Goal: Task Accomplishment & Management: Use online tool/utility

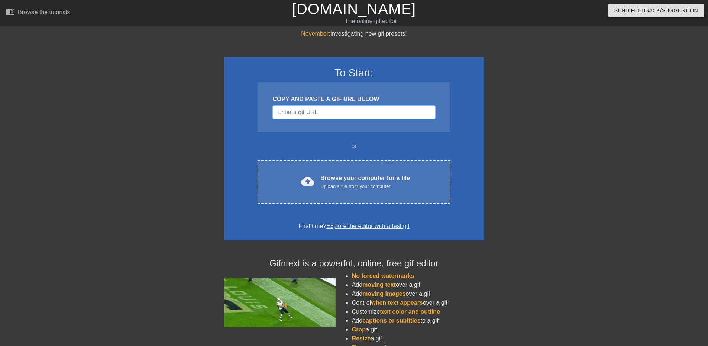
click at [330, 111] on input "Username" at bounding box center [353, 112] width 163 height 14
paste input "☕"
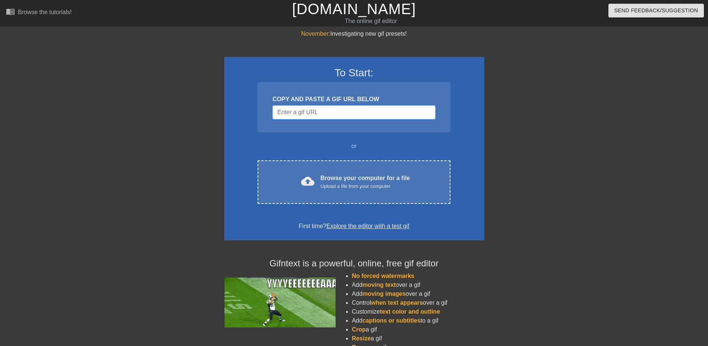
type input "☕"
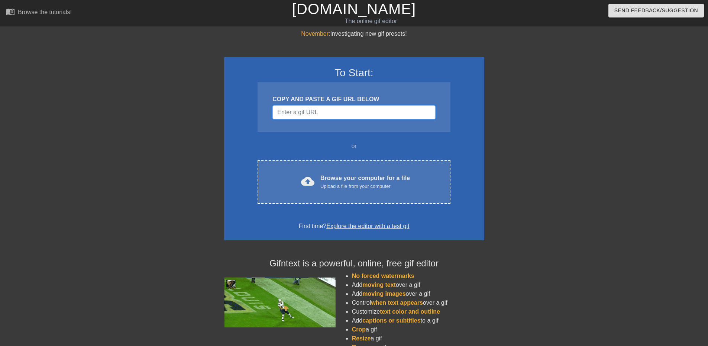
paste input "https://www.google.com/url?sa=i&url=https%3A%2F%2Fforums.factorio.com%2Fviewtop…"
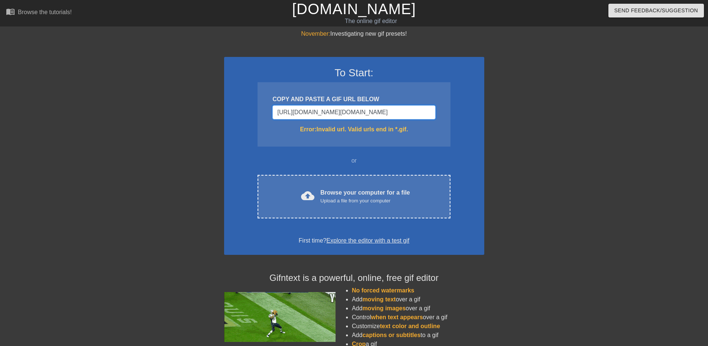
scroll to position [0, 630]
type input "https://www.google.com/url?sa=i&url=https%3A%2F%2Fforums.factorio.com%2Fviewtop…"
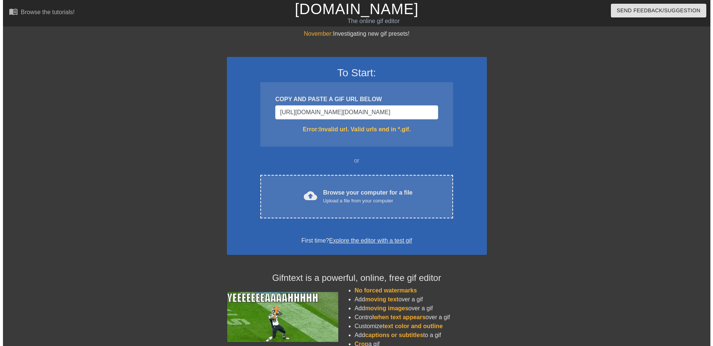
scroll to position [0, 0]
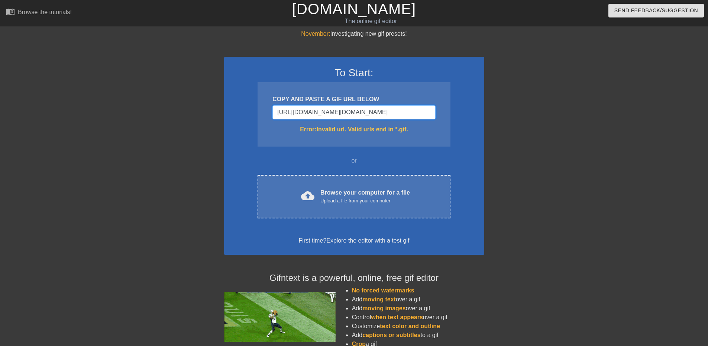
click at [399, 111] on input "https://www.google.com/url?sa=i&url=https%3A%2F%2Fforums.factorio.com%2Fviewtop…" at bounding box center [353, 112] width 163 height 14
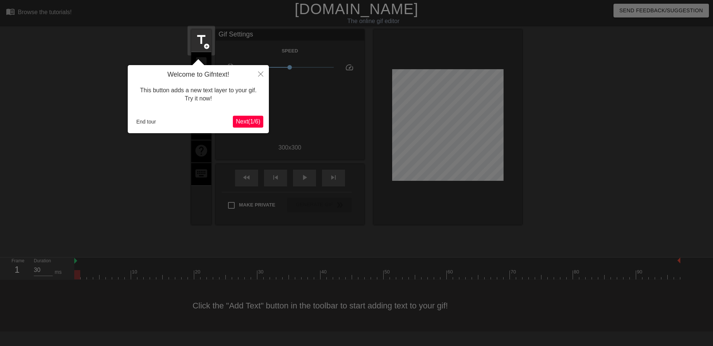
click at [252, 121] on span "Next ( 1 / 6 )" at bounding box center [248, 121] width 25 height 6
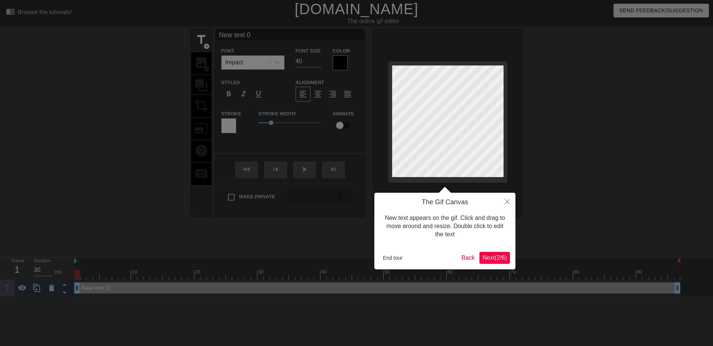
click at [498, 258] on span "Next ( 2 / 6 )" at bounding box center [495, 257] width 25 height 6
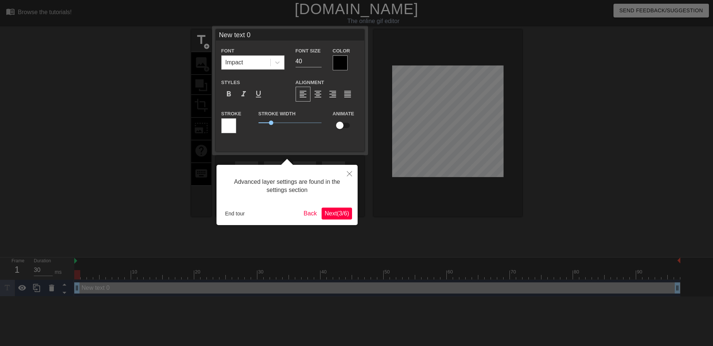
click at [337, 213] on span "Next ( 3 / 6 )" at bounding box center [337, 213] width 25 height 6
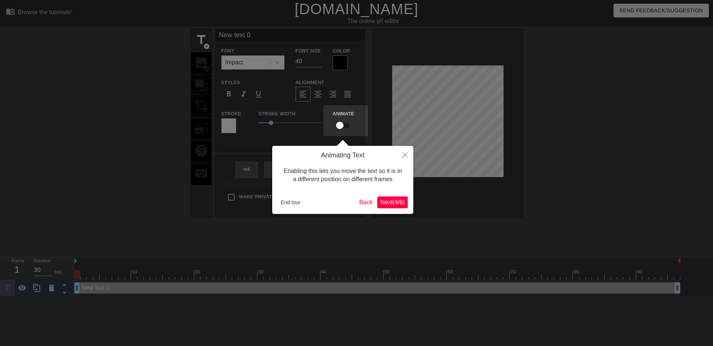
click at [389, 201] on span "Next ( 4 / 6 )" at bounding box center [392, 202] width 25 height 6
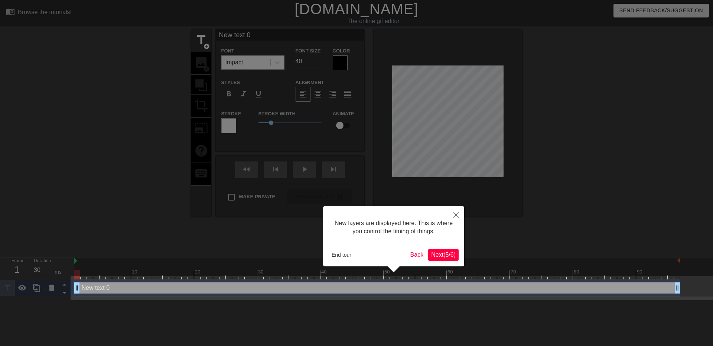
click at [441, 256] on span "Next ( 5 / 6 )" at bounding box center [443, 254] width 25 height 6
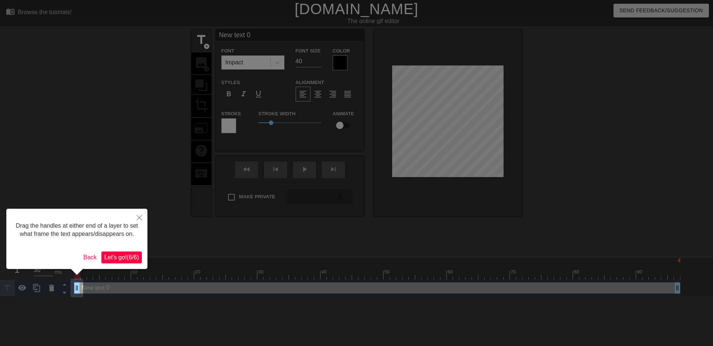
click at [117, 257] on span "Let's go! ( 6 / 6 )" at bounding box center [121, 257] width 35 height 6
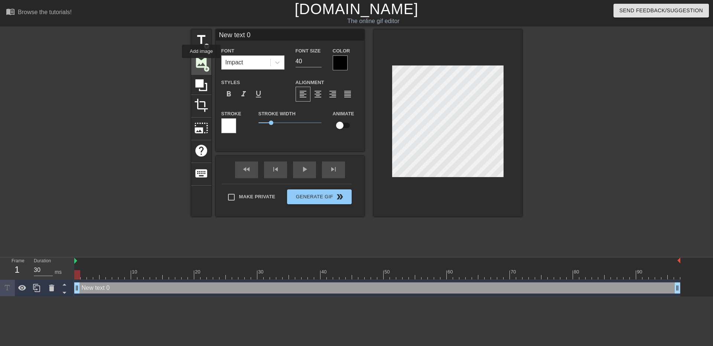
click at [201, 63] on span "image" at bounding box center [201, 62] width 14 height 14
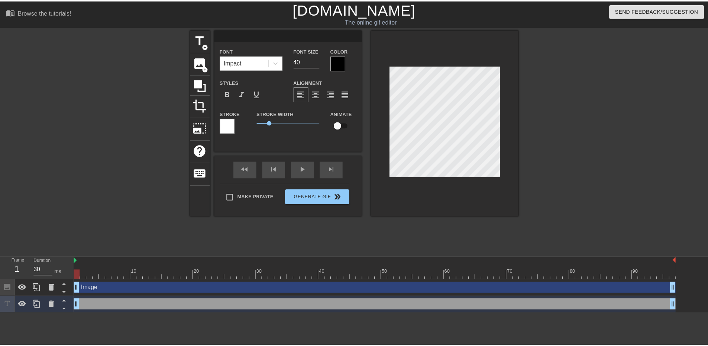
scroll to position [1, 1]
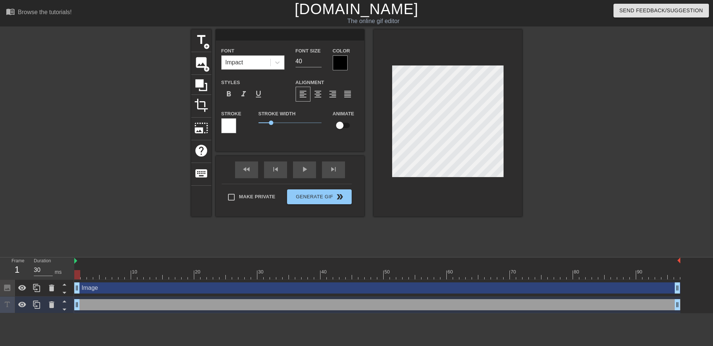
click at [577, 119] on div at bounding box center [586, 140] width 111 height 223
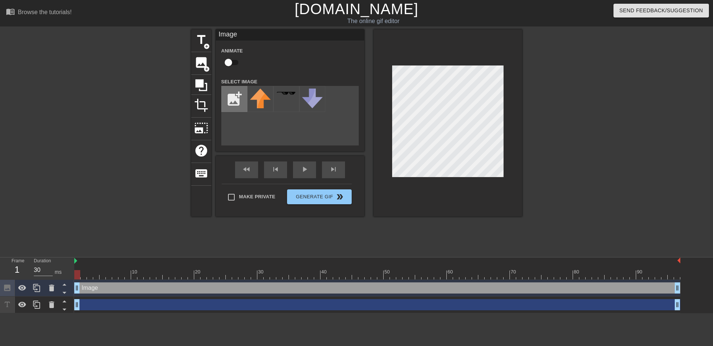
click at [230, 92] on input "file" at bounding box center [234, 98] width 25 height 25
type input "C:\fakepath\hot-beverage_2615.png"
click at [263, 102] on img at bounding box center [260, 98] width 21 height 21
click at [110, 287] on div "Image drag_handle drag_handle" at bounding box center [377, 287] width 606 height 11
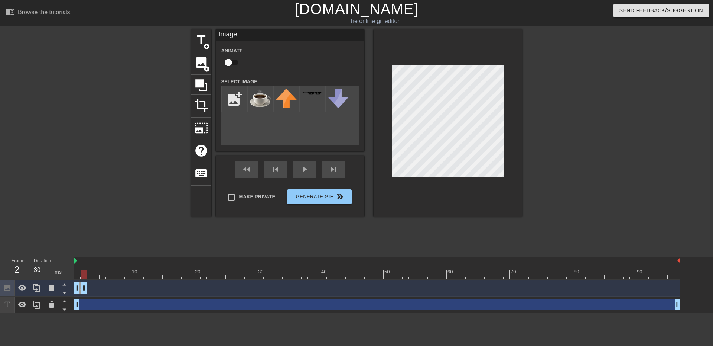
drag, startPoint x: 679, startPoint y: 288, endPoint x: 86, endPoint y: 288, distance: 592.6
drag, startPoint x: 229, startPoint y: 62, endPoint x: 244, endPoint y: 62, distance: 15.2
click at [244, 62] on div "Animate" at bounding box center [234, 57] width 37 height 23
click at [236, 62] on input "checkbox" at bounding box center [228, 62] width 42 height 14
checkbox input "true"
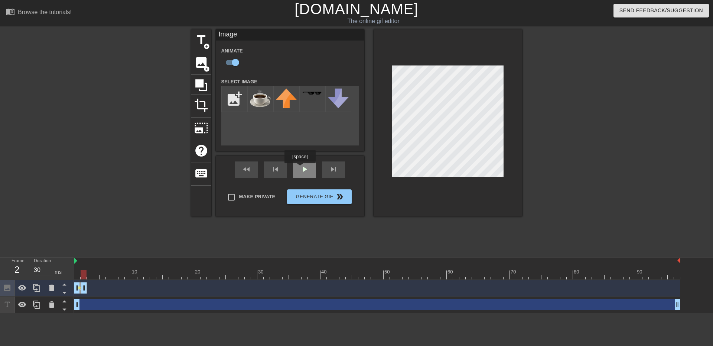
click at [300, 168] on div "fast_rewind skip_previous play_arrow skip_next" at bounding box center [290, 170] width 121 height 28
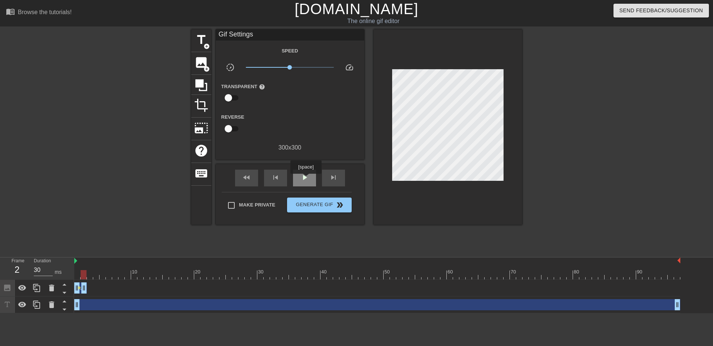
click at [306, 179] on span "play_arrow" at bounding box center [304, 177] width 9 height 9
click at [306, 179] on span "pause" at bounding box center [304, 177] width 9 height 9
drag, startPoint x: 85, startPoint y: 285, endPoint x: 120, endPoint y: 283, distance: 35.4
click at [312, 177] on div "play_arrow" at bounding box center [304, 177] width 23 height 17
click at [302, 177] on span "pause" at bounding box center [304, 177] width 9 height 9
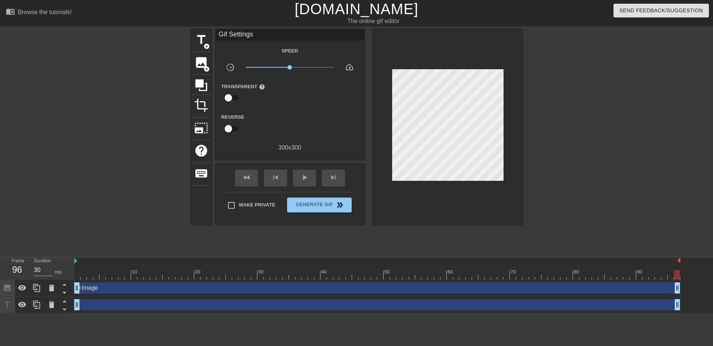
drag, startPoint x: 122, startPoint y: 287, endPoint x: 677, endPoint y: 280, distance: 554.8
click at [677, 280] on div "Image drag_handle drag_handle lens" at bounding box center [377, 287] width 606 height 17
click at [305, 176] on span "play_arrow" at bounding box center [304, 177] width 9 height 9
click at [305, 176] on span "pause" at bounding box center [304, 177] width 9 height 9
click at [291, 67] on span "x1.05" at bounding box center [291, 67] width 4 height 4
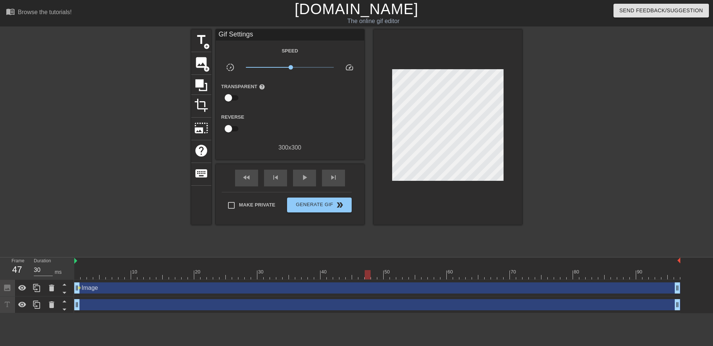
click at [296, 95] on div "Transparent help" at bounding box center [290, 93] width 149 height 23
click at [38, 289] on icon at bounding box center [36, 287] width 9 height 9
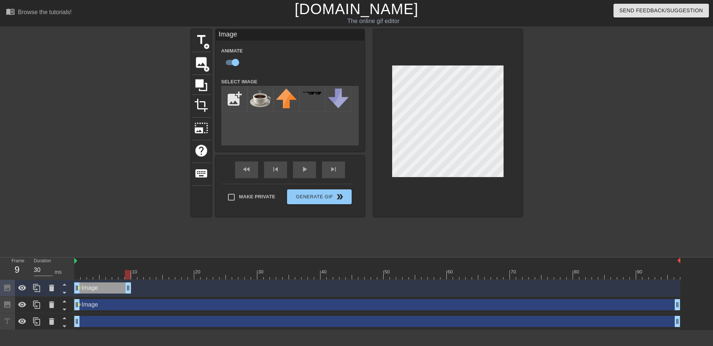
drag, startPoint x: 677, startPoint y: 286, endPoint x: 129, endPoint y: 292, distance: 548.8
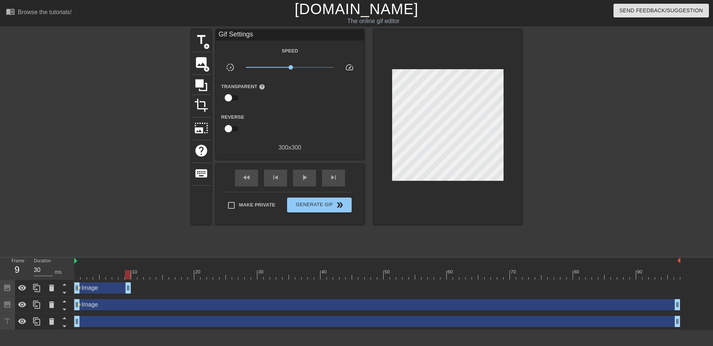
drag, startPoint x: 78, startPoint y: 304, endPoint x: 85, endPoint y: 305, distance: 7.4
click at [89, 305] on div "Image drag_handle drag_handle lens" at bounding box center [377, 304] width 606 height 11
drag, startPoint x: 75, startPoint y: 305, endPoint x: 125, endPoint y: 303, distance: 50.2
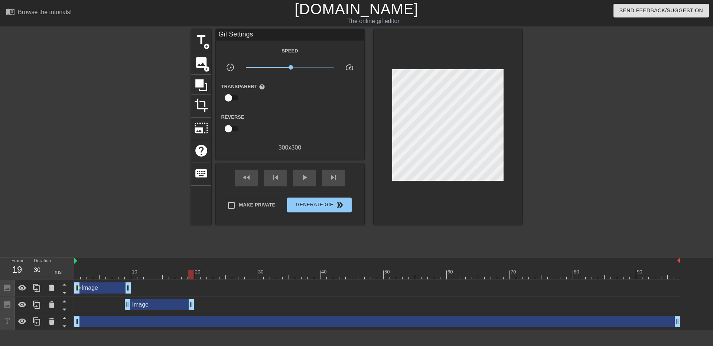
drag, startPoint x: 678, startPoint y: 305, endPoint x: 193, endPoint y: 306, distance: 484.5
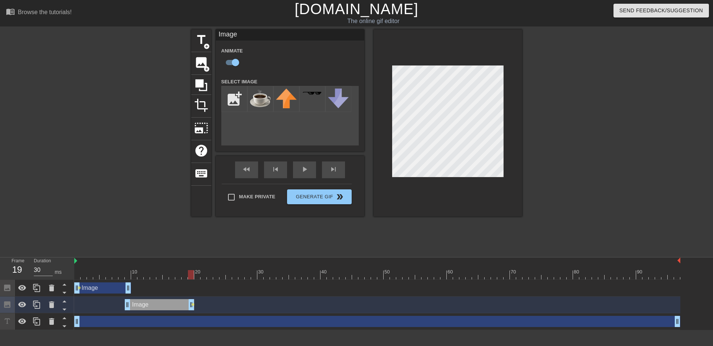
click at [162, 233] on div at bounding box center [126, 140] width 111 height 223
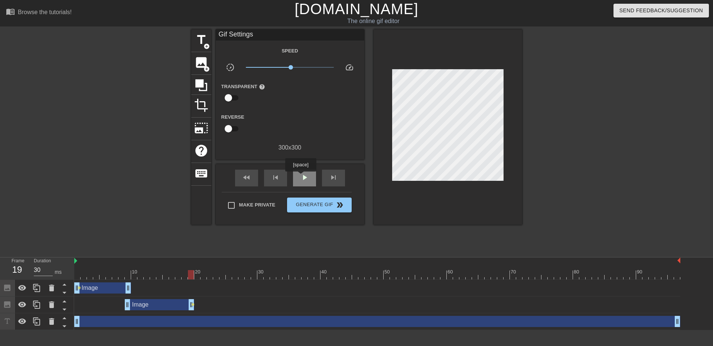
click at [301, 176] on span "play_arrow" at bounding box center [304, 177] width 9 height 9
click at [302, 175] on span "pause" at bounding box center [304, 177] width 9 height 9
click at [34, 305] on icon at bounding box center [36, 304] width 9 height 9
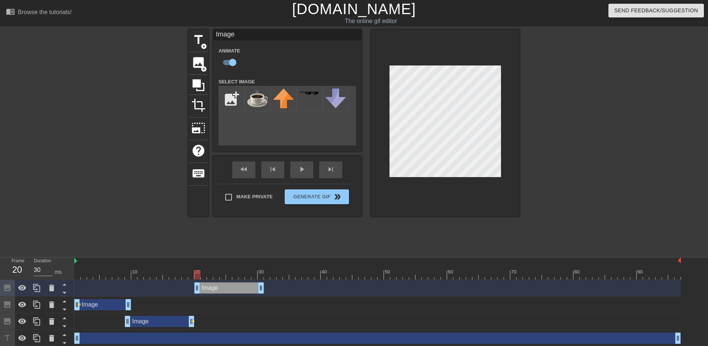
drag, startPoint x: 175, startPoint y: 286, endPoint x: 245, endPoint y: 283, distance: 69.9
click at [245, 283] on div "Image drag_handle drag_handle" at bounding box center [228, 287] width 69 height 11
click at [36, 291] on icon at bounding box center [36, 287] width 9 height 9
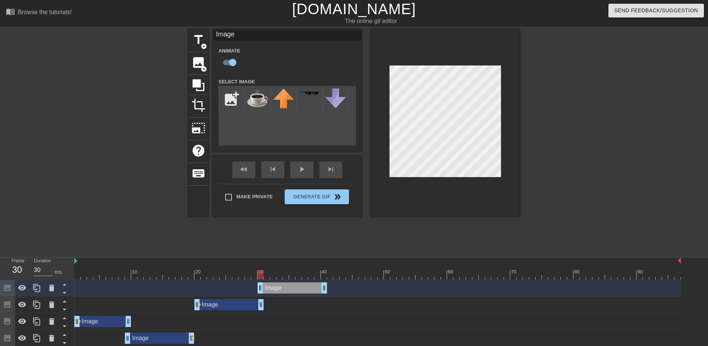
drag, startPoint x: 240, startPoint y: 288, endPoint x: 305, endPoint y: 284, distance: 65.5
click at [305, 284] on div "Image drag_handle drag_handle" at bounding box center [291, 287] width 69 height 11
drag, startPoint x: 324, startPoint y: 285, endPoint x: 319, endPoint y: 289, distance: 6.4
drag, startPoint x: 301, startPoint y: 289, endPoint x: 425, endPoint y: 287, distance: 124.1
click at [425, 287] on div "Image drag_handle drag_handle" at bounding box center [415, 287] width 63 height 11
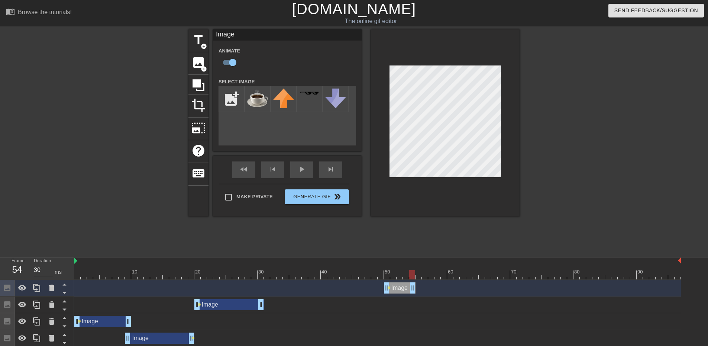
drag, startPoint x: 445, startPoint y: 288, endPoint x: 411, endPoint y: 286, distance: 34.6
click at [34, 290] on icon at bounding box center [36, 287] width 9 height 9
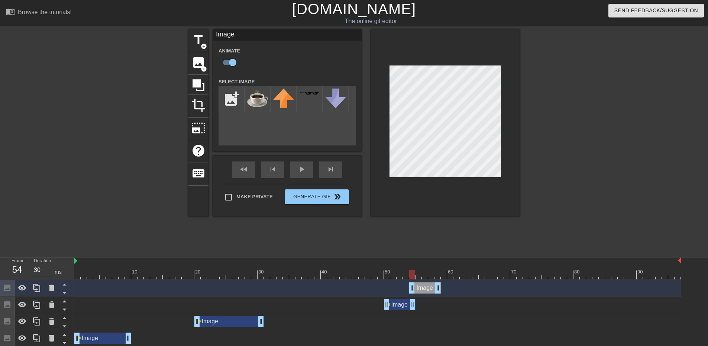
drag, startPoint x: 399, startPoint y: 287, endPoint x: 426, endPoint y: 286, distance: 27.5
click at [426, 286] on div "Image drag_handle drag_handle" at bounding box center [425, 287] width 32 height 11
click at [414, 285] on div "Image drag_handle drag_handle" at bounding box center [377, 287] width 606 height 11
click at [39, 291] on icon at bounding box center [36, 287] width 9 height 9
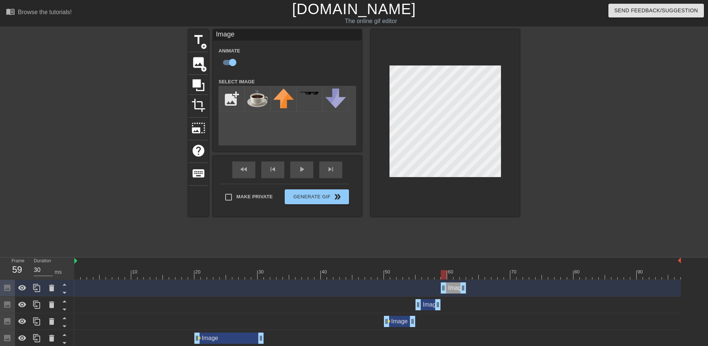
drag, startPoint x: 428, startPoint y: 286, endPoint x: 454, endPoint y: 284, distance: 25.7
click at [454, 284] on div "Image drag_handle drag_handle" at bounding box center [453, 287] width 25 height 11
drag, startPoint x: 464, startPoint y: 286, endPoint x: 459, endPoint y: 285, distance: 5.3
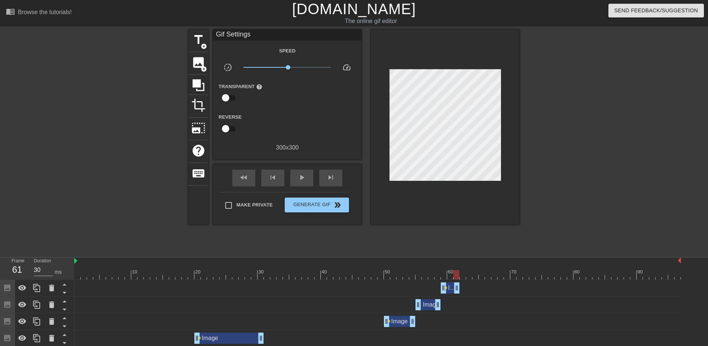
drag, startPoint x: 460, startPoint y: 285, endPoint x: 467, endPoint y: 285, distance: 7.1
click at [467, 285] on div "Image drag_handle drag_handle lens" at bounding box center [377, 287] width 606 height 11
drag, startPoint x: 457, startPoint y: 287, endPoint x: 467, endPoint y: 288, distance: 10.1
click at [35, 289] on icon at bounding box center [36, 287] width 9 height 9
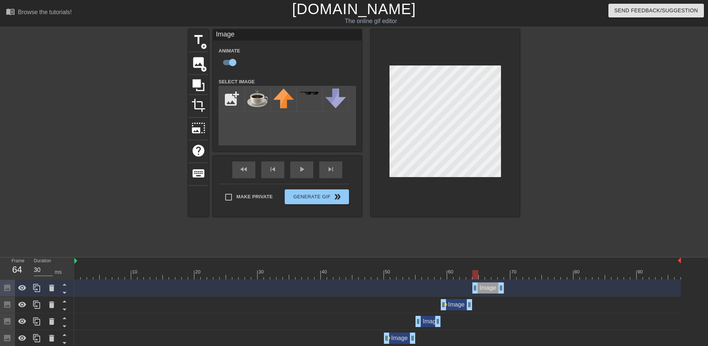
drag, startPoint x: 457, startPoint y: 287, endPoint x: 487, endPoint y: 284, distance: 29.8
click at [487, 284] on div "Image drag_handle drag_handle" at bounding box center [488, 287] width 32 height 11
drag, startPoint x: 501, startPoint y: 288, endPoint x: 490, endPoint y: 288, distance: 11.5
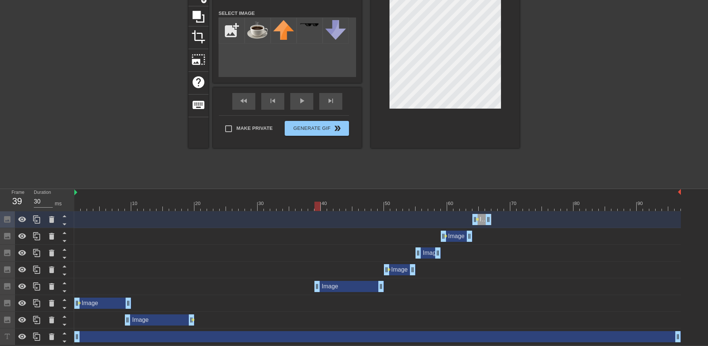
drag, startPoint x: 223, startPoint y: 286, endPoint x: 346, endPoint y: 282, distance: 123.0
click at [346, 282] on div "Image drag_handle drag_handle" at bounding box center [348, 286] width 69 height 11
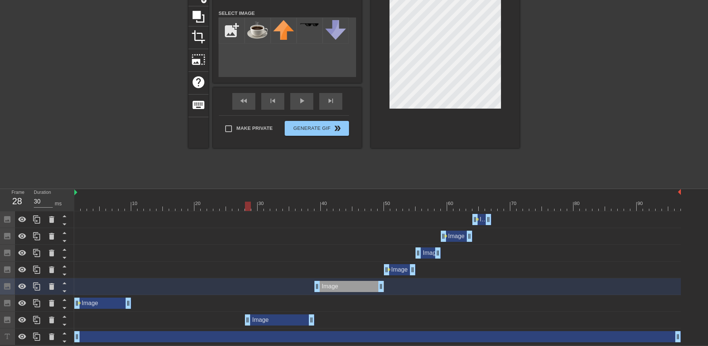
drag, startPoint x: 172, startPoint y: 320, endPoint x: 290, endPoint y: 315, distance: 118.2
click at [290, 315] on div "Image drag_handle drag_handle" at bounding box center [279, 319] width 69 height 11
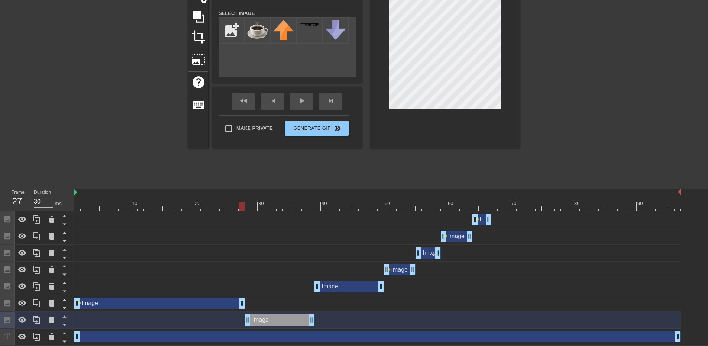
drag, startPoint x: 129, startPoint y: 303, endPoint x: 239, endPoint y: 294, distance: 111.1
click at [239, 295] on div "Image drag_handle drag_handle lens" at bounding box center [377, 303] width 606 height 17
drag, startPoint x: 78, startPoint y: 299, endPoint x: 173, endPoint y: 296, distance: 94.4
click at [173, 295] on div "Image drag_handle drag_handle" at bounding box center [377, 303] width 606 height 17
click at [303, 101] on div "play_arrow" at bounding box center [301, 101] width 23 height 17
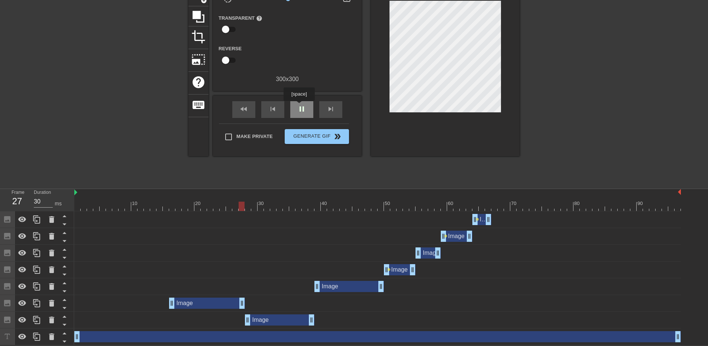
click at [299, 106] on span "pause" at bounding box center [301, 108] width 9 height 9
click at [54, 337] on icon at bounding box center [51, 336] width 9 height 9
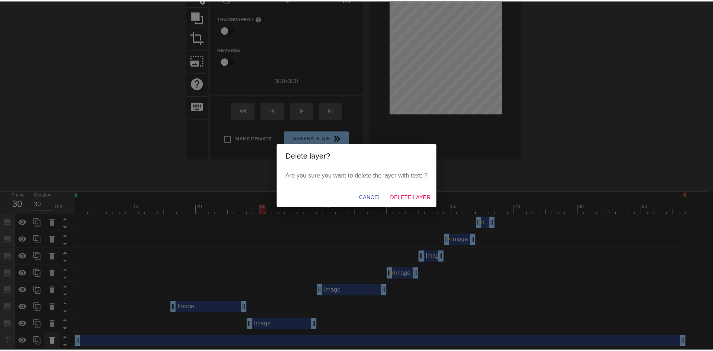
scroll to position [64, 0]
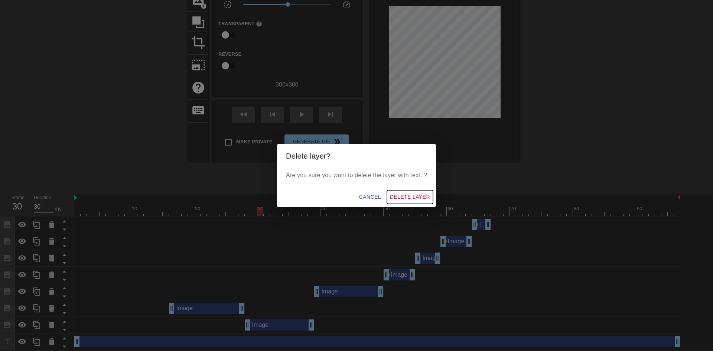
click at [424, 198] on span "Delete Layer" at bounding box center [410, 196] width 40 height 9
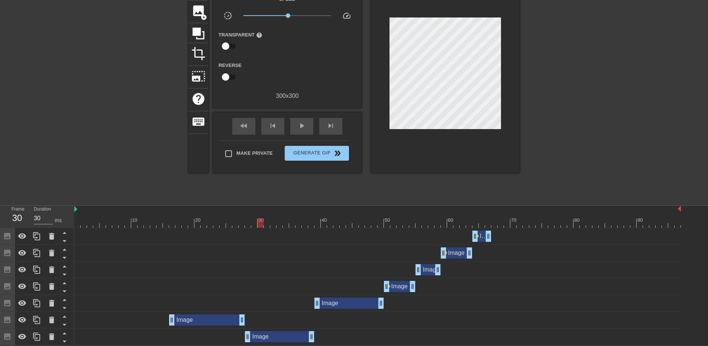
scroll to position [0, 0]
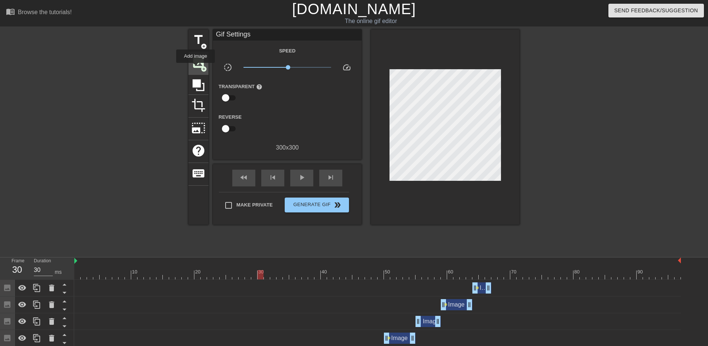
click at [196, 67] on span "image" at bounding box center [198, 62] width 14 height 14
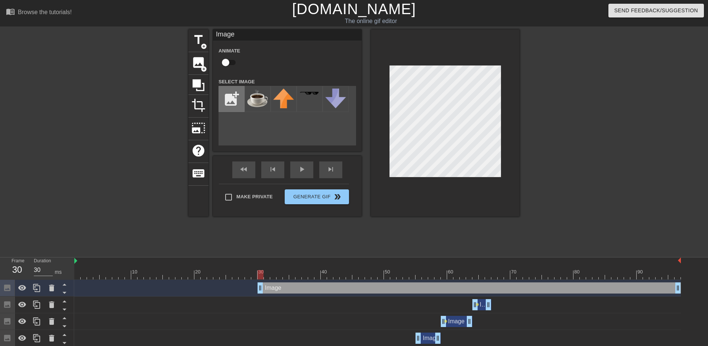
click at [230, 103] on input "file" at bounding box center [231, 98] width 25 height 25
type input "C:\fakepath\test-tube_1f9ea.png"
click at [250, 98] on img at bounding box center [257, 98] width 21 height 21
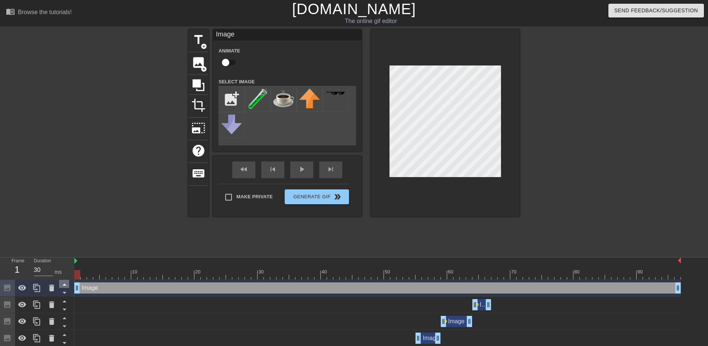
drag, startPoint x: 260, startPoint y: 289, endPoint x: 64, endPoint y: 286, distance: 196.6
click at [64, 286] on div "Frame 1 Duration 30 ms 10 20 30 40 50 60 70 80 90 Image drag_handle drag_handle…" at bounding box center [354, 335] width 708 height 156
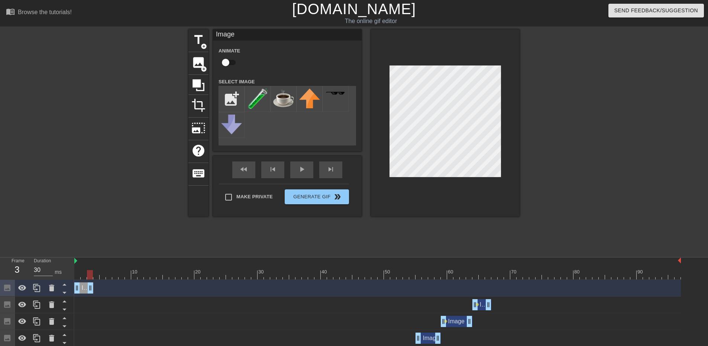
drag, startPoint x: 677, startPoint y: 286, endPoint x: 91, endPoint y: 286, distance: 586.3
click at [38, 286] on icon at bounding box center [36, 287] width 7 height 8
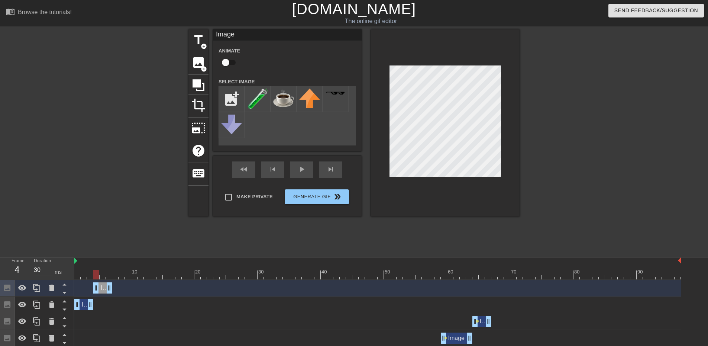
drag, startPoint x: 83, startPoint y: 289, endPoint x: 103, endPoint y: 289, distance: 19.7
click at [103, 289] on div "Image drag_handle drag_handle" at bounding box center [102, 287] width 19 height 11
click at [33, 289] on icon at bounding box center [36, 287] width 9 height 9
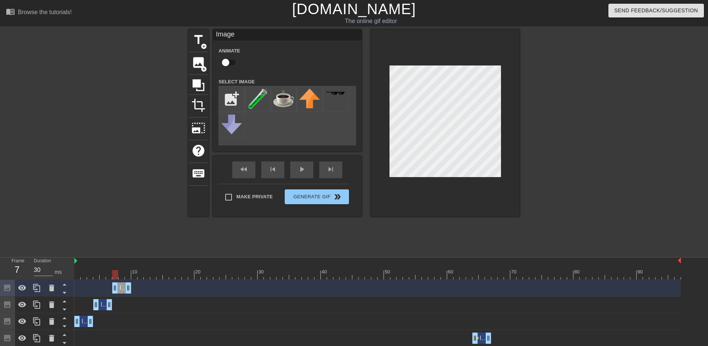
drag, startPoint x: 103, startPoint y: 288, endPoint x: 121, endPoint y: 289, distance: 18.2
click at [121, 289] on div "Image drag_handle drag_handle" at bounding box center [121, 287] width 19 height 11
click at [37, 290] on icon at bounding box center [36, 287] width 7 height 8
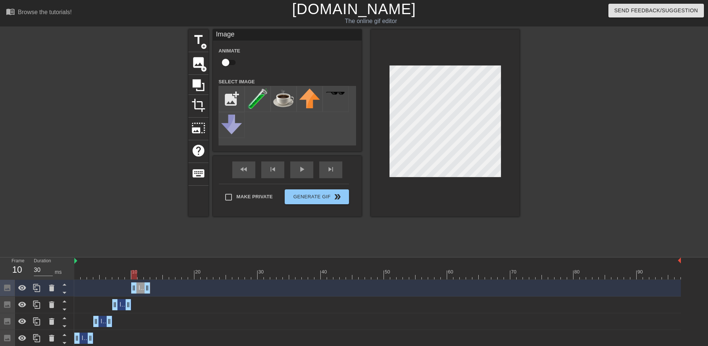
drag, startPoint x: 120, startPoint y: 288, endPoint x: 139, endPoint y: 287, distance: 19.4
click at [139, 287] on div "Image drag_handle drag_handle" at bounding box center [140, 287] width 19 height 11
click at [38, 289] on icon at bounding box center [36, 287] width 9 height 9
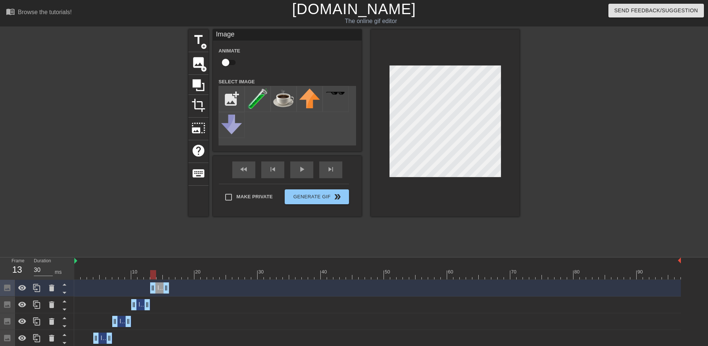
drag, startPoint x: 140, startPoint y: 287, endPoint x: 161, endPoint y: 287, distance: 21.2
click at [161, 287] on div "Image drag_handle drag_handle" at bounding box center [159, 287] width 19 height 11
click at [169, 288] on div "Image drag_handle drag_handle" at bounding box center [377, 287] width 606 height 11
click at [39, 282] on div at bounding box center [36, 287] width 15 height 16
drag, startPoint x: 159, startPoint y: 288, endPoint x: 177, endPoint y: 288, distance: 17.5
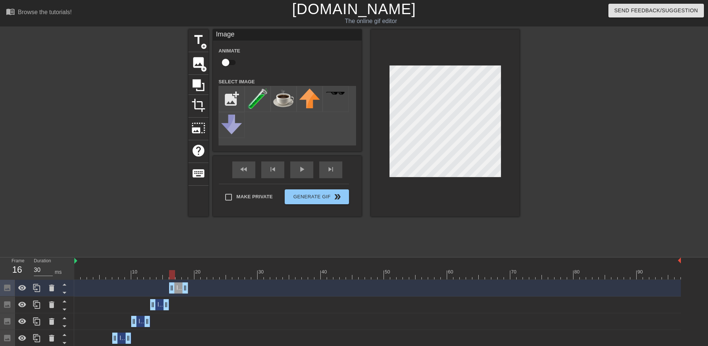
click at [177, 288] on div "Image drag_handle drag_handle" at bounding box center [178, 287] width 19 height 11
click at [38, 287] on icon at bounding box center [36, 287] width 9 height 9
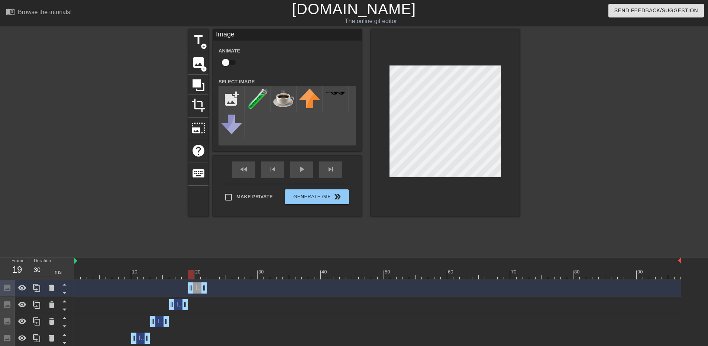
drag, startPoint x: 179, startPoint y: 286, endPoint x: 196, endPoint y: 285, distance: 17.1
click at [196, 285] on div "Image drag_handle drag_handle" at bounding box center [197, 287] width 19 height 11
click at [35, 288] on icon at bounding box center [36, 287] width 9 height 9
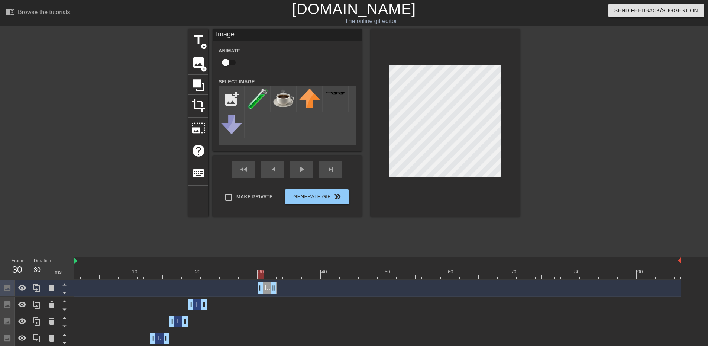
drag, startPoint x: 197, startPoint y: 287, endPoint x: 268, endPoint y: 286, distance: 71.3
click at [268, 286] on div "Image drag_handle drag_handle" at bounding box center [266, 287] width 19 height 11
click at [38, 289] on icon at bounding box center [36, 287] width 9 height 9
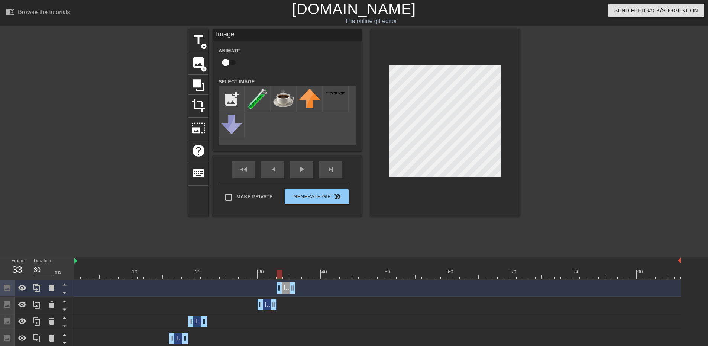
drag, startPoint x: 267, startPoint y: 288, endPoint x: 288, endPoint y: 286, distance: 21.2
click at [288, 286] on div "Image drag_handle drag_handle" at bounding box center [285, 287] width 19 height 11
drag, startPoint x: 205, startPoint y: 318, endPoint x: 253, endPoint y: 317, distance: 48.3
click at [304, 167] on div "fast_rewind skip_previous play_arrow skip_next" at bounding box center [287, 170] width 121 height 28
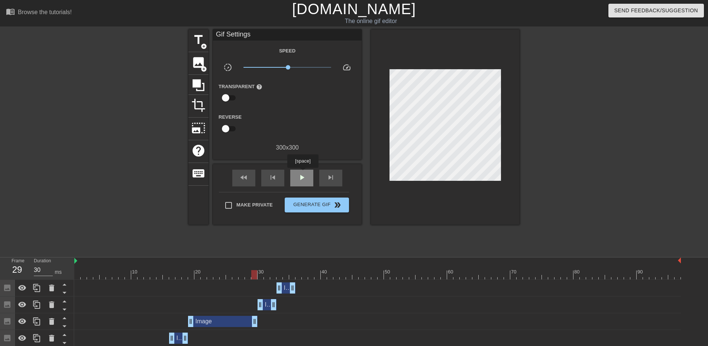
click at [301, 175] on span "play_arrow" at bounding box center [301, 177] width 9 height 9
click at [297, 176] on div "pause" at bounding box center [301, 177] width 23 height 17
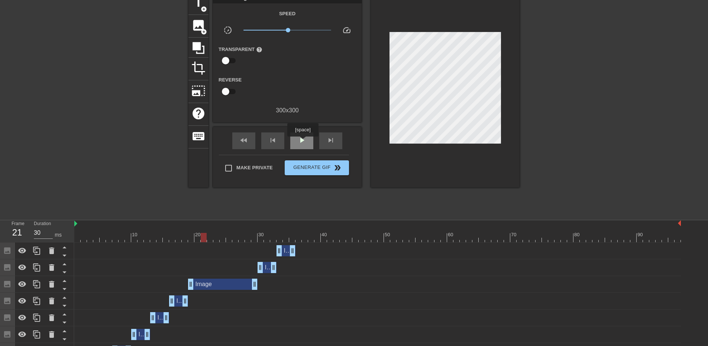
click at [302, 142] on span "play_arrow" at bounding box center [301, 140] width 9 height 9
click at [295, 142] on div "pause" at bounding box center [301, 140] width 23 height 17
click at [36, 251] on icon at bounding box center [36, 250] width 9 height 9
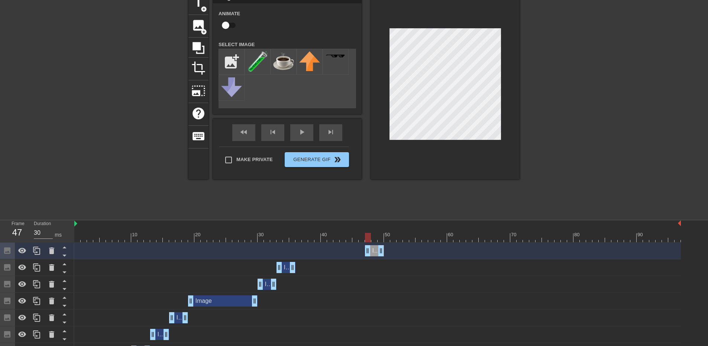
drag, startPoint x: 284, startPoint y: 250, endPoint x: 373, endPoint y: 253, distance: 89.6
click at [373, 253] on div "Image drag_handle drag_handle" at bounding box center [374, 250] width 19 height 11
click at [39, 251] on icon at bounding box center [36, 250] width 9 height 9
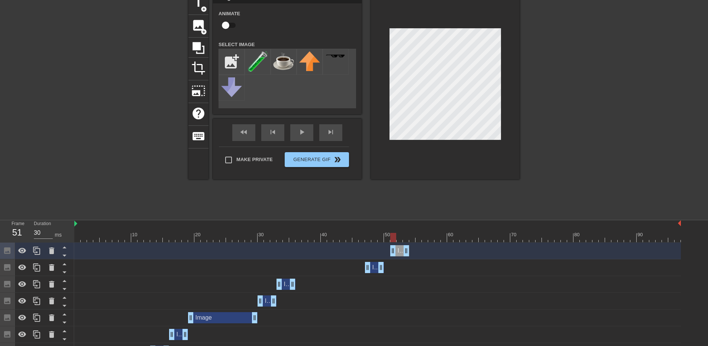
drag, startPoint x: 375, startPoint y: 248, endPoint x: 400, endPoint y: 251, distance: 25.0
click at [400, 251] on div "Image drag_handle drag_handle" at bounding box center [399, 250] width 19 height 11
drag, startPoint x: 374, startPoint y: 269, endPoint x: 386, endPoint y: 269, distance: 11.9
click at [386, 269] on div "Image drag_handle drag_handle" at bounding box center [386, 267] width 19 height 11
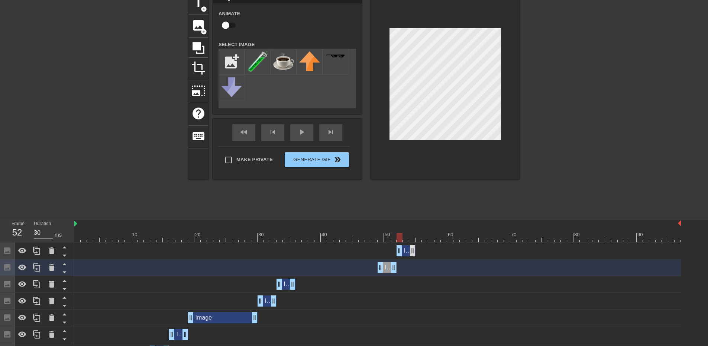
drag, startPoint x: 401, startPoint y: 249, endPoint x: 409, endPoint y: 250, distance: 7.9
click at [409, 250] on div "Image drag_handle drag_handle" at bounding box center [405, 250] width 19 height 11
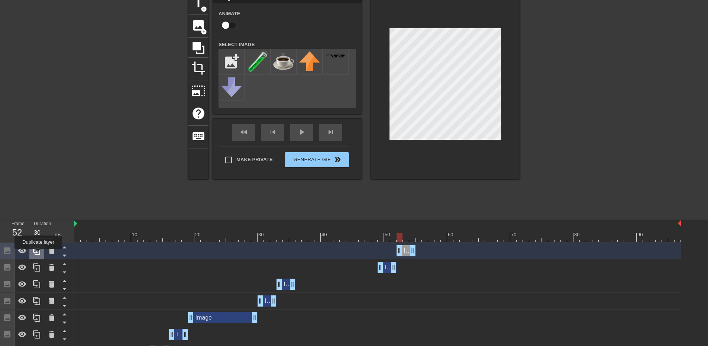
click at [38, 253] on icon at bounding box center [36, 250] width 9 height 9
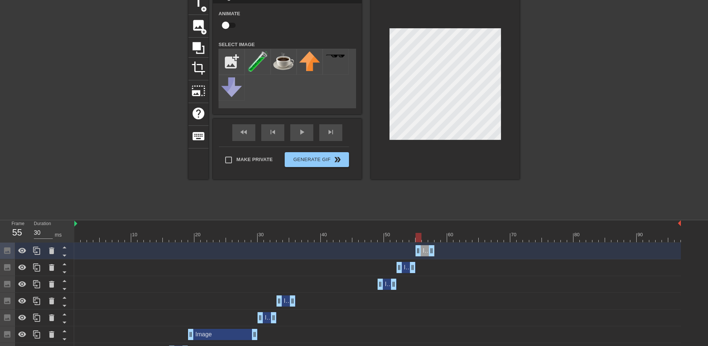
drag, startPoint x: 408, startPoint y: 251, endPoint x: 426, endPoint y: 252, distance: 18.6
click at [426, 252] on div "Image drag_handle drag_handle" at bounding box center [424, 250] width 19 height 11
click at [38, 250] on icon at bounding box center [36, 250] width 9 height 9
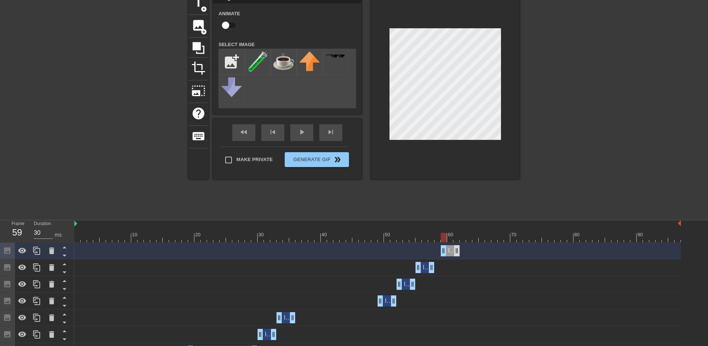
drag, startPoint x: 427, startPoint y: 252, endPoint x: 449, endPoint y: 251, distance: 22.3
click at [449, 251] on div "Image drag_handle drag_handle" at bounding box center [450, 250] width 19 height 11
drag, startPoint x: 447, startPoint y: 250, endPoint x: 441, endPoint y: 250, distance: 6.3
click at [441, 250] on div "Image drag_handle drag_handle" at bounding box center [443, 250] width 19 height 11
click at [36, 251] on icon at bounding box center [36, 250] width 9 height 9
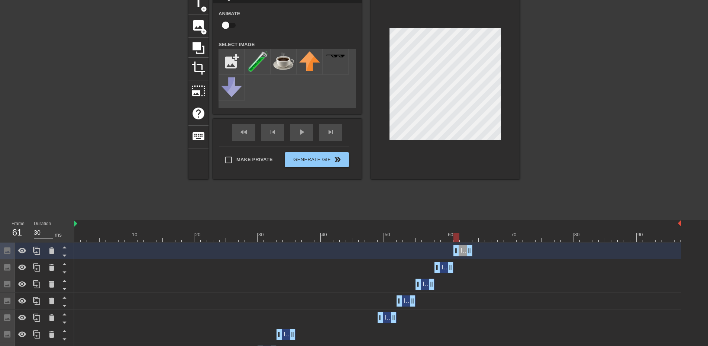
drag, startPoint x: 444, startPoint y: 250, endPoint x: 463, endPoint y: 250, distance: 19.3
click at [463, 250] on div "Image drag_handle drag_handle" at bounding box center [462, 250] width 19 height 11
click at [35, 250] on icon at bounding box center [36, 250] width 7 height 8
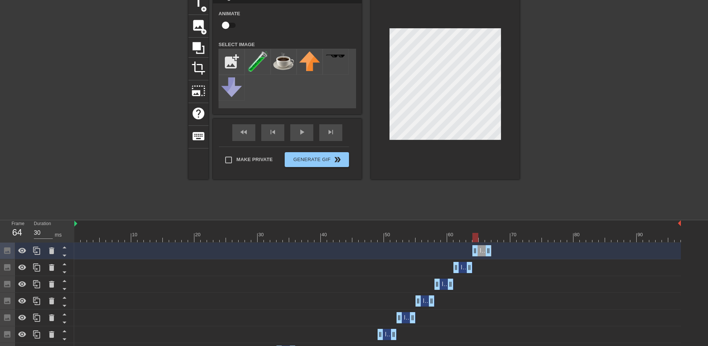
drag, startPoint x: 460, startPoint y: 249, endPoint x: 479, endPoint y: 250, distance: 19.4
click at [479, 250] on div "Image drag_handle drag_handle" at bounding box center [481, 250] width 19 height 11
click at [36, 252] on icon at bounding box center [36, 250] width 9 height 9
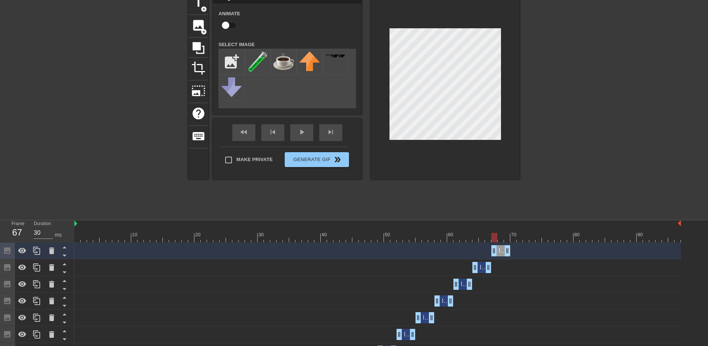
drag, startPoint x: 483, startPoint y: 251, endPoint x: 502, endPoint y: 252, distance: 19.7
click at [502, 252] on div "Image drag_handle drag_handle" at bounding box center [500, 250] width 19 height 11
click at [33, 250] on icon at bounding box center [36, 250] width 7 height 8
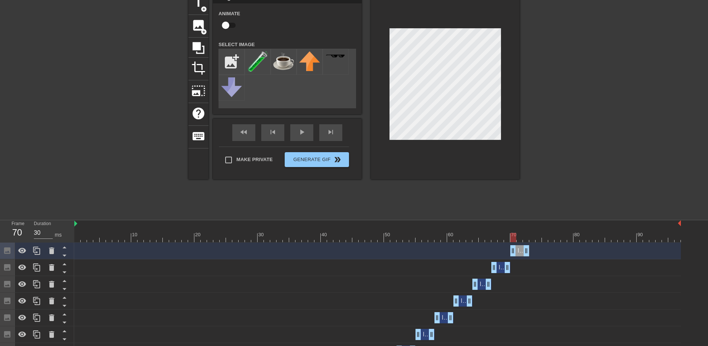
drag, startPoint x: 501, startPoint y: 250, endPoint x: 522, endPoint y: 250, distance: 20.8
click at [522, 250] on div "Image drag_handle drag_handle" at bounding box center [519, 250] width 19 height 11
click at [41, 249] on icon at bounding box center [36, 250] width 9 height 9
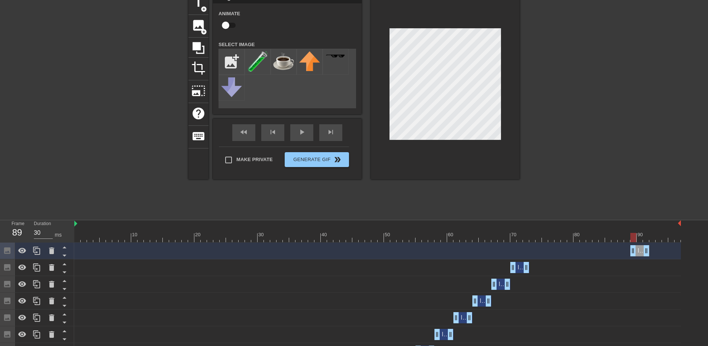
drag, startPoint x: 522, startPoint y: 251, endPoint x: 641, endPoint y: 255, distance: 118.6
click at [641, 255] on div "Image drag_handle drag_handle" at bounding box center [639, 250] width 19 height 11
drag, startPoint x: 528, startPoint y: 268, endPoint x: 628, endPoint y: 266, distance: 100.0
click at [639, 252] on div "Image drag_handle drag_handle" at bounding box center [639, 250] width 19 height 11
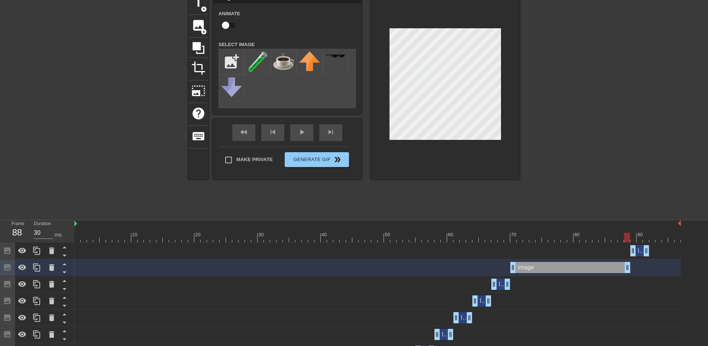
click at [668, 247] on div "Image drag_handle drag_handle" at bounding box center [377, 250] width 606 height 11
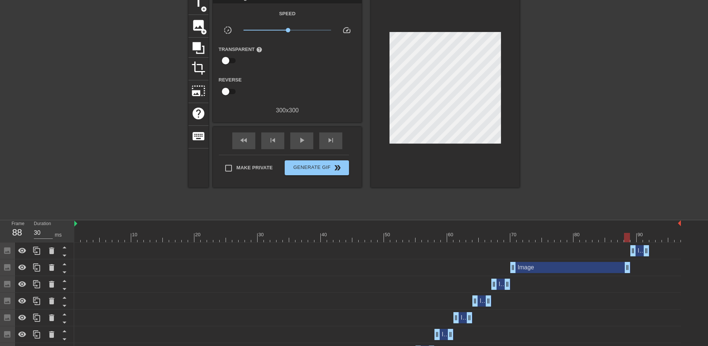
click at [642, 249] on div "Image drag_handle drag_handle" at bounding box center [639, 250] width 19 height 11
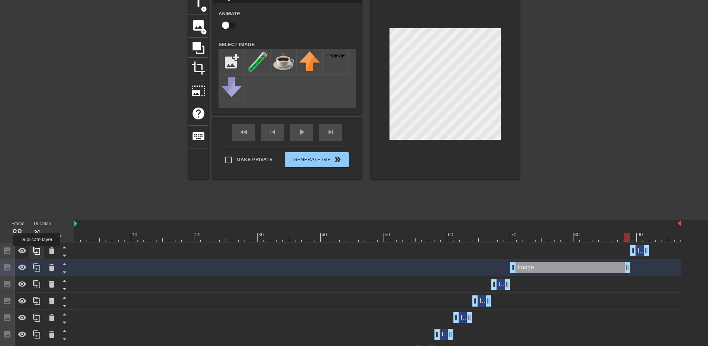
click at [36, 251] on icon at bounding box center [36, 250] width 9 height 9
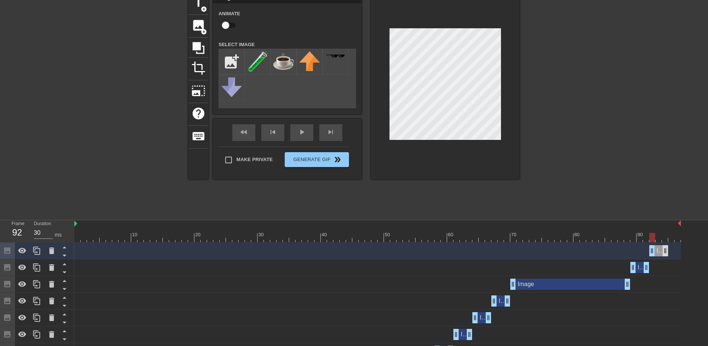
drag, startPoint x: 640, startPoint y: 250, endPoint x: 662, endPoint y: 250, distance: 21.9
click at [662, 250] on div "Image drag_handle drag_handle" at bounding box center [658, 250] width 19 height 11
drag, startPoint x: 668, startPoint y: 250, endPoint x: 673, endPoint y: 251, distance: 5.0
click at [35, 254] on icon at bounding box center [36, 250] width 7 height 8
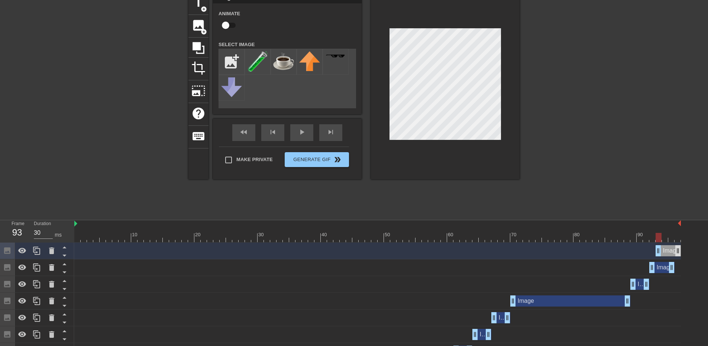
drag, startPoint x: 662, startPoint y: 251, endPoint x: 679, endPoint y: 251, distance: 16.4
click at [679, 251] on div "Image drag_handle drag_handle" at bounding box center [667, 250] width 25 height 11
drag, startPoint x: 658, startPoint y: 249, endPoint x: 672, endPoint y: 247, distance: 13.5
drag, startPoint x: 670, startPoint y: 266, endPoint x: 666, endPoint y: 266, distance: 3.7
click at [617, 111] on div at bounding box center [583, 103] width 111 height 223
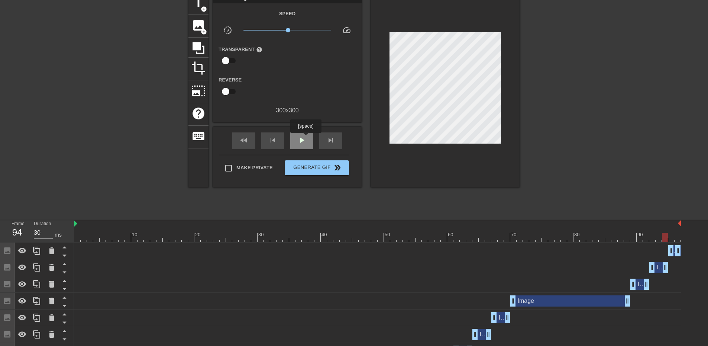
click at [305, 138] on span "play_arrow" at bounding box center [301, 140] width 9 height 9
click at [305, 138] on span "pause" at bounding box center [301, 140] width 9 height 9
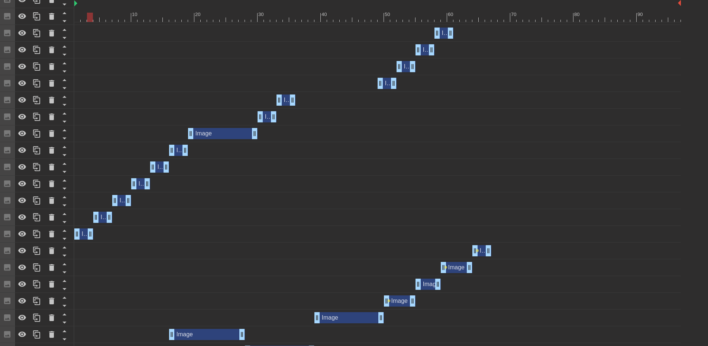
scroll to position [387, 0]
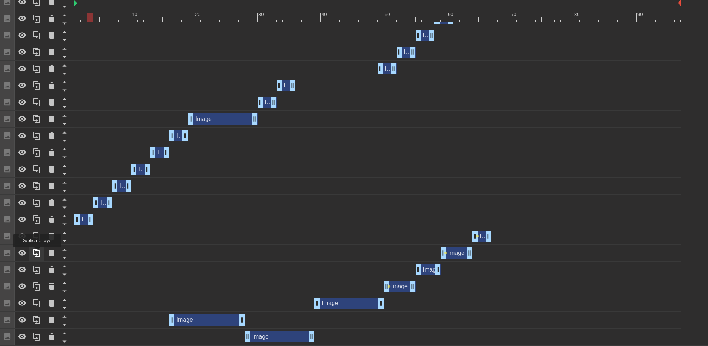
click at [37, 252] on icon at bounding box center [36, 252] width 9 height 9
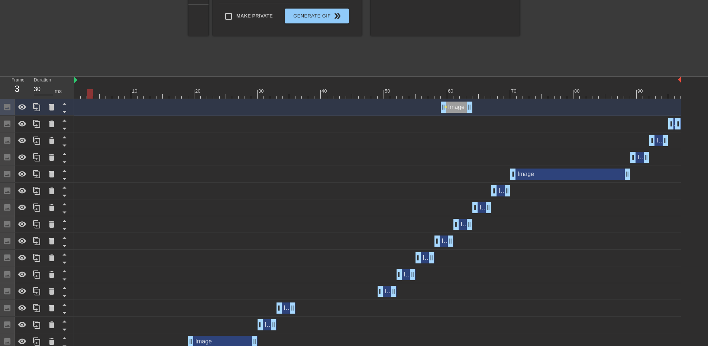
scroll to position [0, 0]
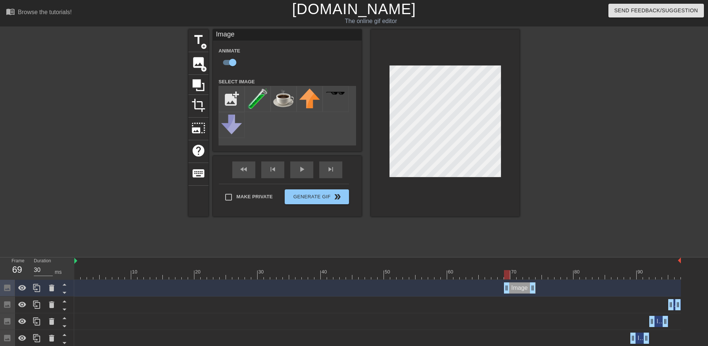
drag, startPoint x: 458, startPoint y: 289, endPoint x: 521, endPoint y: 286, distance: 63.2
click at [521, 286] on div "Image drag_handle drag_handle" at bounding box center [520, 287] width 32 height 11
drag, startPoint x: 531, startPoint y: 289, endPoint x: 522, endPoint y: 289, distance: 9.7
click at [34, 288] on icon at bounding box center [36, 287] width 9 height 9
drag, startPoint x: 515, startPoint y: 286, endPoint x: 532, endPoint y: 285, distance: 17.5
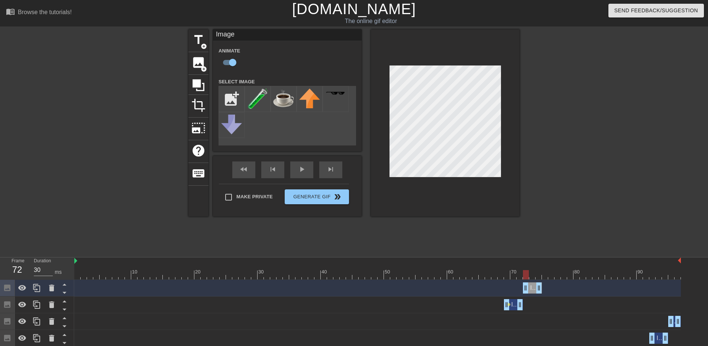
click at [532, 285] on div "Image drag_handle drag_handle" at bounding box center [532, 287] width 19 height 11
click at [40, 289] on icon at bounding box center [36, 287] width 9 height 9
drag, startPoint x: 531, startPoint y: 287, endPoint x: 550, endPoint y: 283, distance: 19.1
click at [550, 283] on div "Image drag_handle drag_handle" at bounding box center [551, 287] width 19 height 11
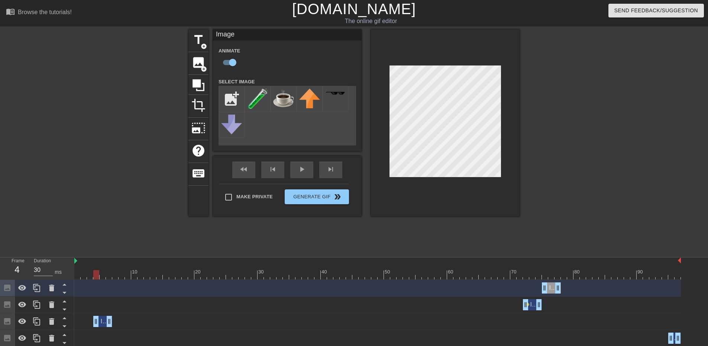
drag, startPoint x: 513, startPoint y: 321, endPoint x: 105, endPoint y: 335, distance: 408.6
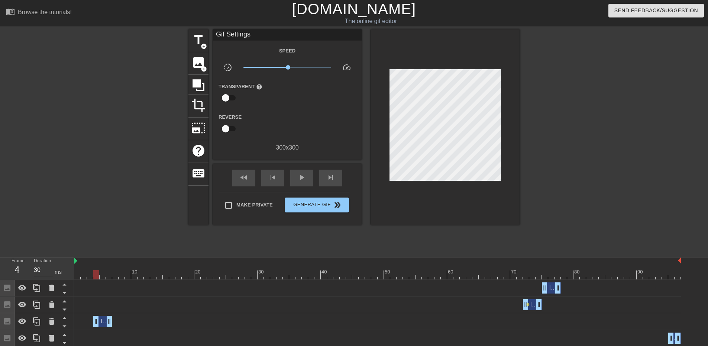
click at [104, 323] on div "Image drag_handle drag_handle" at bounding box center [102, 320] width 19 height 11
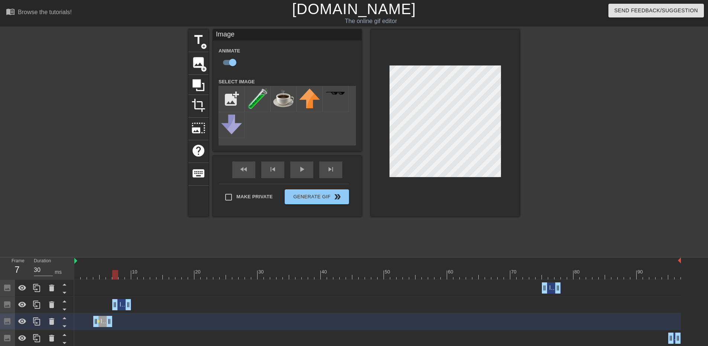
drag, startPoint x: 531, startPoint y: 305, endPoint x: 123, endPoint y: 305, distance: 408.7
click at [123, 305] on div "Image drag_handle drag_handle" at bounding box center [121, 304] width 19 height 11
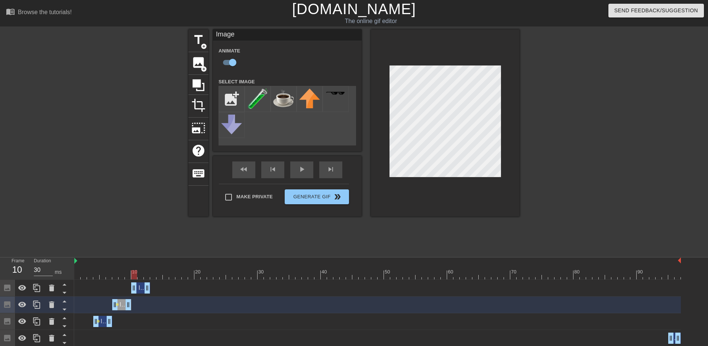
drag, startPoint x: 551, startPoint y: 289, endPoint x: 142, endPoint y: 288, distance: 409.4
click at [142, 288] on div "Image drag_handle drag_handle" at bounding box center [140, 287] width 19 height 11
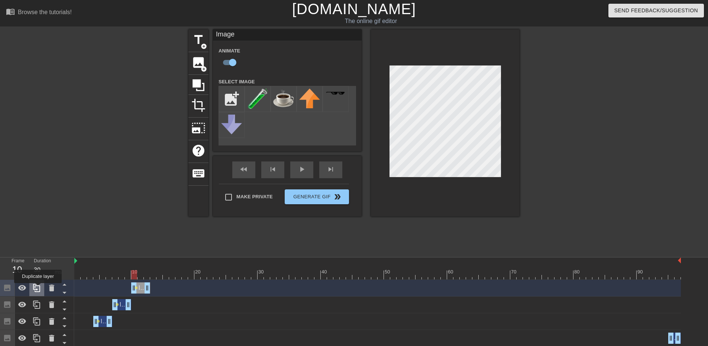
click at [38, 288] on icon at bounding box center [36, 287] width 9 height 9
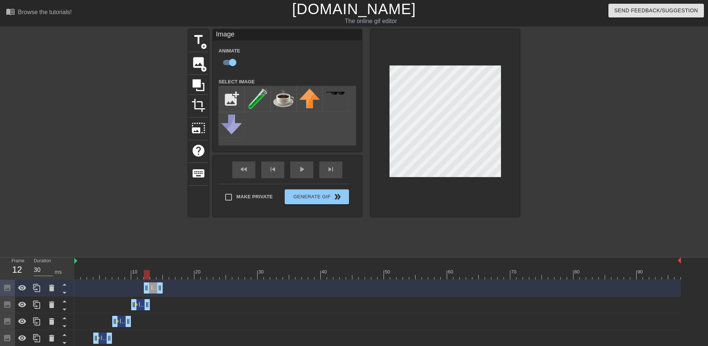
drag, startPoint x: 140, startPoint y: 287, endPoint x: 155, endPoint y: 286, distance: 14.9
click at [155, 286] on div "Image drag_handle drag_handle" at bounding box center [153, 287] width 19 height 11
click at [46, 291] on div at bounding box center [51, 287] width 15 height 16
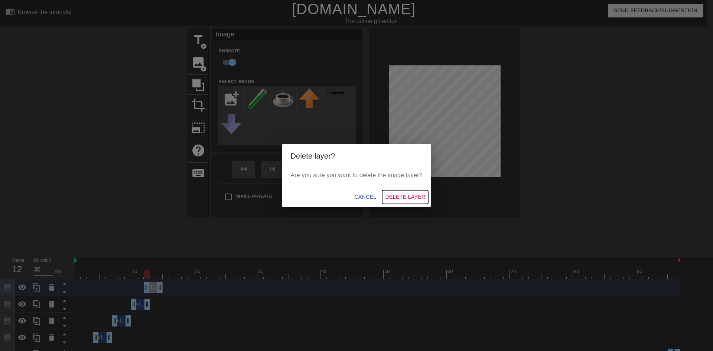
click at [408, 195] on span "Delete Layer" at bounding box center [405, 196] width 40 height 9
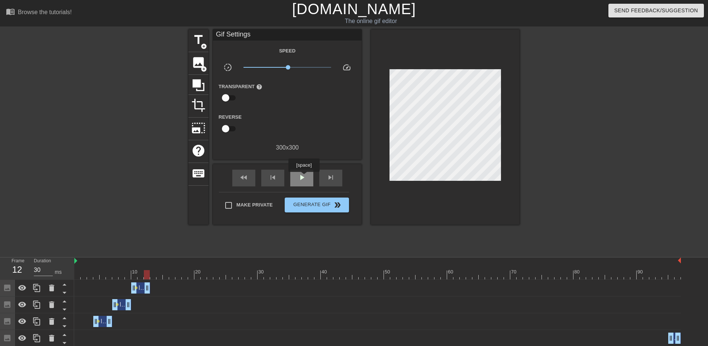
click at [304, 177] on span "play_arrow" at bounding box center [301, 177] width 9 height 9
click at [300, 176] on span "pause" at bounding box center [301, 177] width 9 height 9
click at [34, 288] on icon at bounding box center [36, 287] width 7 height 8
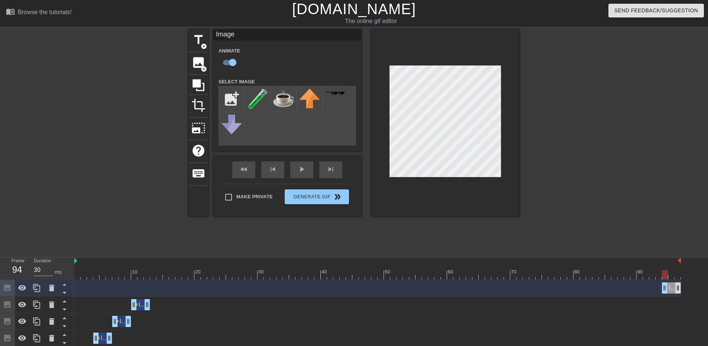
drag, startPoint x: 141, startPoint y: 288, endPoint x: 678, endPoint y: 289, distance: 537.6
click at [678, 289] on div "Image drag_handle drag_handle" at bounding box center [671, 287] width 19 height 11
click at [32, 288] on div at bounding box center [36, 287] width 15 height 16
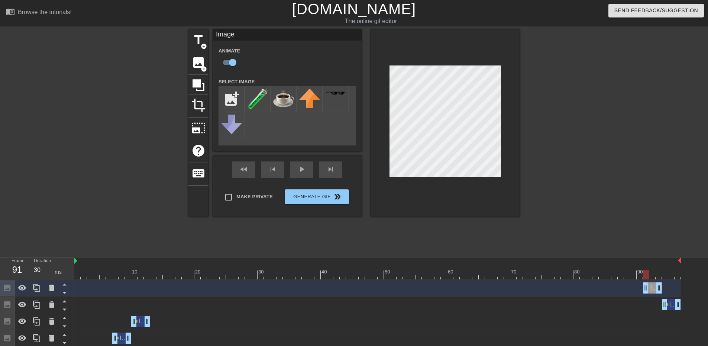
drag, startPoint x: 669, startPoint y: 286, endPoint x: 650, endPoint y: 287, distance: 19.0
click at [650, 287] on div "Image drag_handle drag_handle" at bounding box center [652, 287] width 19 height 11
click at [32, 288] on div at bounding box center [36, 287] width 15 height 16
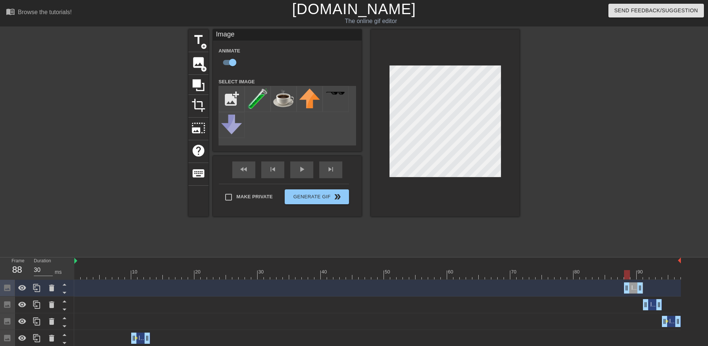
drag, startPoint x: 652, startPoint y: 288, endPoint x: 635, endPoint y: 289, distance: 17.1
click at [635, 289] on div "Image drag_handle drag_handle" at bounding box center [633, 287] width 19 height 11
click at [652, 304] on div "Image drag_handle drag_handle" at bounding box center [652, 304] width 19 height 11
click at [607, 308] on div "Image drag_handle drag_handle" at bounding box center [377, 304] width 606 height 11
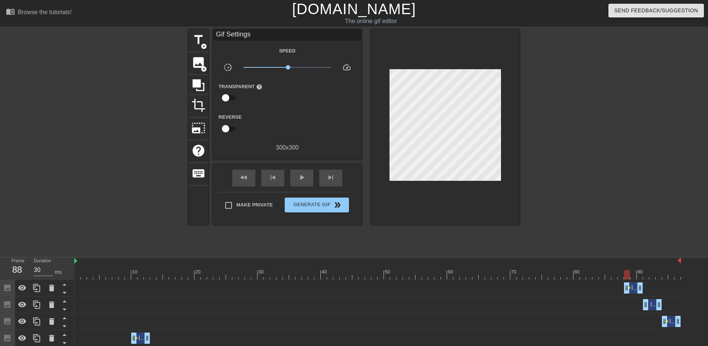
click at [605, 301] on div "Image drag_handle drag_handle" at bounding box center [377, 304] width 606 height 11
click at [654, 304] on div "Image drag_handle drag_handle" at bounding box center [652, 304] width 19 height 11
click at [297, 169] on div "play_arrow" at bounding box center [301, 177] width 23 height 17
click at [297, 169] on div "pause" at bounding box center [301, 177] width 23 height 17
click at [572, 289] on div "Image drag_handle drag_handle lens" at bounding box center [377, 287] width 606 height 11
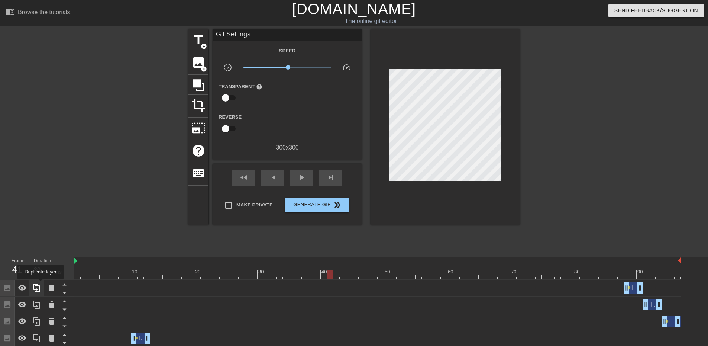
click at [39, 285] on icon at bounding box center [36, 287] width 9 height 9
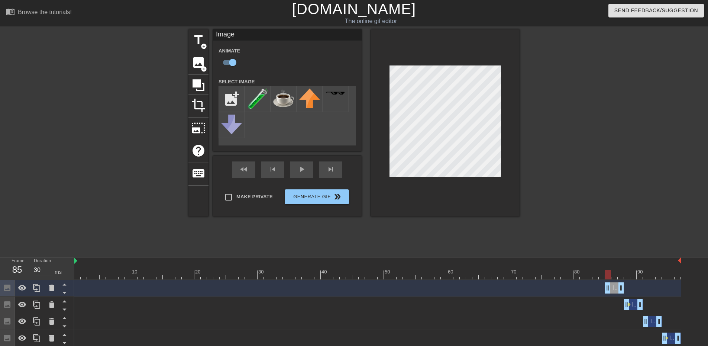
drag, startPoint x: 633, startPoint y: 286, endPoint x: 612, endPoint y: 285, distance: 21.2
click at [612, 285] on div "Image drag_handle drag_handle" at bounding box center [614, 287] width 19 height 11
click at [308, 165] on div "fast_rewind skip_previous play_arrow skip_next" at bounding box center [287, 170] width 121 height 28
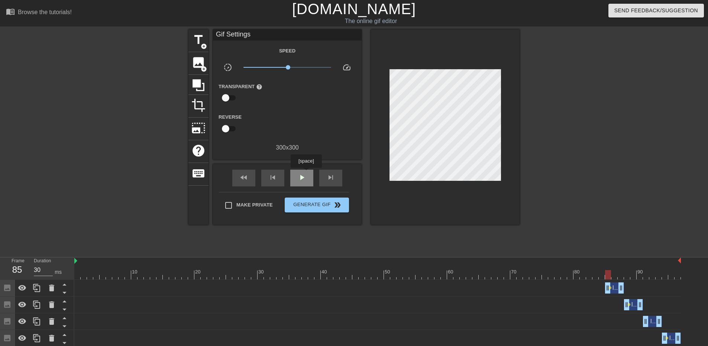
click at [306, 175] on span "play_arrow" at bounding box center [301, 177] width 9 height 9
click at [308, 171] on div "pause" at bounding box center [301, 177] width 23 height 17
click at [336, 205] on span "double_arrow" at bounding box center [337, 204] width 9 height 9
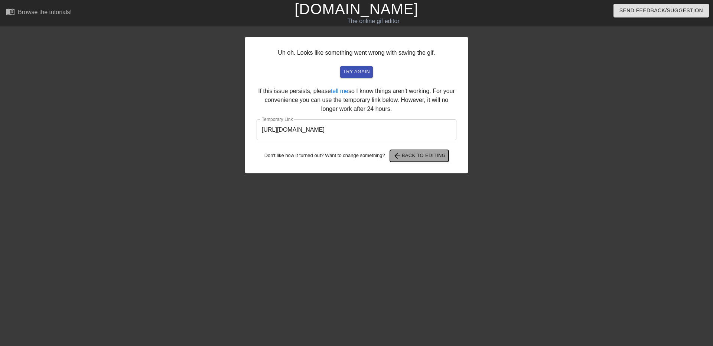
click at [425, 155] on span "arrow_back Back to Editing" at bounding box center [419, 155] width 53 height 9
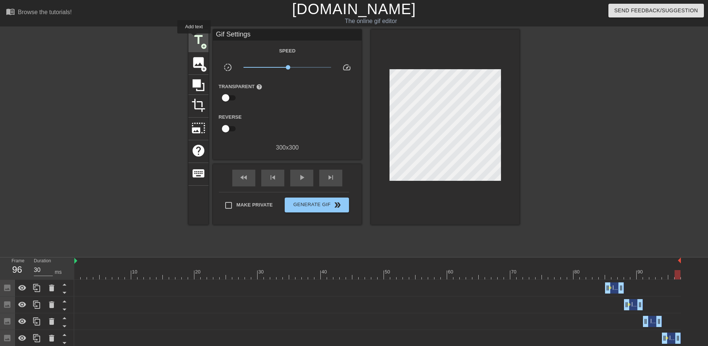
click at [194, 39] on span "title" at bounding box center [198, 40] width 14 height 14
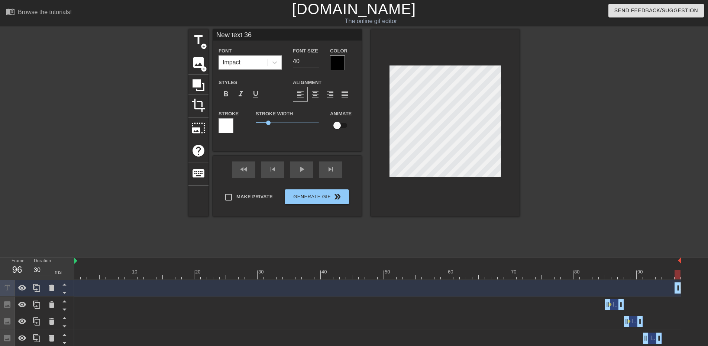
scroll to position [1, 1]
type input "I"
type textarea "I"
type input "I"
type textarea "I"
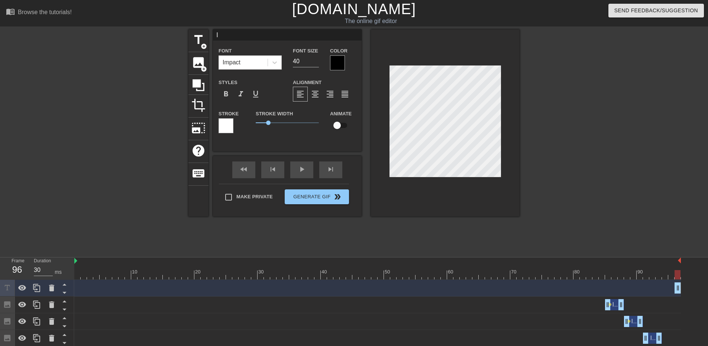
type input "I a"
type textarea "I a"
type input "I am"
type textarea "I am"
type input "I am"
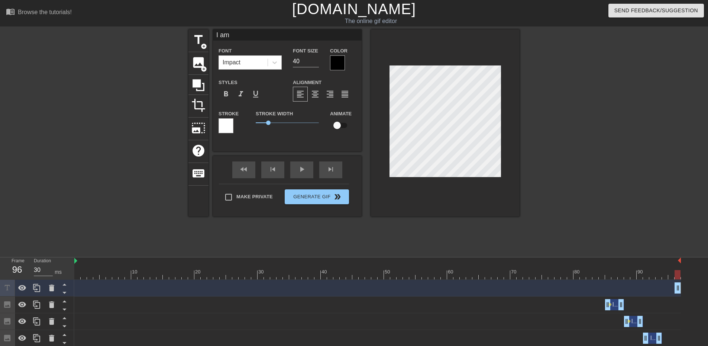
type textarea "I am"
type input "I am a"
type textarea "I am a"
type input "I am a m"
type textarea "I am a m"
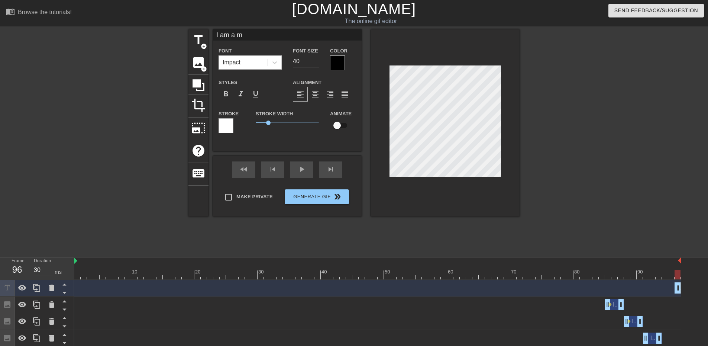
type input "I am a mc"
type textarea "I am a mc"
type input "I am a mch"
type textarea "I am a mch"
type input "I am a mchi"
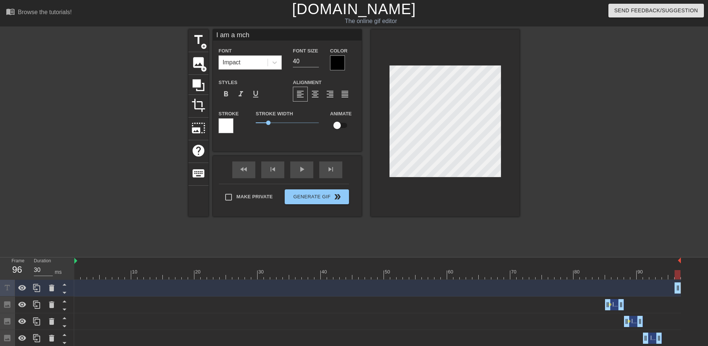
type textarea "I am a mchi"
type input "I am a mchin"
type textarea "I am a mchine"
type input "I am a mchin"
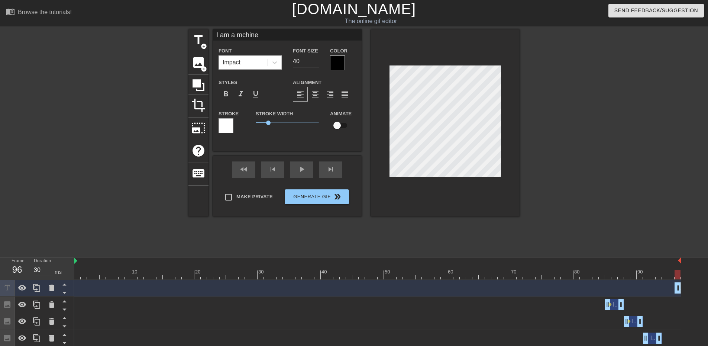
type textarea "I am a mchin"
type input "I am a mchi"
type textarea "I am a mchi"
type input "I am a mch"
type textarea "I am a mch"
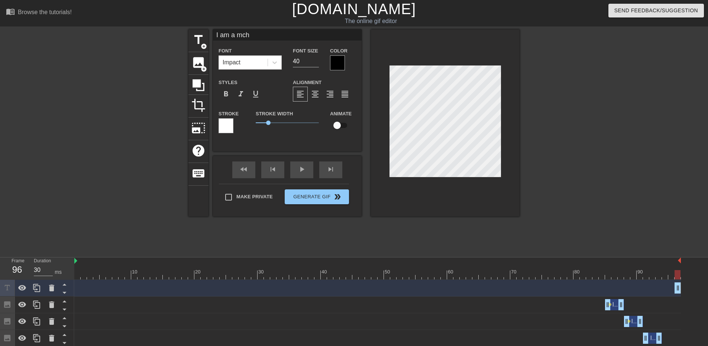
type input "I am a mc"
type textarea "I am a mc"
type input "I am a m"
type textarea "I am a m"
type input "I am a ma"
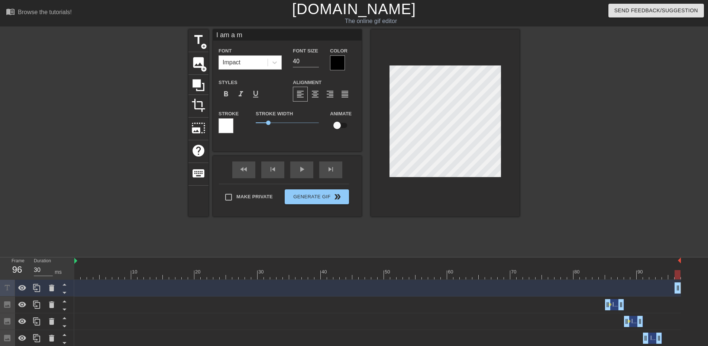
type textarea "I am a ma"
type input "I am a mac"
type textarea "I am a mac"
type input "I am a mach"
type textarea "I am a mach"
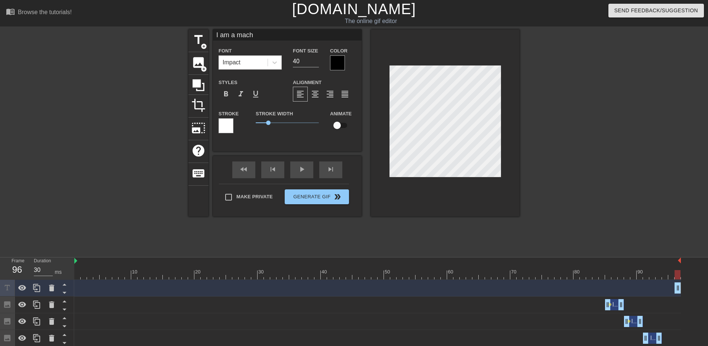
type input "I am a machi"
type textarea "I am a machi"
type input "I am a machin"
type textarea "I am a machin"
type input "I am a machine"
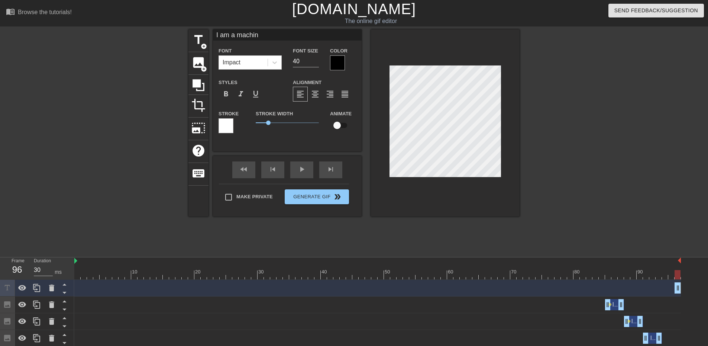
type textarea "I am a machine"
type input "I am a machine"
type textarea "I am a machine"
type input "I am a machine t"
type textarea "I am a machine t"
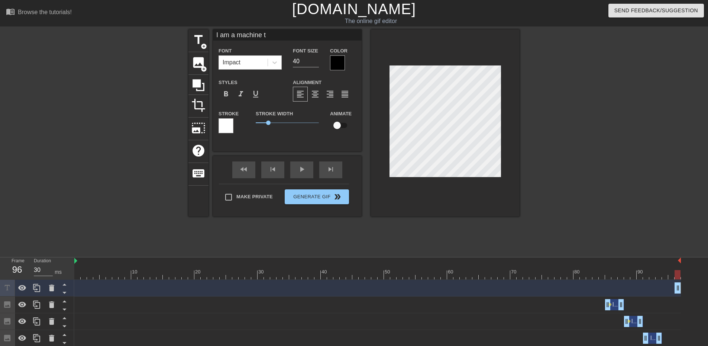
type input "I am a machine th"
type textarea "I am a machine th"
type input "I am a machine tha"
type textarea "I am a machine tha"
type input "I am a machine that"
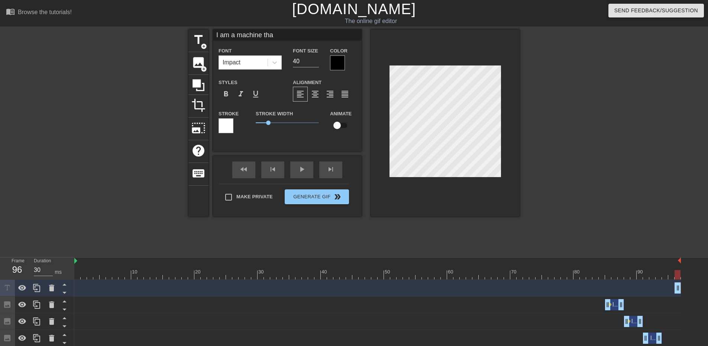
type textarea "I am a machine that"
type input "I am a machine that"
type textarea "I am a machine that"
type input "I am a machine that t"
type textarea "I am a machine that t"
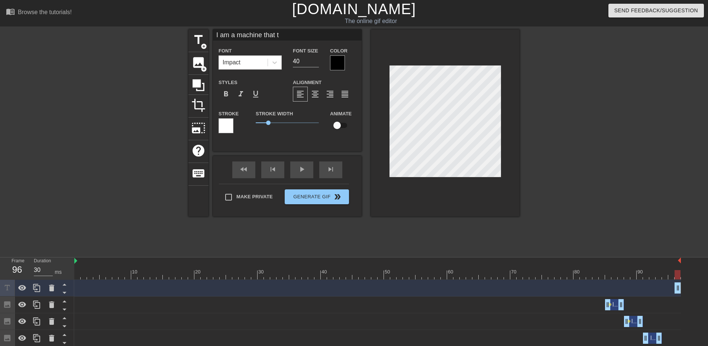
type input "I am a machine that tu"
type textarea "I am a machine that tu"
type input "I am a machine that tur"
type textarea "I am a machine that tur"
type input "I am a machine that turn"
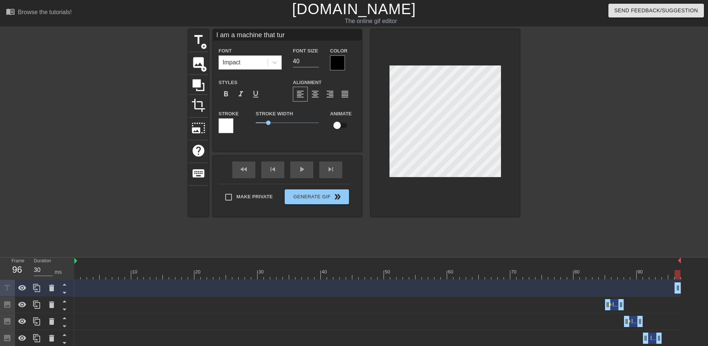
type textarea "I am a machine that turn"
type input "I am a machine that turns"
type textarea "I am a machine that turns"
type input "I am a machine that turns"
type textarea "I am a machine that turns"
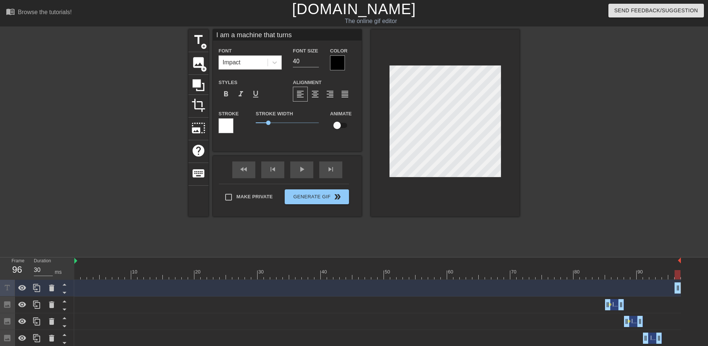
type input "I am a machine that turns c"
type textarea "I am a machine that turns c"
type input "I am a machine that turns co"
type textarea "I am a machine that turns co"
type input "I am a machine that turns cof"
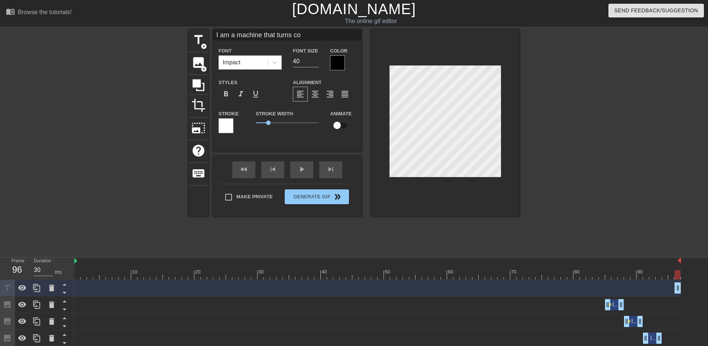
type textarea "I am a machine that turns cof"
type input "I am a machine that turns coff"
type textarea "I am a machine that turns coff"
type input "I am a machine that turns coffe"
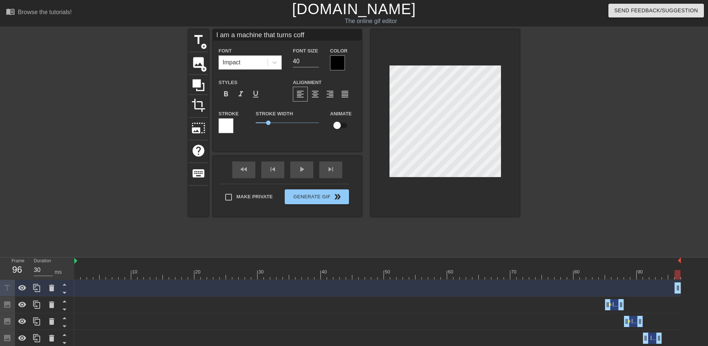
type textarea "I am a machine that turns coffe"
type input "I am a machine that turns coffee"
type textarea "I am a machine that turns coffee"
type input "I am a machine that turns coffee"
type textarea "I am a machine that turns coffee"
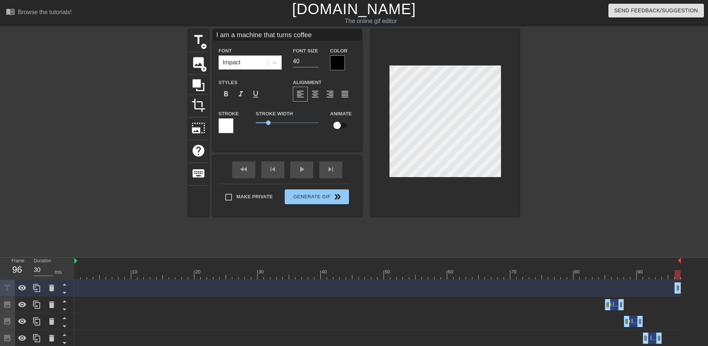
type input "I am a machine that turns coffee i"
type textarea "I am a machine that turns coffee i"
type input "I am a machine that turns coffee in"
type textarea "I am a machine that turns coffee in"
type input "I am a machine that turns coffee int"
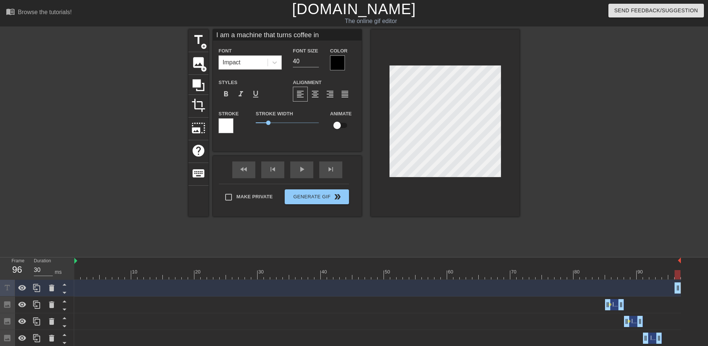
type textarea "I am a machine that turns coffee int"
type input "I am a machine that turns coffee into"
type textarea "I am a machine that turns coffee into"
type input "I am a machine that turns coffee into"
type textarea "I am a machine that turns coffee into"
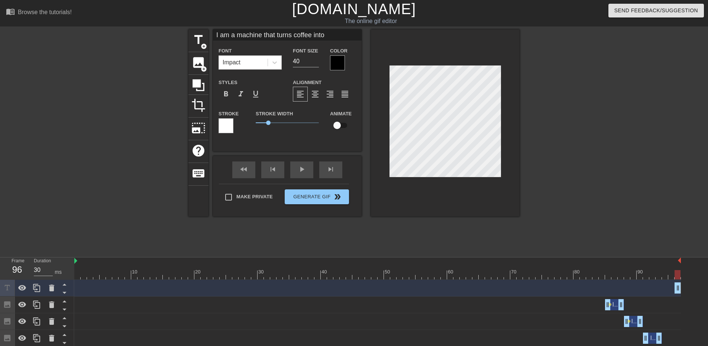
type input "I am a machine that turns coffee into s"
type textarea "I am a machine that turns coffee into s"
type input "I am a machine that turns coffee into sc"
type textarea "I am a machine that turns coffee into sc"
type input "I am a machine that turns coffee into sci"
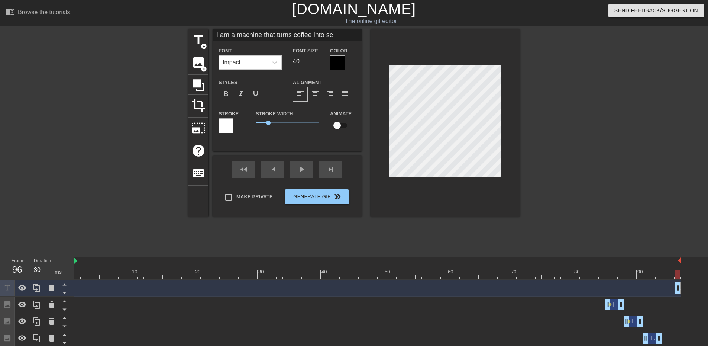
type textarea "I am a machine that turns coffee into sci"
type input "I am a machine that turns coffee into scie"
type textarea "I am a machine that turns coffee into scie"
type input "I am a machine that turns coffee into scien"
type textarea "I am a machine that turns coffee into scien"
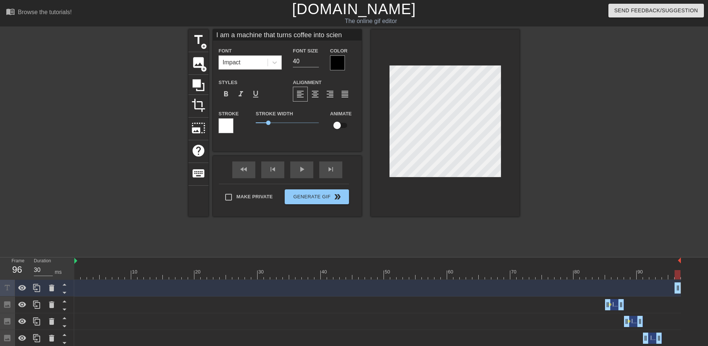
type input "I am a machine that turns coffee into scienc"
type textarea "I am a machine that turns coffee into scienc"
type input "I am a machine that turns coffee into science"
type textarea "I am a machine that turns coffee into science"
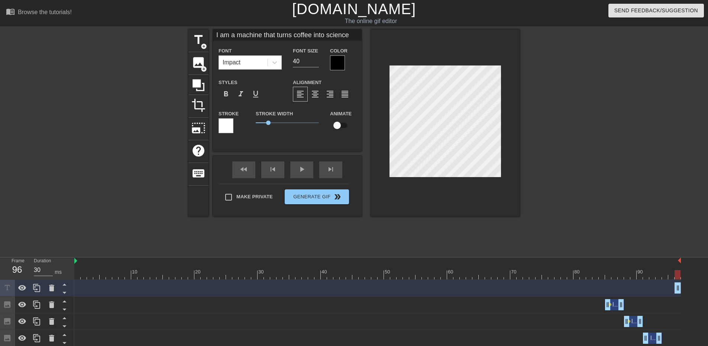
type input "I am a machine that turns coffee into science"
type textarea "I am a machine that turns coffee into science"
type input "I am a machine that turns coffee into science"
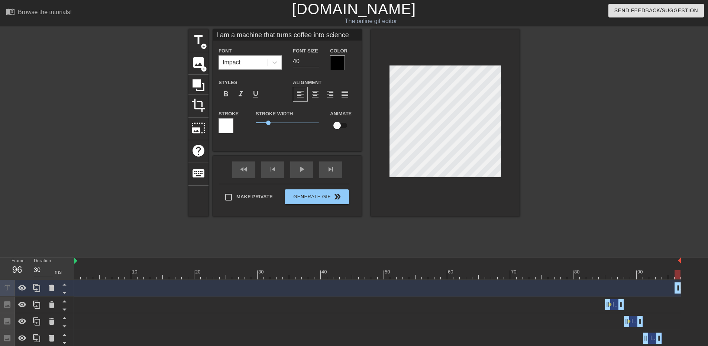
type textarea "I am a machine that turns coffee into science"
click at [369, 98] on div "title add_circle image add_circle crop photo_size_select_large help keyboard I …" at bounding box center [353, 122] width 331 height 187
click at [319, 93] on span "format_align_center" at bounding box center [315, 94] width 9 height 9
type input "I am a machine that turns coffee into science"
type input "39"
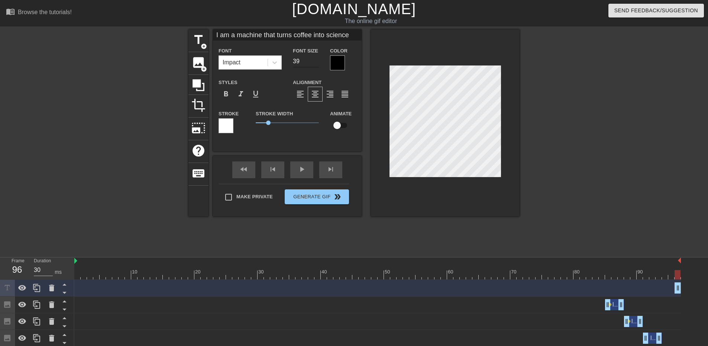
click at [316, 62] on input "39" at bounding box center [306, 61] width 26 height 12
type input "I am a machine that turns coffee into science"
type input "38"
click at [316, 62] on input "38" at bounding box center [306, 61] width 26 height 12
type input "I am a machine that turns coffee into science"
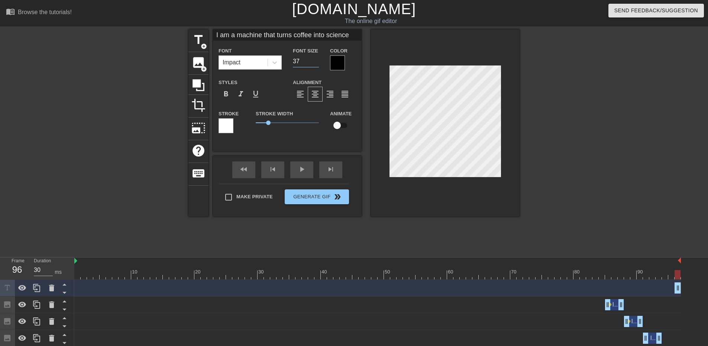
type input "37"
click at [316, 62] on input "37" at bounding box center [306, 61] width 26 height 12
type input "I am a machine that turns coffee into science"
type input "36"
click at [316, 62] on input "36" at bounding box center [306, 61] width 26 height 12
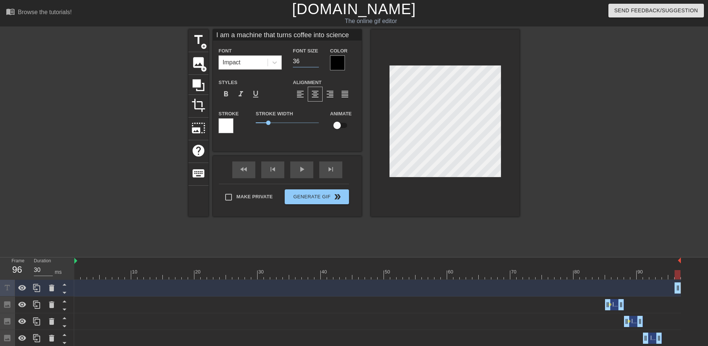
type input "I am a machine that turns coffee into science"
type input "35"
click at [316, 62] on input "35" at bounding box center [306, 61] width 26 height 12
drag, startPoint x: 680, startPoint y: 287, endPoint x: 553, endPoint y: 288, distance: 126.7
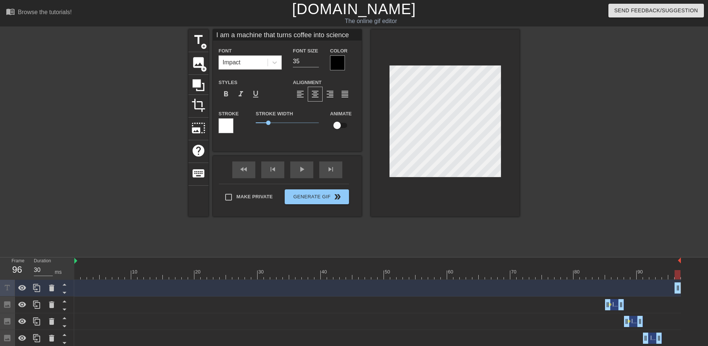
click at [553, 288] on div "I am a machine that turns coffee into science drag_handle drag_handle" at bounding box center [377, 287] width 606 height 11
type input "I am a machine that turns coffee into science"
type input "34"
click at [316, 63] on input "34" at bounding box center [306, 61] width 26 height 12
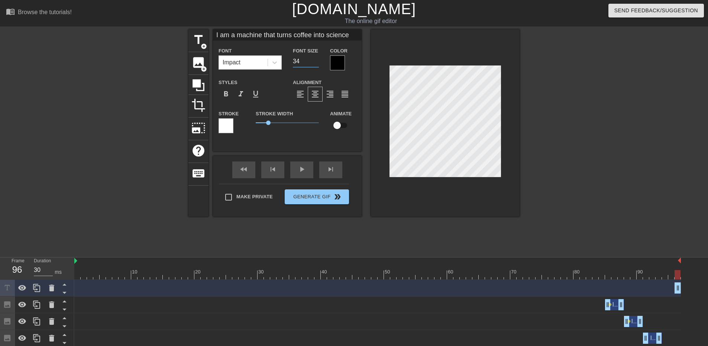
type input "I am a machine that turns coffee into science"
type input "33"
click at [316, 63] on input "33" at bounding box center [306, 61] width 26 height 12
type input "I am a machine that turns coffee into science"
type input "32"
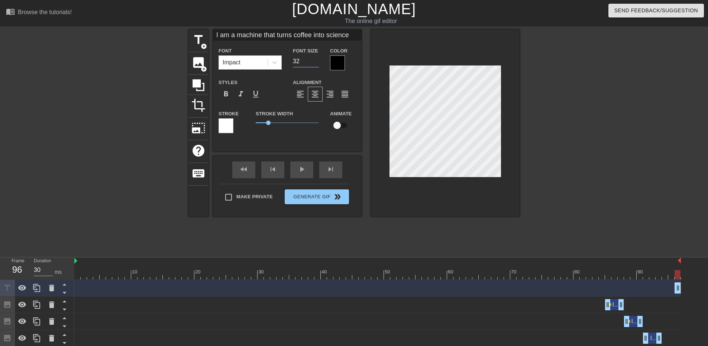
click at [316, 63] on input "32" at bounding box center [306, 61] width 26 height 12
type input "I am a machine that turns coffee into science"
type input "31"
click at [316, 63] on input "31" at bounding box center [306, 61] width 26 height 12
type input "I am a machine that turns coffee into science"
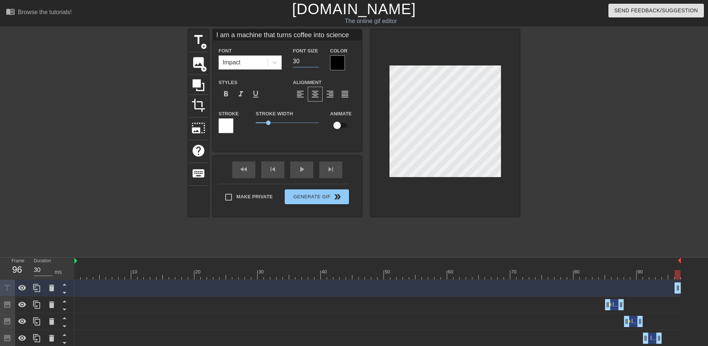
type input "30"
click at [316, 63] on input "30" at bounding box center [306, 61] width 26 height 12
type input "I am a machine that turns coffee into science"
type input "29"
click at [316, 63] on input "29" at bounding box center [306, 61] width 26 height 12
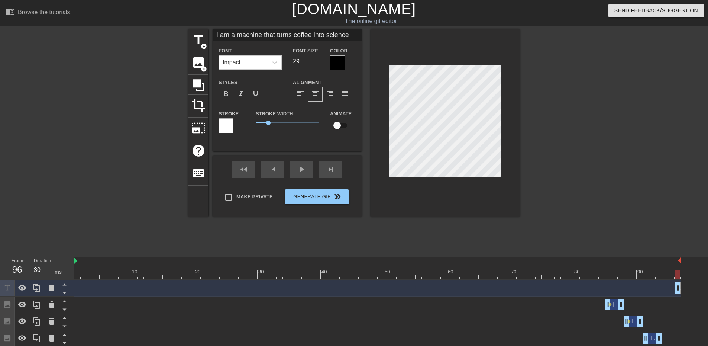
scroll to position [1, 3]
type input "I am a machine that turns coffee into science"
type textarea "I am a machine that turns coffee into science"
type input "I am a machine that turns coffee into science"
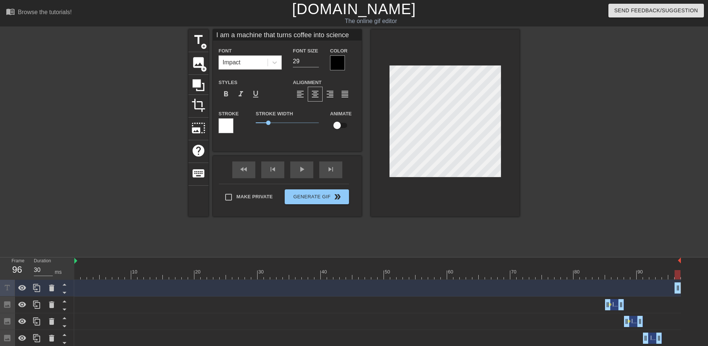
scroll to position [1, 1]
type textarea "I am a machine that turns coffee into science"
type input "I am a machine that turns coffee into science"
type textarea "I am a machine that turns coffee into science"
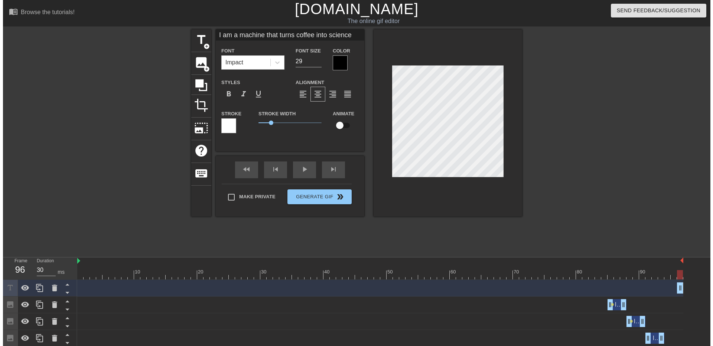
scroll to position [2, 1]
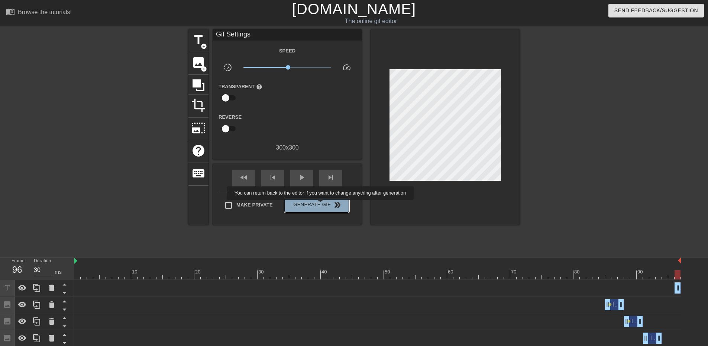
click at [321, 205] on span "Generate Gif double_arrow" at bounding box center [317, 204] width 58 height 9
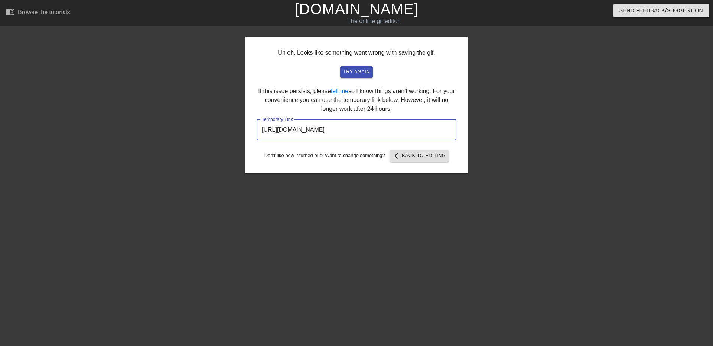
drag, startPoint x: 422, startPoint y: 130, endPoint x: 243, endPoint y: 135, distance: 179.1
click at [243, 135] on div "Uh oh. Looks like something went wrong with saving the gif. try again If this i…" at bounding box center [356, 140] width 713 height 223
click at [362, 72] on span "try again" at bounding box center [356, 72] width 27 height 9
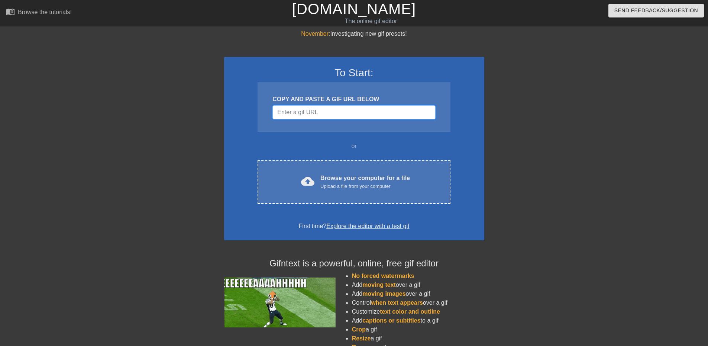
click at [310, 112] on input "Username" at bounding box center [353, 112] width 163 height 14
click at [658, 143] on div "November: Investigating new gif presets! To Start: COPY AND PASTE A GIF URL BEL…" at bounding box center [354, 211] width 708 height 364
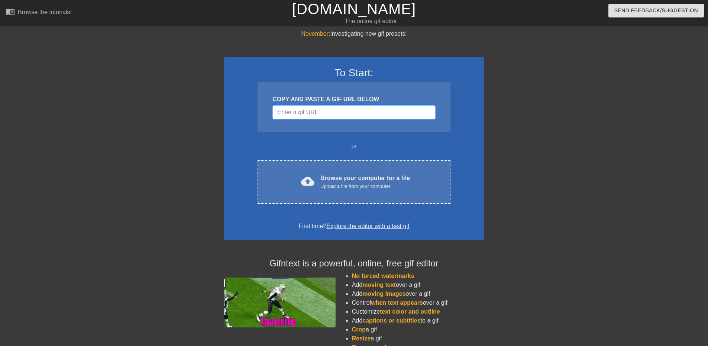
drag, startPoint x: 330, startPoint y: 169, endPoint x: 285, endPoint y: 117, distance: 68.5
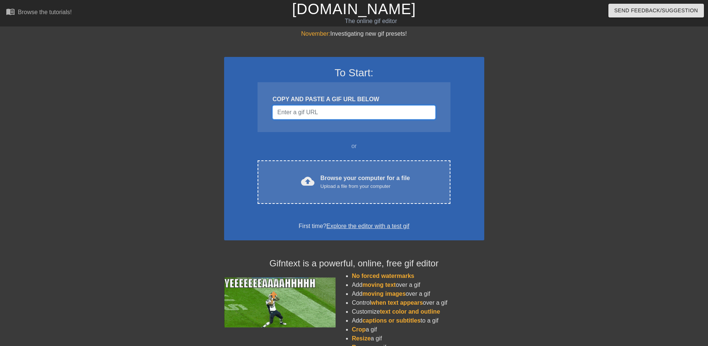
click at [285, 117] on input "Username" at bounding box center [353, 112] width 163 height 14
click at [679, 170] on div "November: Investigating new gif presets! To Start: COPY AND PASTE A GIF URL BEL…" at bounding box center [354, 211] width 708 height 364
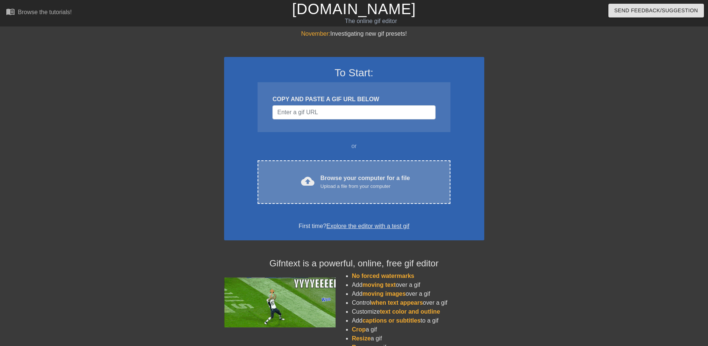
click at [343, 179] on div "Browse your computer for a file Upload a file from your computer" at bounding box center [365, 182] width 90 height 16
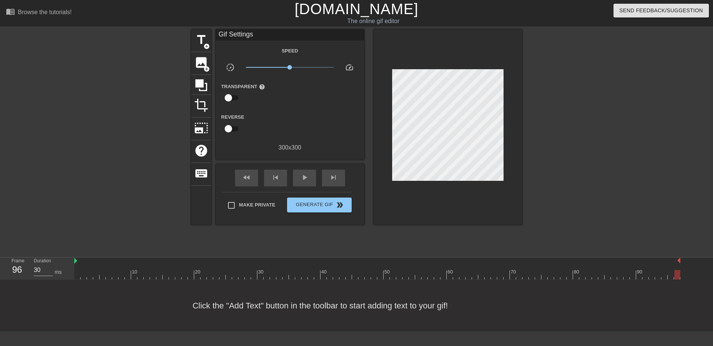
drag, startPoint x: 79, startPoint y: 272, endPoint x: 683, endPoint y: 278, distance: 603.8
click at [683, 278] on div "10 20 30 40 50 60 70 80 90" at bounding box center [393, 268] width 639 height 22
click at [201, 36] on span "title" at bounding box center [201, 40] width 14 height 14
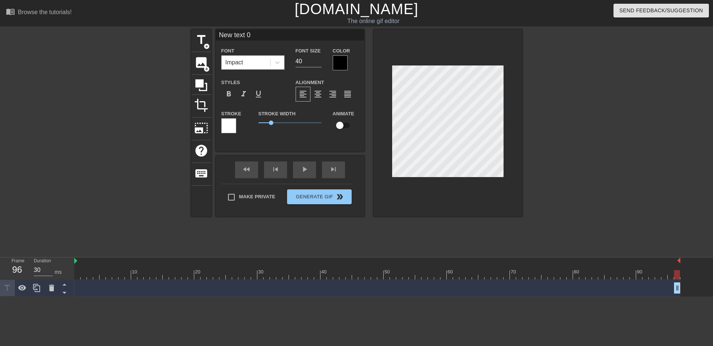
scroll to position [1, 1]
type input "I"
type textarea "I"
type input "I"
type textarea "I"
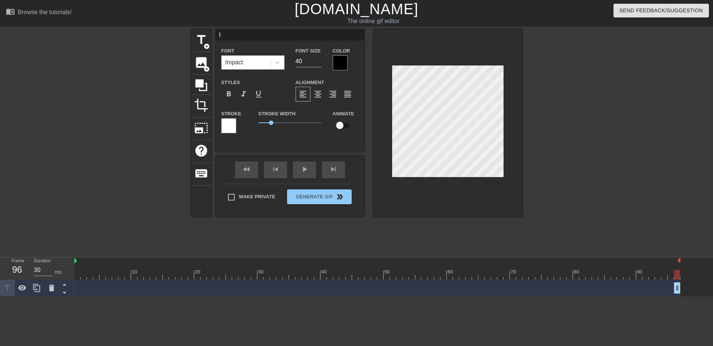
type input "I a"
type textarea "I a"
type input "I am"
type textarea "I am"
type input "I am"
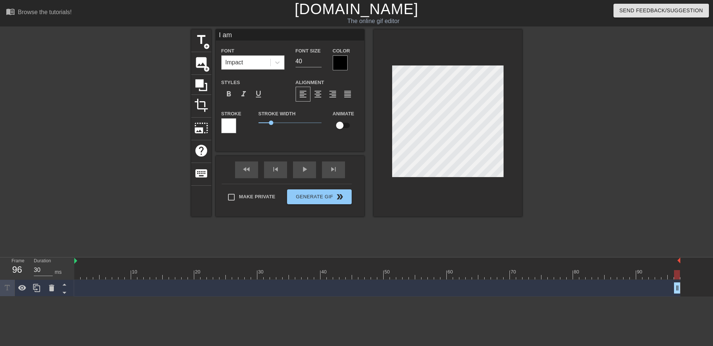
type textarea "I am"
type input "I am a"
type textarea "I am a"
type input "I am a"
type textarea "I am a"
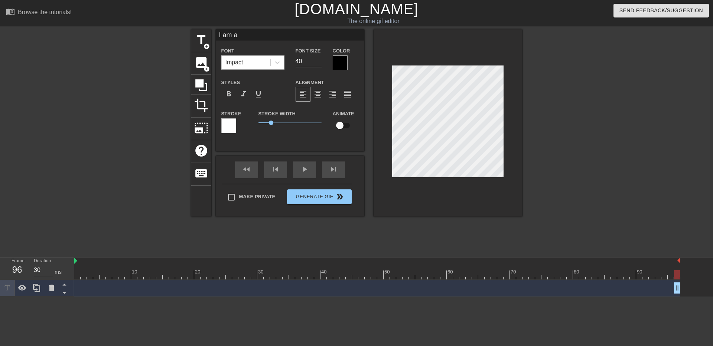
type input "I am a m"
type textarea "I am a m"
type input "I am a ma"
type textarea "I am a ma"
type input "I am a mac"
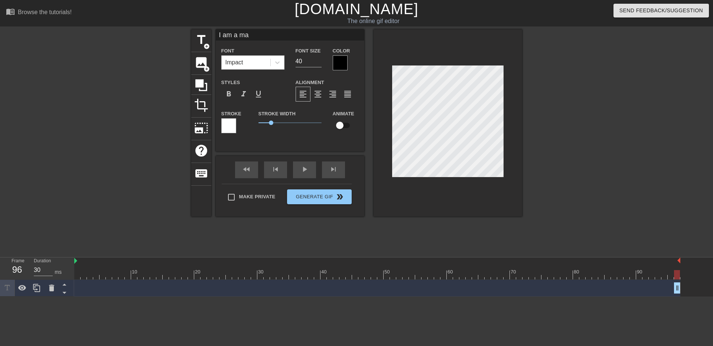
type textarea "I am a mac"
type input "I am a mach"
type textarea "I am a machi"
type input "I am a machin"
type textarea "I am a machin"
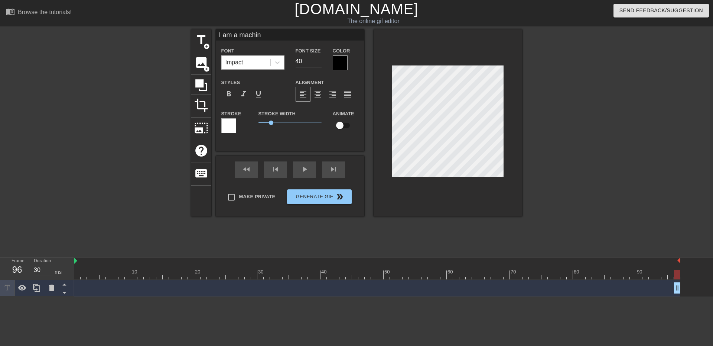
type input "I am a machine"
type textarea "I am a machine"
type input "I am a machine"
type textarea "I am a machine"
type input "I am a machine t"
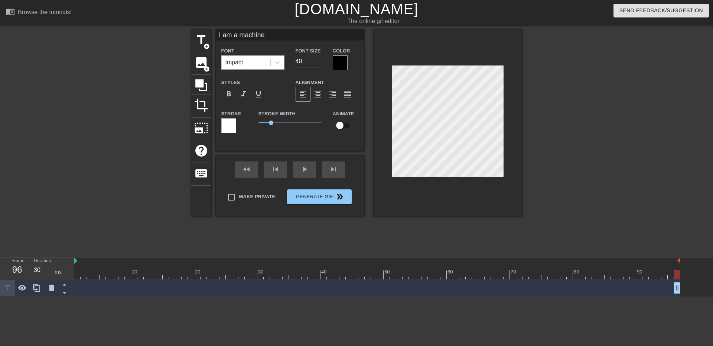
type textarea "I am a machine t"
type input "I am a machine th"
type textarea "I am a machine th"
type input "I am a machine tha"
type textarea "I am a machine tha"
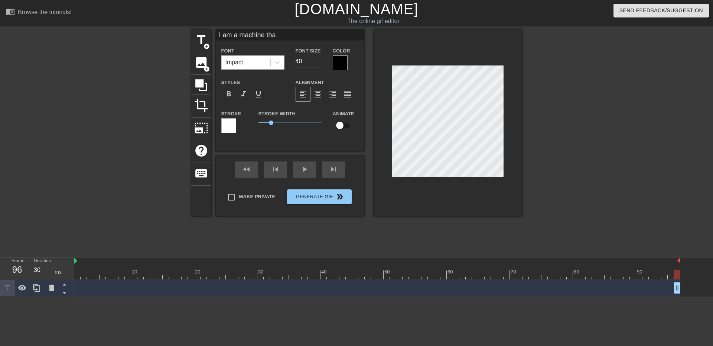
type input "I am a machine that"
type textarea "I am a machine that"
type input "I am a machine that"
type textarea "I am a machine that"
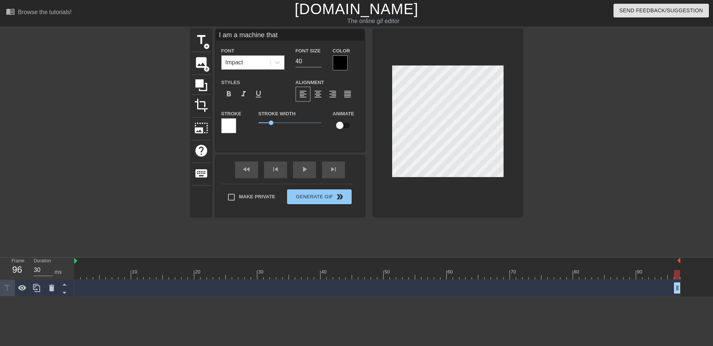
type input "I am a machine that r"
type textarea "I am a machine that r"
type input "I am a machine that ru"
type textarea "I am a machine that ru"
type input "I am a machine that run"
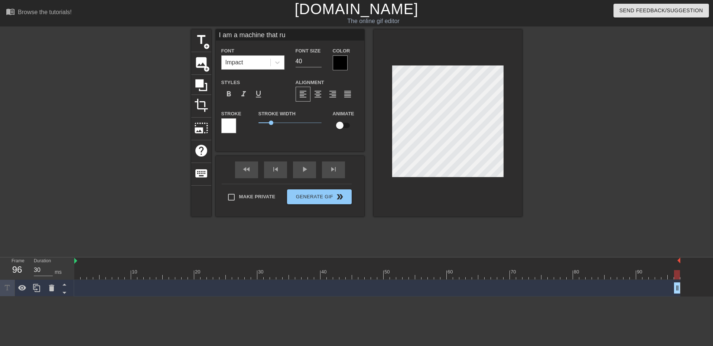
type textarea "I am a machine that run"
type input "I am a machine that runs"
type textarea "I am a machine that runs"
type input "I am a machine that runs"
type textarea "I am a machine that runs"
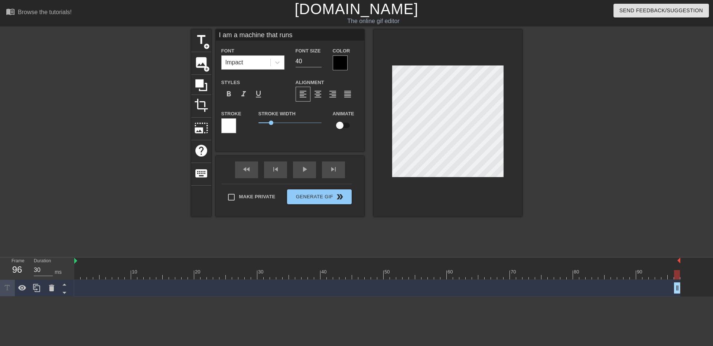
type input "I am a machine that runs c"
type textarea "I am a machine that runs c"
type input "I am a machine that runs co"
type textarea "I am a machine that runs co"
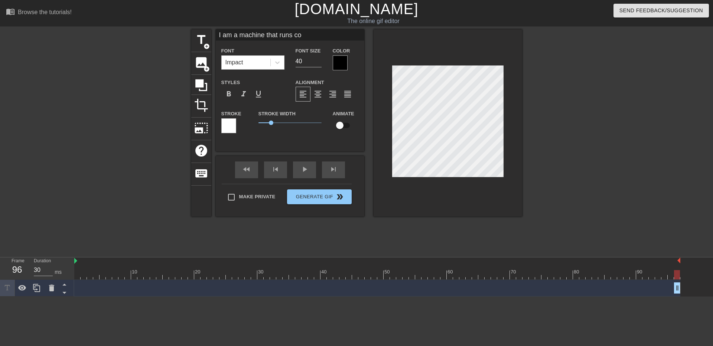
type input "I am a machine that runs cof"
type textarea "I am a machine that runs cof"
type input "I am a machine that runs coff"
type textarea "I am a machine that runs coff"
type input "I am a machine that runs coffe"
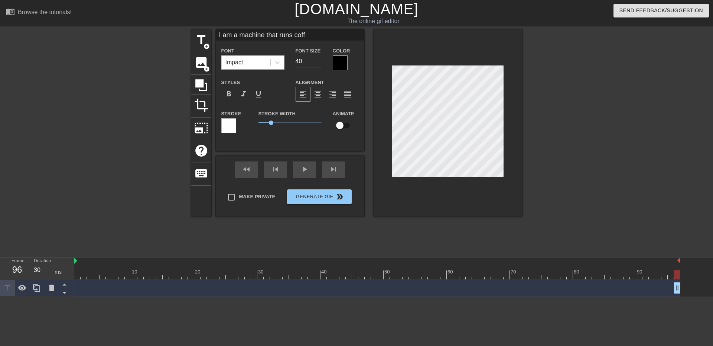
type textarea "I am a machine that runs coffe"
type input "I am a machine that runs coff"
type textarea "I am a machine that runs coff"
type input "I am a machine that runs cof"
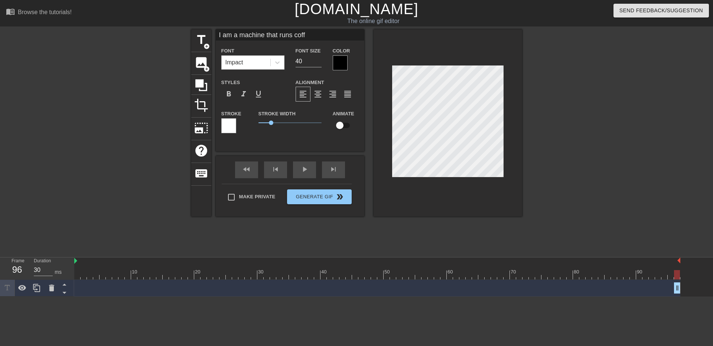
type textarea "I am a machine that runs cof"
type input "I am a machine that runs co"
type textarea "I am a machine that runs co"
type input "I am a machine that runs c"
type textarea "I am a machine that runs c"
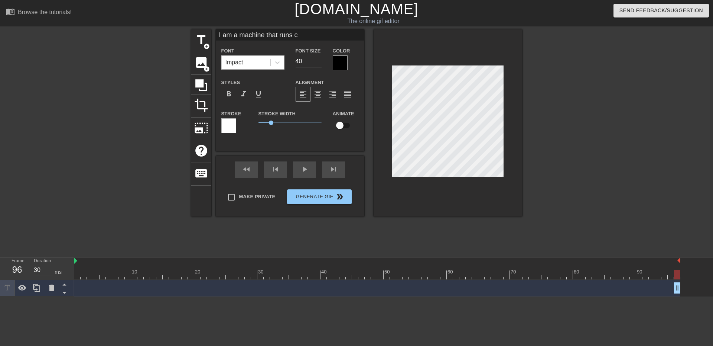
type input "I am a machine that runs"
type textarea "I am a machine that runs"
type input "I am a machine that runs"
type textarea "I am a machine that runs"
type input "I am a machine that run"
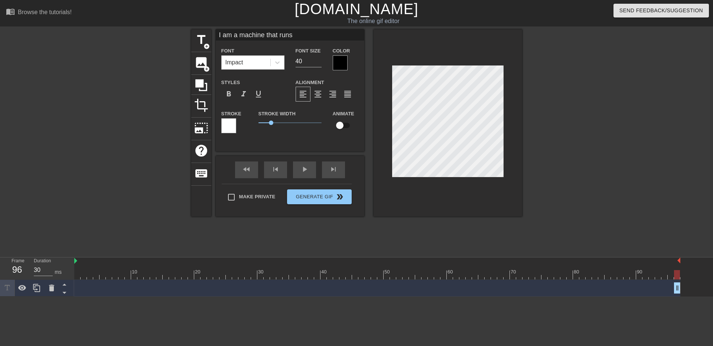
type textarea "I am a machine that run"
type input "I am a machine that ru"
type textarea "I am a machine that ru"
type input "I am a machine that rut"
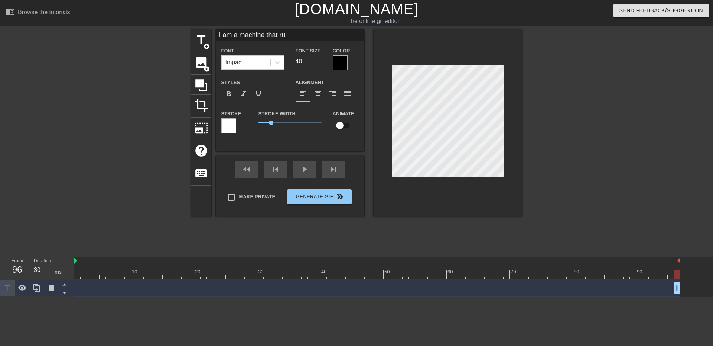
type textarea "I am a machine that rut"
type input "I am a machine that rutu"
type textarea "I am a machine that rutu"
type input "I am a machine that rut"
type textarea "I am a machine that rut"
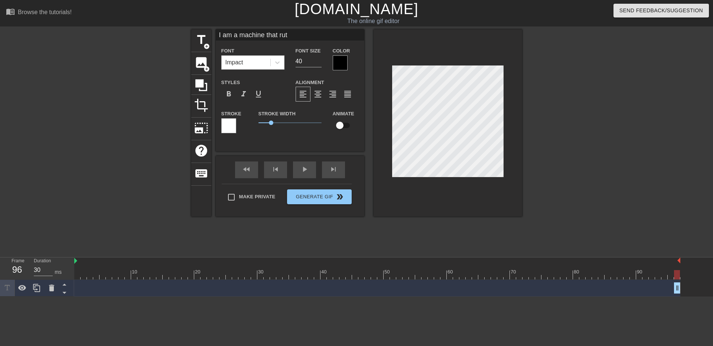
type input "I am a machine that ru"
type textarea "I am a machine that ru"
type input "I am a machine that r"
type textarea "I am a machine that r"
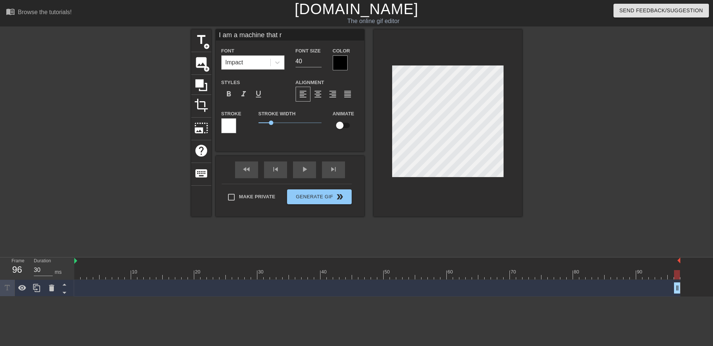
type input "I am a machine that rt"
type textarea "I am a machine that rt"
type input "I am a machine that rtu"
type textarea "I am a machine that rtu"
type input "I am a machine that rtur"
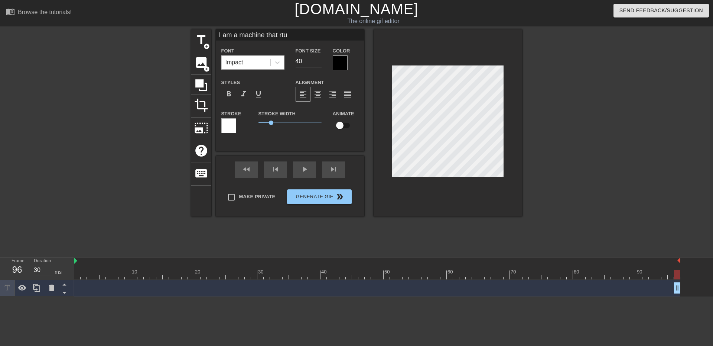
type textarea "I am a machine that rtur"
type input "I am a machine that rturn"
type textarea "I am a machine that rturn"
type input "I am a machine that rturns"
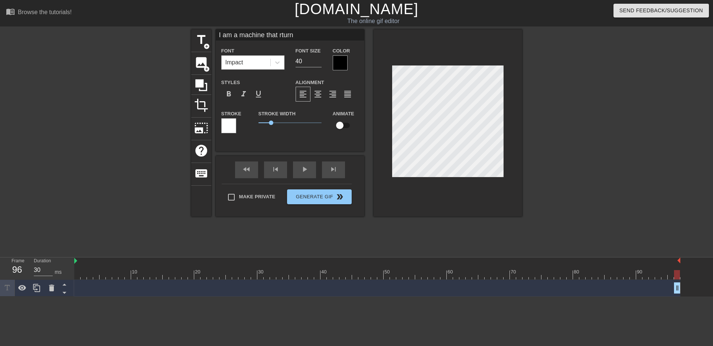
type textarea "I am a machine that rturns"
type input "I am a machine that rturn"
type textarea "I am a machine that rturn"
type input "I am a machine that rtur"
type textarea "I am a machine that rtur"
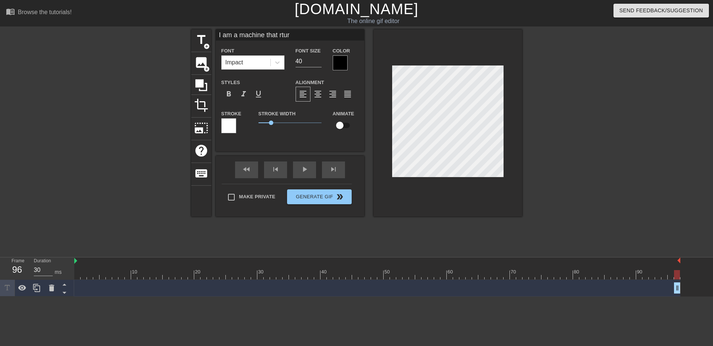
type input "I am a machine that rtu"
type textarea "I am a machine that rtu"
type input "I am a machine that rt"
type textarea "I am a machine that rt"
type input "I am a machine that r"
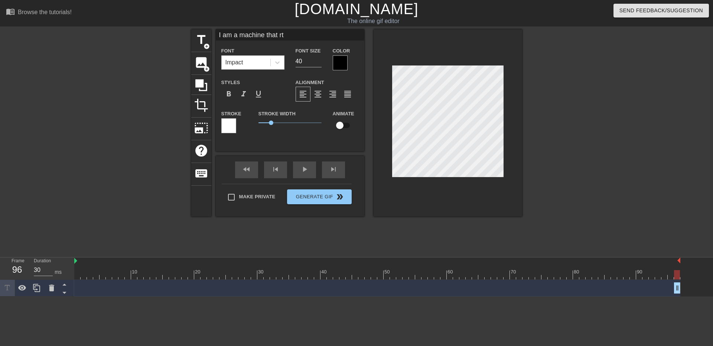
type textarea "I am a machine that r"
type input "I am a machine that"
type textarea "I am a machine that"
type input "I am a machine that t"
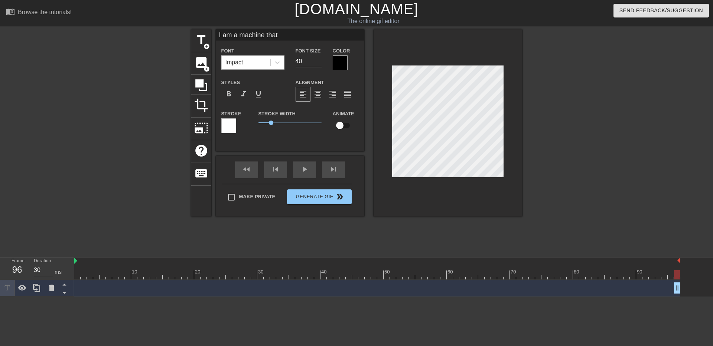
type textarea "I am a machine that t"
type input "I am a machine that tu"
type textarea "I am a machine that tu"
type input "I am a machine that tur"
type textarea "I am a machine that tur"
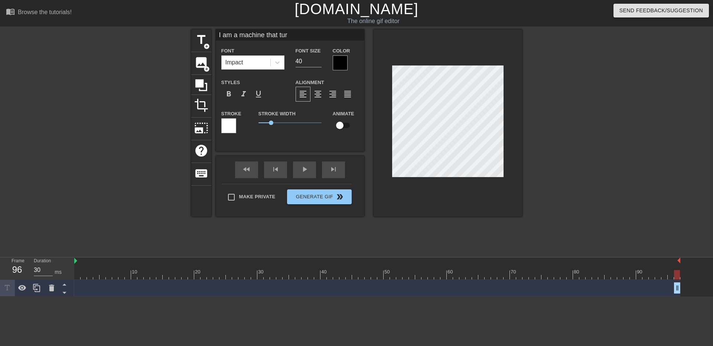
type input "I am a machine that turn"
type textarea "I am a machine that turn"
type input "I am a machine that turns"
type textarea "I am a machine that turns"
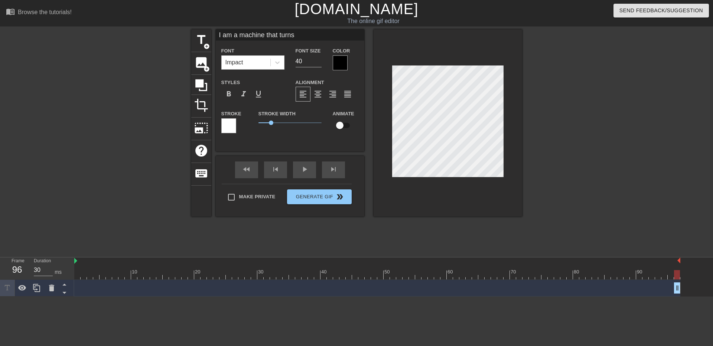
type input "I am a machine that turns"
type textarea "I am a machine that turns"
type input "I am a machine that turnsc"
type textarea "I am a machine that turns c"
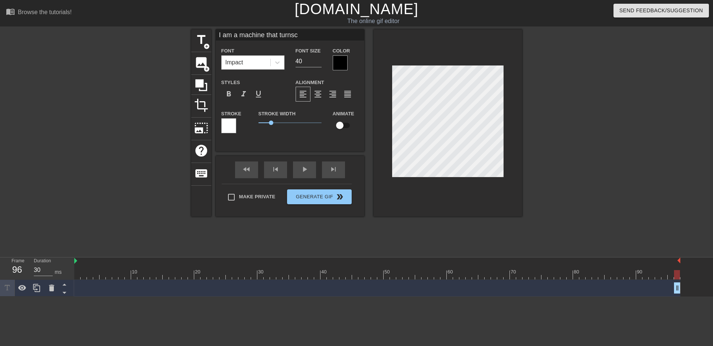
type input "I am a machine that turnsco"
type textarea "I am a machine that turns co"
type input "I am a machine that turnscof"
type textarea "I am a machine that turns cof"
type input "I am a machine that turnscoff"
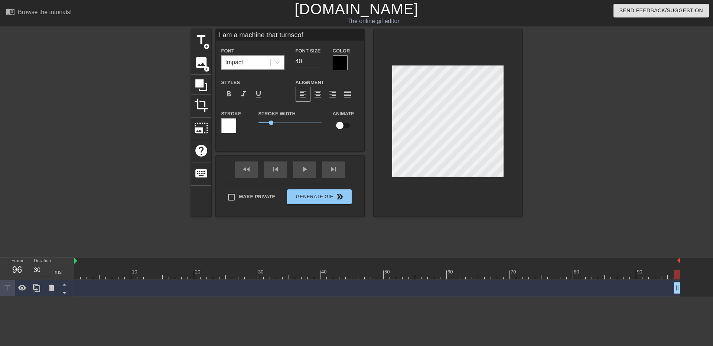
type textarea "I am a machine that turns coff"
type input "I am a machine that turnscoffe"
type textarea "I am a machine that turns coffe"
type input "I am a machine that turnscoffee"
type textarea "I am a machine that turns coffee"
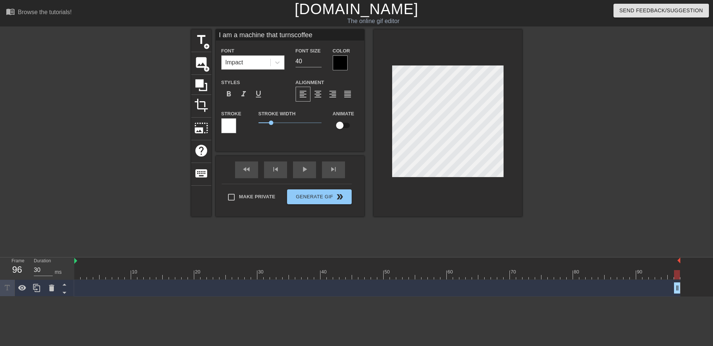
type input "I am a machine that turnscoffee"
type textarea "I am a machine that turns coffee"
type input "I am a machine that turnscoffee i"
type textarea "I am a machine that turns coffee i"
type input "I am a machine that turnscoffee in"
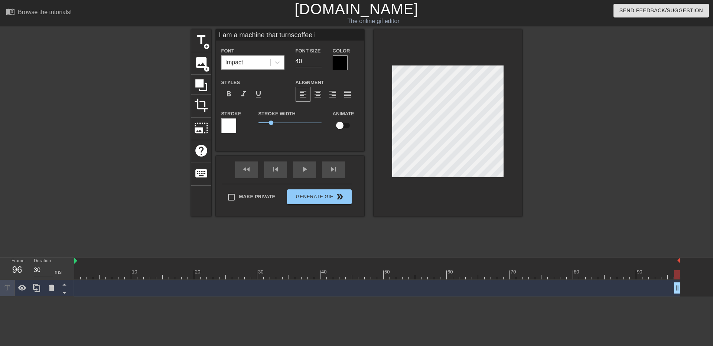
type textarea "I am a machine that turns coffee in"
type input "I am a machine that turnscoffee int"
type textarea "I am a machine that turns coffee int"
type input "I am a machine that turnscoffee into"
type textarea "I am a machine that turns coffee into"
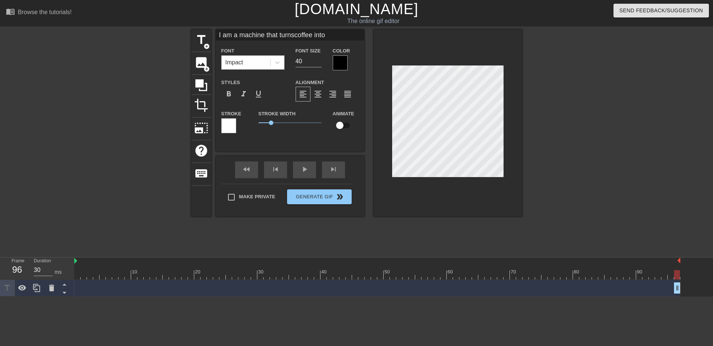
scroll to position [1, 2]
type input "I am a machine that turnscoffee into"
type textarea "I am a machine that turns coffee into"
type input "I am a machine that turnscoffee into s"
type textarea "I am a machine that turns coffee into s"
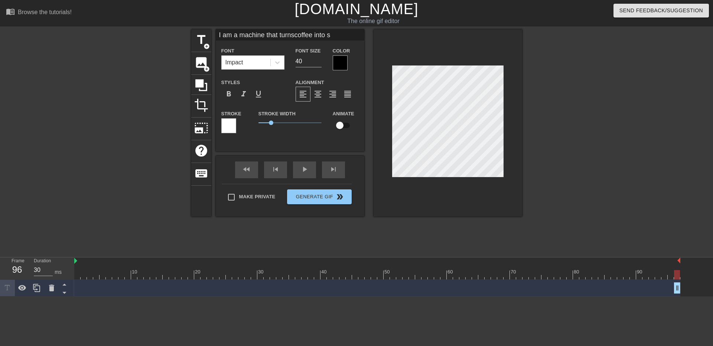
type input "I am a machine that turnscoffee into sc"
type textarea "I am a machine that turns coffee into sci"
type input "I am a machine that turnscoffee into scie"
type textarea "I am a machine that turns coffee into scie"
type input "I am a machine that turnscoffee into scien"
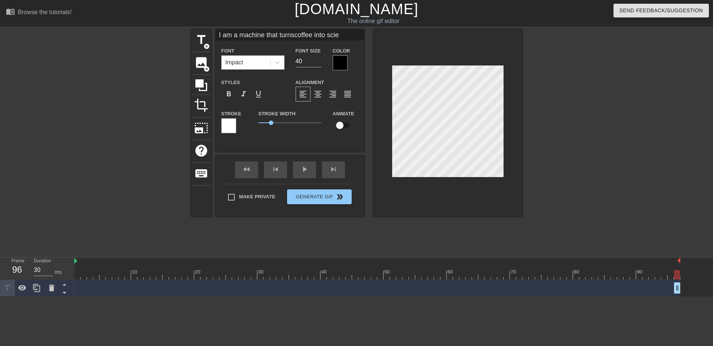
type textarea "I am a machine that turns coffee into scien"
type input "I am a machine that turnscoffee into scienc"
type textarea "I am a machine that turns coffee into scienc"
type input "I am a machine that turnscoffee into science"
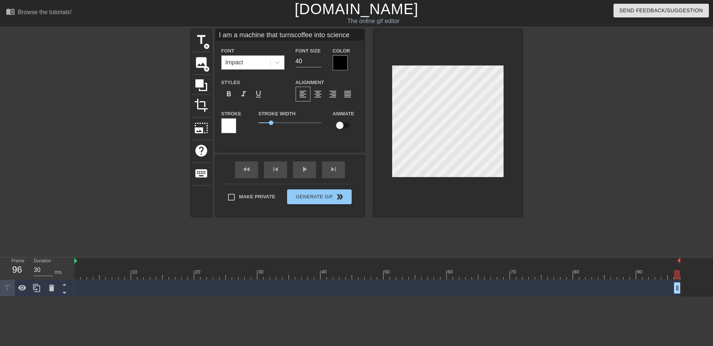
type textarea "I am a machine that turns coffee into science"
click at [363, 103] on div "title add_circle image add_circle crop photo_size_select_large help keyboard I …" at bounding box center [356, 122] width 331 height 187
type input "I am a machine that turnscoffee into science"
type input "39"
click at [319, 63] on input "39" at bounding box center [309, 61] width 26 height 12
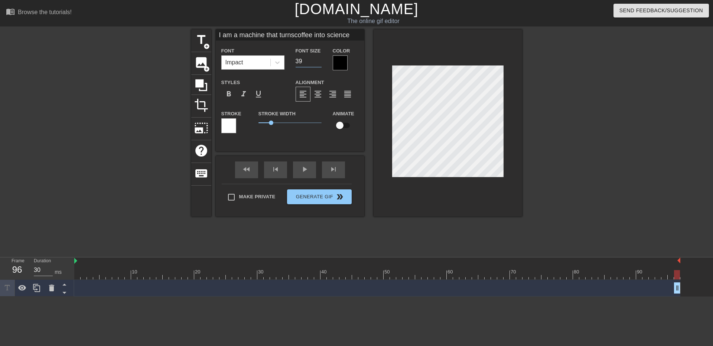
type input "I am a machine that turnscoffee into science"
type input "38"
click at [319, 63] on input "38" at bounding box center [309, 61] width 26 height 12
type input "I am a machine that turnscoffee into science"
type input "37"
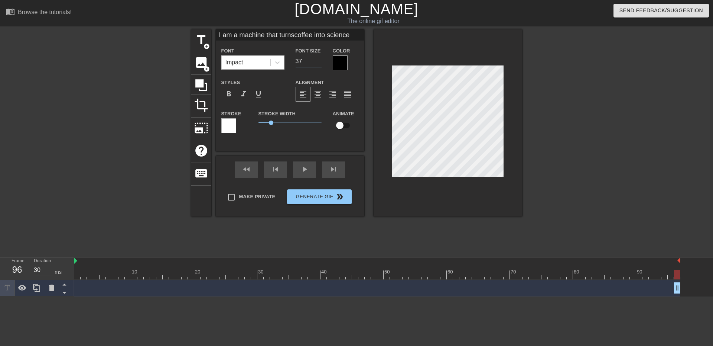
click at [319, 63] on input "37" at bounding box center [309, 61] width 26 height 12
type input "I am a machine that turnscoffee into science"
type input "36"
click at [319, 63] on input "36" at bounding box center [309, 61] width 26 height 12
type input "I am a machine that turnscoffee into science"
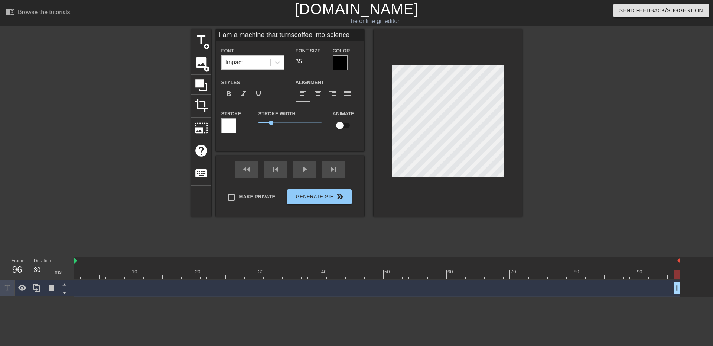
type input "35"
click at [319, 63] on input "35" at bounding box center [309, 61] width 26 height 12
type input "I am a machine that turnscoffee into science"
type input "34"
click at [319, 63] on input "34" at bounding box center [309, 61] width 26 height 12
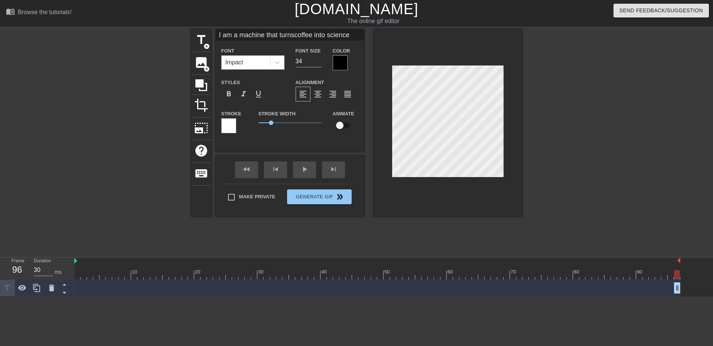
type input "I am a machine that turnscoffee into science"
type input "33"
click at [319, 63] on input "33" at bounding box center [309, 61] width 26 height 12
type input "I am a machine that turnscoffee into science"
type input "32"
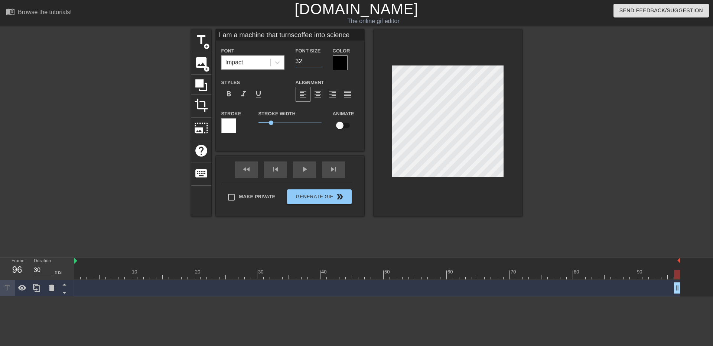
click at [319, 63] on input "32" at bounding box center [309, 61] width 26 height 12
type input "I am a machine that turnscoffee into science"
type input "31"
click at [319, 63] on input "31" at bounding box center [309, 61] width 26 height 12
type input "I am a machine that turnscoffee into science"
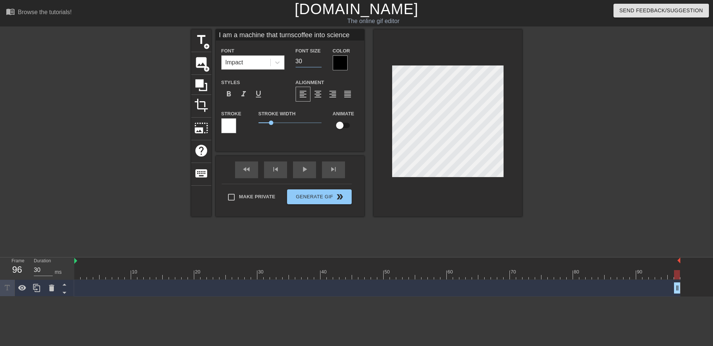
type input "30"
click at [319, 63] on input "30" at bounding box center [309, 61] width 26 height 12
click at [317, 91] on span "format_align_center" at bounding box center [318, 94] width 9 height 9
type input "I am a machine that turnscoffee into science"
type input "29"
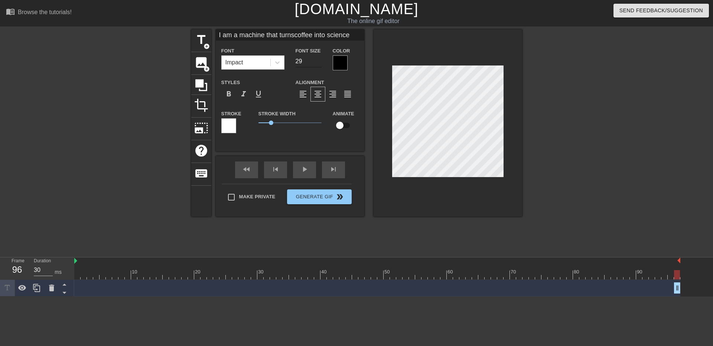
click at [319, 63] on input "29" at bounding box center [309, 61] width 26 height 12
type input "I am a machine that turnscoffee into science"
type input "28"
click at [318, 62] on input "28" at bounding box center [309, 61] width 26 height 12
type input "I am a machine that turnscoffee into science"
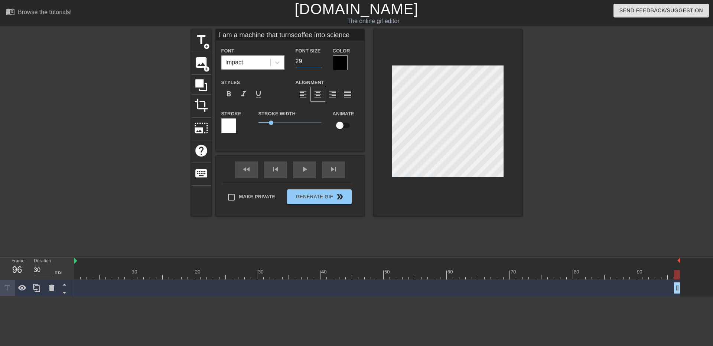
type input "29"
click at [318, 58] on input "29" at bounding box center [309, 61] width 26 height 12
drag, startPoint x: 677, startPoint y: 287, endPoint x: 658, endPoint y: 288, distance: 19.3
click at [658, 288] on div "I am a machine that turns coffee into science drag_handle drag_handle" at bounding box center [377, 287] width 606 height 11
click at [657, 190] on div "title add_circle image add_circle crop photo_size_select_large help keyboard I …" at bounding box center [356, 140] width 713 height 223
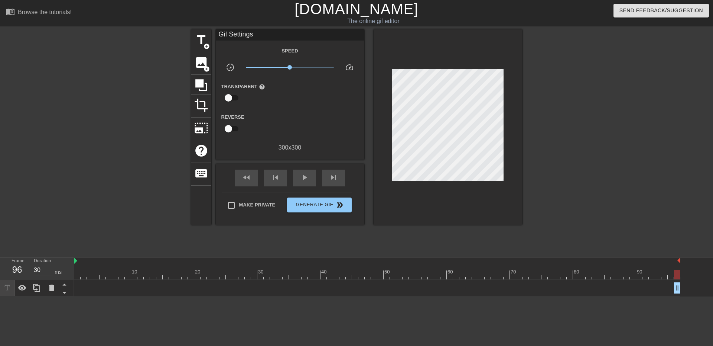
drag, startPoint x: 677, startPoint y: 286, endPoint x: 668, endPoint y: 285, distance: 9.0
click at [668, 285] on div "I am a machine that turns coffee into science drag_handle drag_handle" at bounding box center [377, 287] width 606 height 11
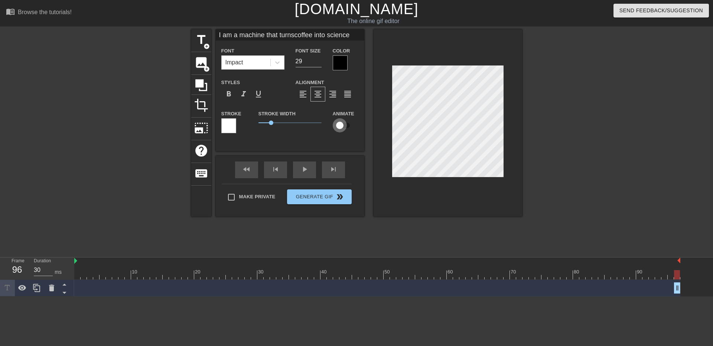
drag, startPoint x: 341, startPoint y: 124, endPoint x: 348, endPoint y: 125, distance: 7.1
click at [348, 125] on input "checkbox" at bounding box center [340, 125] width 42 height 14
checkbox input "true"
type input "I am a machine that turnscoffee into science"
drag, startPoint x: 675, startPoint y: 287, endPoint x: 554, endPoint y: 287, distance: 121.9
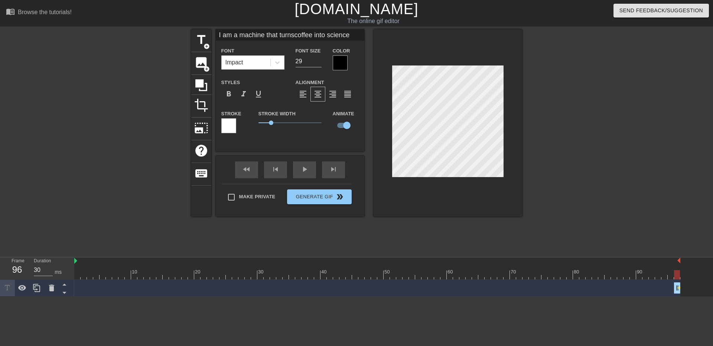
click at [554, 287] on div "I am a machine that turns coffee into science drag_handle drag_handle lens" at bounding box center [377, 287] width 606 height 11
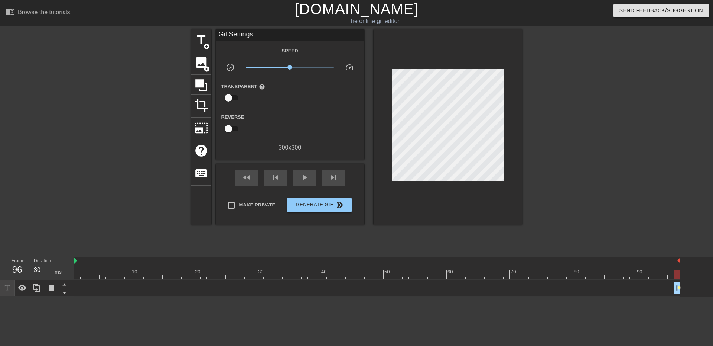
click at [680, 286] on span "lens" at bounding box center [679, 287] width 3 height 3
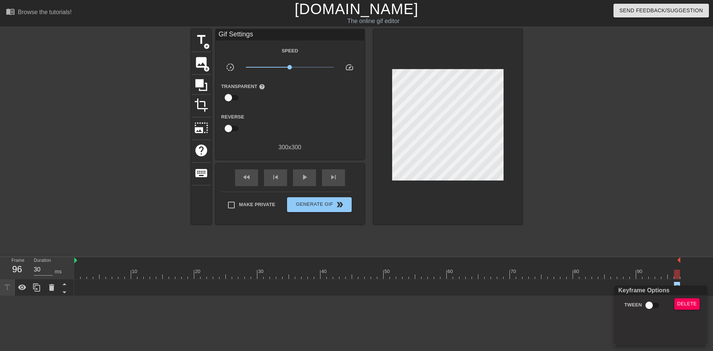
click at [578, 321] on div at bounding box center [356, 175] width 713 height 351
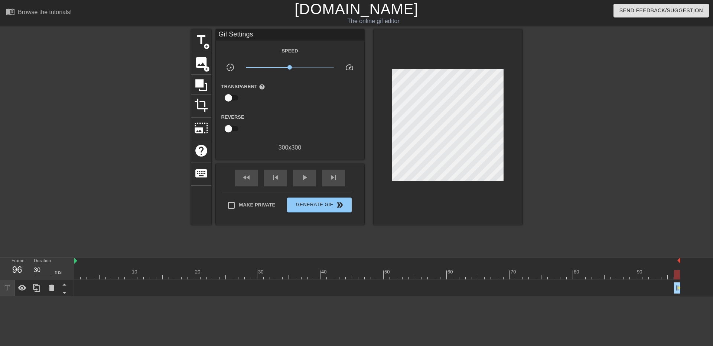
drag, startPoint x: 677, startPoint y: 289, endPoint x: 665, endPoint y: 288, distance: 12.0
click at [648, 288] on div "I am a machine that turns coffee into science drag_handle drag_handle lens" at bounding box center [377, 287] width 606 height 11
click at [680, 286] on span "lens" at bounding box center [679, 287] width 3 height 3
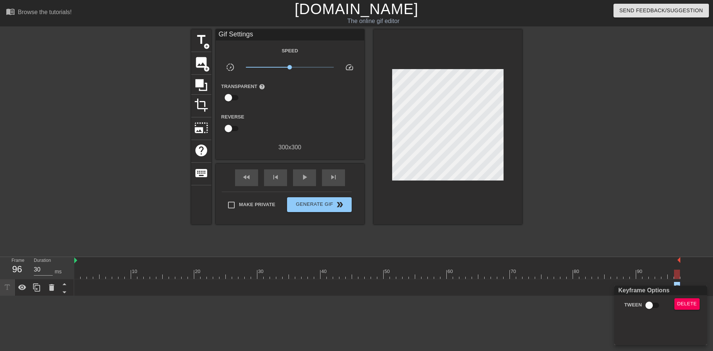
click at [600, 317] on div at bounding box center [356, 175] width 713 height 351
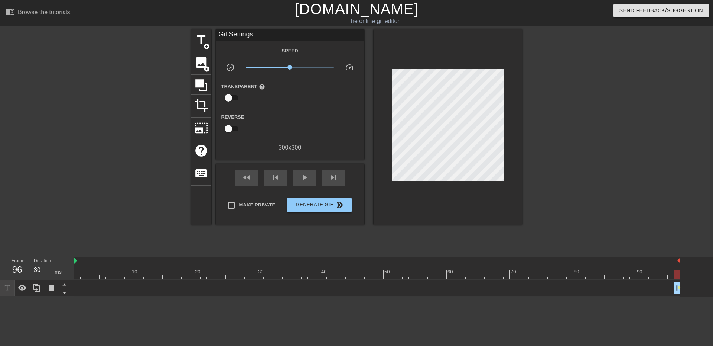
drag, startPoint x: 675, startPoint y: 289, endPoint x: 614, endPoint y: 289, distance: 60.6
click at [614, 289] on div "I am a machine that turns coffee into science drag_handle drag_handle lens" at bounding box center [377, 287] width 606 height 11
click at [107, 282] on div "I am a machine that turns coffee into science drag_handle drag_handle lens" at bounding box center [377, 287] width 606 height 11
drag, startPoint x: 680, startPoint y: 289, endPoint x: 600, endPoint y: 285, distance: 80.4
click at [600, 285] on div "I am a machine that turns coffee into science drag_handle drag_handle lens" at bounding box center [377, 287] width 606 height 11
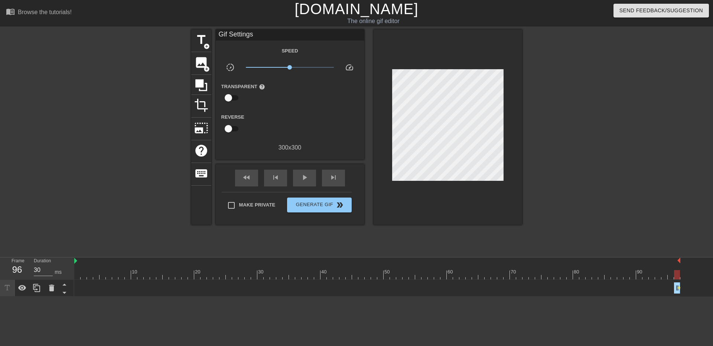
click at [91, 290] on div "I am a machine that turns coffee into science drag_handle drag_handle lens" at bounding box center [377, 287] width 606 height 11
drag, startPoint x: 88, startPoint y: 287, endPoint x: 130, endPoint y: 337, distance: 64.9
click at [130, 296] on html "menu_book Browse the tutorials! Gifntext.com The online gif editor Send Feedbac…" at bounding box center [356, 148] width 713 height 296
drag, startPoint x: 679, startPoint y: 290, endPoint x: 675, endPoint y: 290, distance: 4.5
drag, startPoint x: 677, startPoint y: 275, endPoint x: 72, endPoint y: 276, distance: 604.5
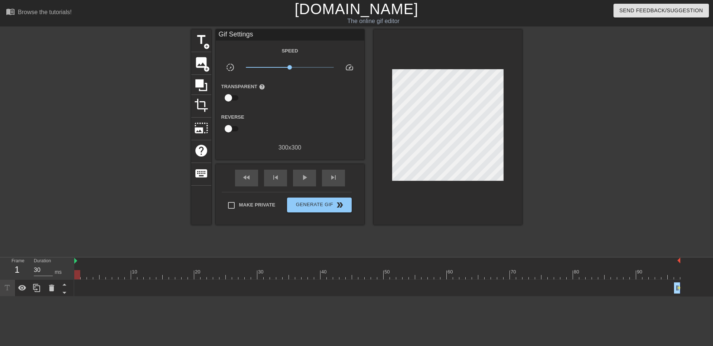
click at [72, 276] on div "Frame 1 Duration 30 ms 10 20 30 40 50 60 70 80 90 I am a machine that turns cof…" at bounding box center [356, 276] width 713 height 39
drag, startPoint x: 677, startPoint y: 288, endPoint x: 649, endPoint y: 287, distance: 27.1
click at [649, 287] on div "I am a machine that turns coffee into science drag_handle drag_handle lens" at bounding box center [377, 287] width 606 height 11
drag, startPoint x: 678, startPoint y: 272, endPoint x: 71, endPoint y: 269, distance: 606.7
click at [71, 269] on div "Frame 1 Duration 30 ms 10 20 30 40 50 60 70 80 90 I am a machine that turns cof…" at bounding box center [356, 276] width 713 height 39
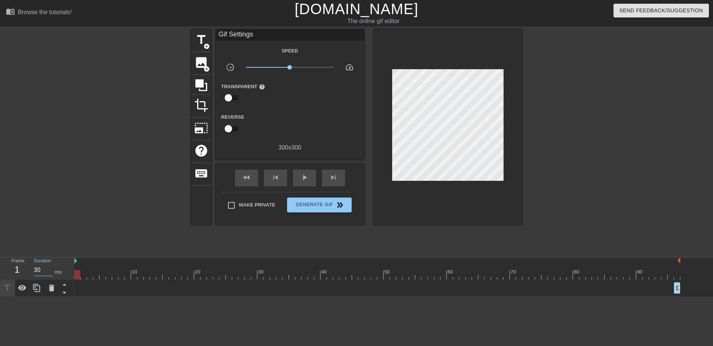
drag, startPoint x: 42, startPoint y: 269, endPoint x: 29, endPoint y: 268, distance: 13.1
click at [29, 268] on div "Duration 30 ms" at bounding box center [50, 268] width 45 height 22
click at [91, 296] on div "I am a machine that turns coffee into science drag_handle drag_handle lens" at bounding box center [377, 287] width 606 height 17
click at [296, 176] on div "play_arrow" at bounding box center [304, 177] width 23 height 17
type input "30"
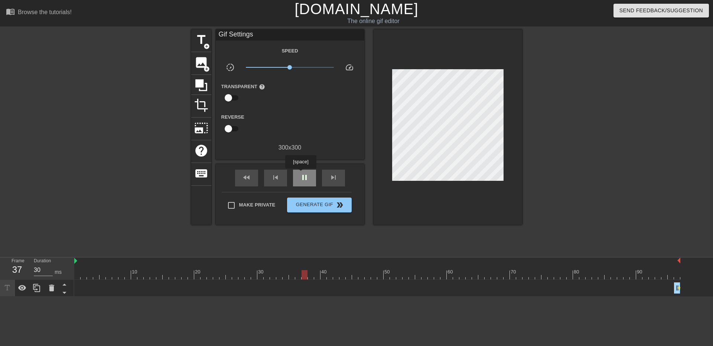
click at [301, 174] on span "pause" at bounding box center [304, 177] width 9 height 9
click at [678, 286] on span "lens" at bounding box center [679, 287] width 3 height 3
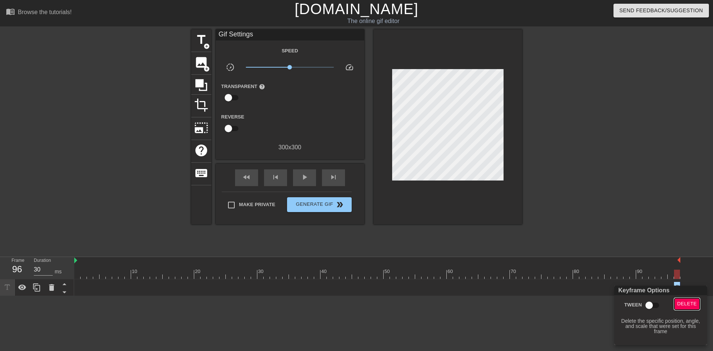
click at [693, 303] on span "Delete" at bounding box center [688, 304] width 20 height 9
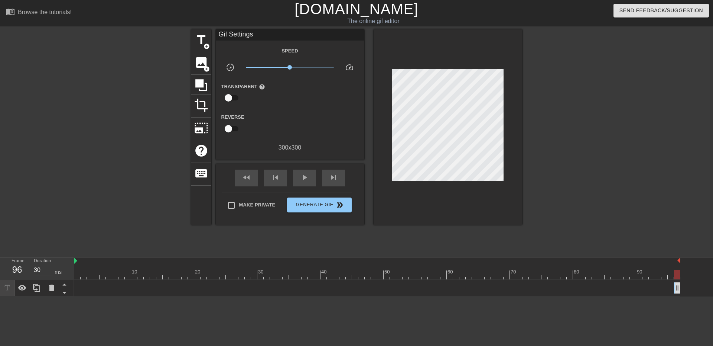
click at [660, 286] on div "I am a machine that turns coffee into science drag_handle drag_handle" at bounding box center [377, 287] width 606 height 11
drag, startPoint x: 676, startPoint y: 286, endPoint x: 693, endPoint y: 286, distance: 16.7
click at [693, 286] on div "I am a machine that turns coffee into science drag_handle drag_handle" at bounding box center [393, 287] width 639 height 17
drag, startPoint x: 680, startPoint y: 287, endPoint x: 675, endPoint y: 286, distance: 5.4
drag, startPoint x: 677, startPoint y: 275, endPoint x: 671, endPoint y: 274, distance: 6.0
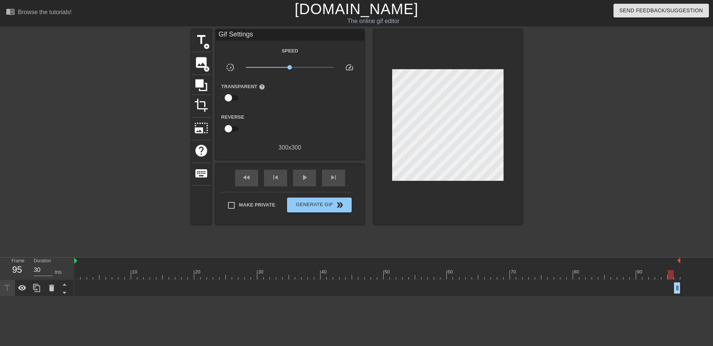
click at [671, 274] on div at bounding box center [671, 274] width 6 height 9
drag, startPoint x: 678, startPoint y: 289, endPoint x: 607, endPoint y: 286, distance: 71.0
click at [607, 286] on div "I am a machine that turns coffee into science drag_handle drag_handle" at bounding box center [377, 287] width 606 height 11
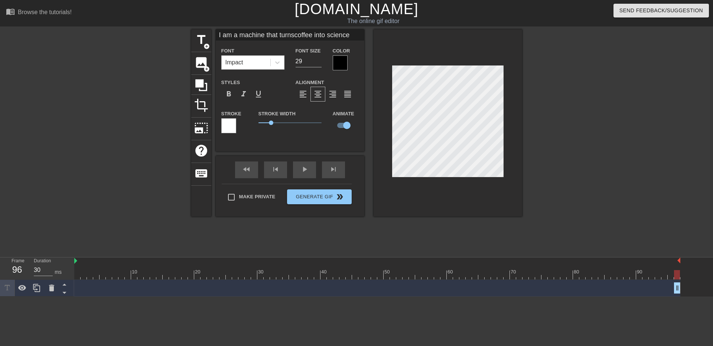
drag, startPoint x: 676, startPoint y: 288, endPoint x: 496, endPoint y: 302, distance: 181.1
click at [625, 290] on div "I am a machine that turns coffee into science drag_handle drag_handle" at bounding box center [377, 287] width 606 height 11
click at [36, 290] on icon at bounding box center [36, 287] width 9 height 9
type input "I am a machine that turnscoffee into science"
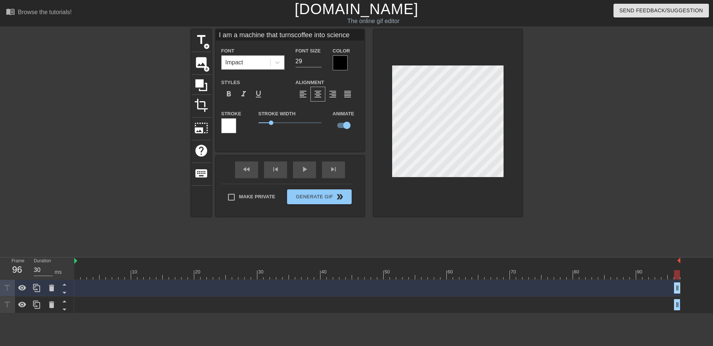
drag, startPoint x: 677, startPoint y: 307, endPoint x: 639, endPoint y: 302, distance: 38.5
click at [639, 302] on div "I am a machine that turns coffee into science drag_handle drag_handle" at bounding box center [377, 304] width 606 height 11
click at [346, 125] on input "checkbox" at bounding box center [347, 125] width 42 height 14
checkbox input "false"
type input "I am a machine that turnscoffee into science"
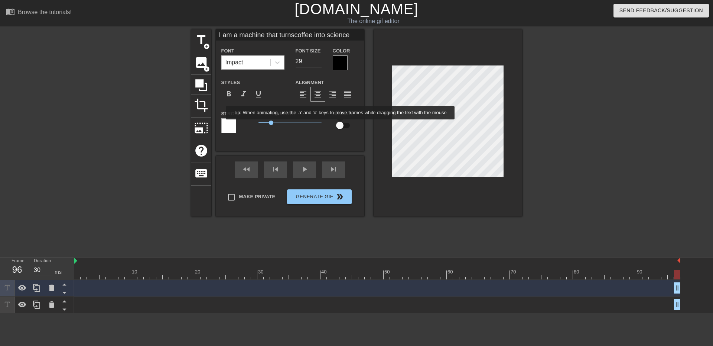
click at [341, 124] on input "checkbox" at bounding box center [340, 125] width 42 height 14
checkbox input "true"
type input "I am a machine that turnscoffee into science"
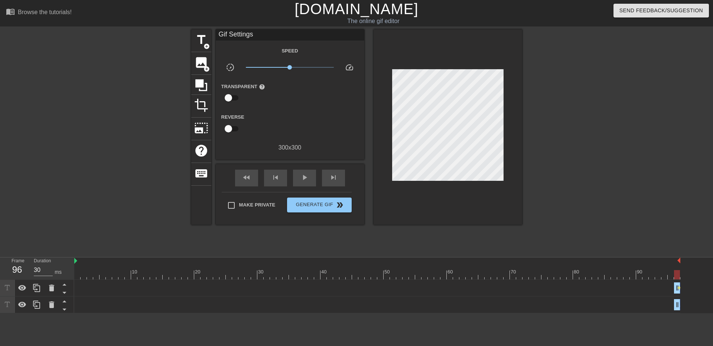
click at [645, 310] on div "I am a machine that turns coffee into science drag_handle drag_handle" at bounding box center [377, 304] width 606 height 11
click at [651, 300] on div "I am a machine that turns coffee into science drag_handle drag_handle" at bounding box center [377, 304] width 606 height 11
click at [682, 302] on div "I am a machine that turns coffee into science drag_handle drag_handle lens I am…" at bounding box center [393, 295] width 639 height 33
drag, startPoint x: 679, startPoint y: 301, endPoint x: 668, endPoint y: 302, distance: 10.8
click at [668, 302] on div "I am a machine that turns coffee into science drag_handle drag_handle" at bounding box center [377, 304] width 606 height 11
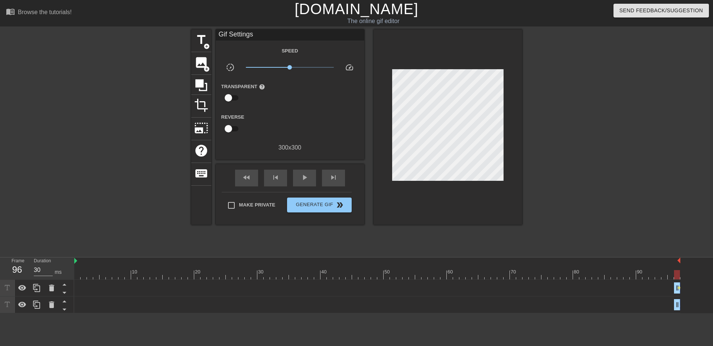
drag, startPoint x: 678, startPoint y: 285, endPoint x: 664, endPoint y: 286, distance: 13.8
click at [664, 286] on div "I am a machine that turns coffee into science drag_handle drag_handle lens" at bounding box center [377, 287] width 606 height 11
drag, startPoint x: 677, startPoint y: 290, endPoint x: 683, endPoint y: 290, distance: 5.9
click at [683, 290] on div "I am a machine that turns coffee into science drag_handle drag_handle lens I am…" at bounding box center [393, 295] width 639 height 33
drag, startPoint x: 674, startPoint y: 288, endPoint x: 667, endPoint y: 288, distance: 7.8
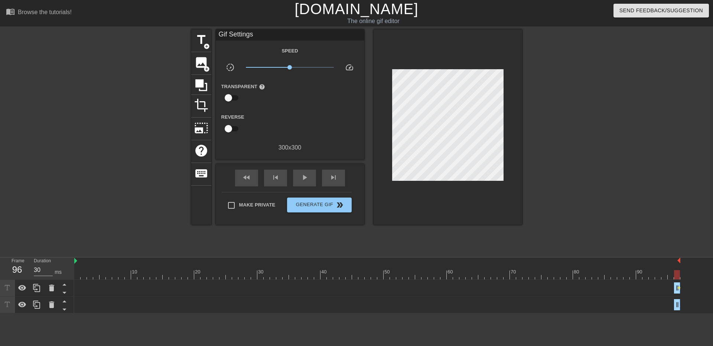
click at [667, 288] on div "I am a machine that turns coffee into science drag_handle drag_handle lens" at bounding box center [377, 287] width 606 height 11
click at [48, 305] on icon at bounding box center [51, 304] width 9 height 9
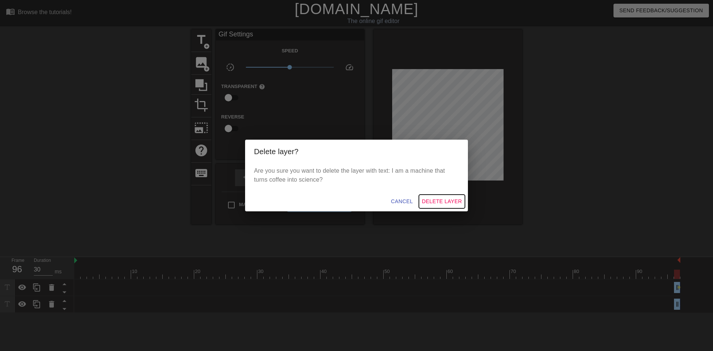
click at [439, 202] on span "Delete Layer" at bounding box center [442, 201] width 40 height 9
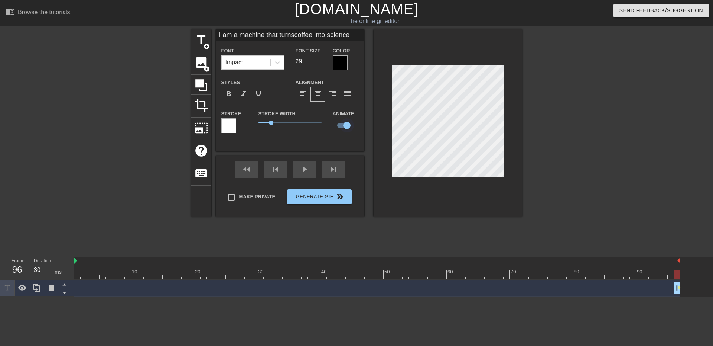
click at [344, 128] on input "checkbox" at bounding box center [347, 125] width 42 height 14
checkbox input "false"
type input "I am a machine that turnscoffee into science"
click at [246, 171] on div "fast_rewind" at bounding box center [246, 169] width 23 height 17
type input "90"
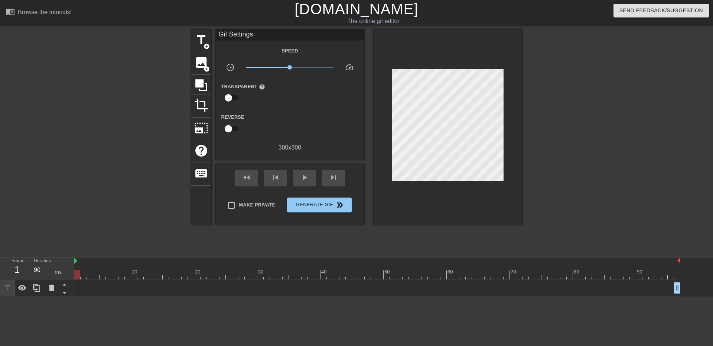
click at [80, 294] on div "I am a machine that turns coffee into science drag_handle drag_handle" at bounding box center [377, 287] width 606 height 17
click at [88, 283] on div "I am a machine that turns coffee into science drag_handle drag_handle" at bounding box center [377, 287] width 606 height 11
click at [202, 42] on span "title" at bounding box center [201, 40] width 14 height 14
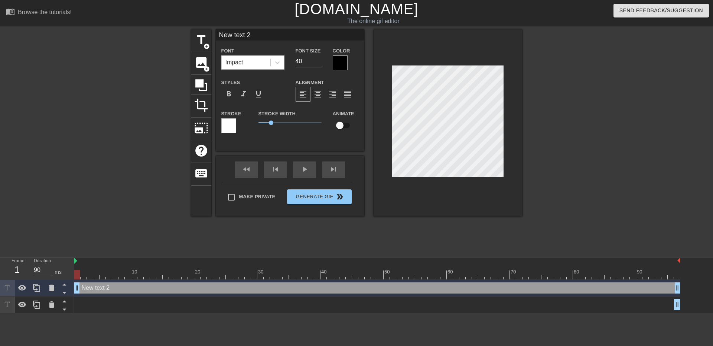
scroll to position [1, 1]
type input "I"
type textarea "I"
type input "I"
type textarea "I"
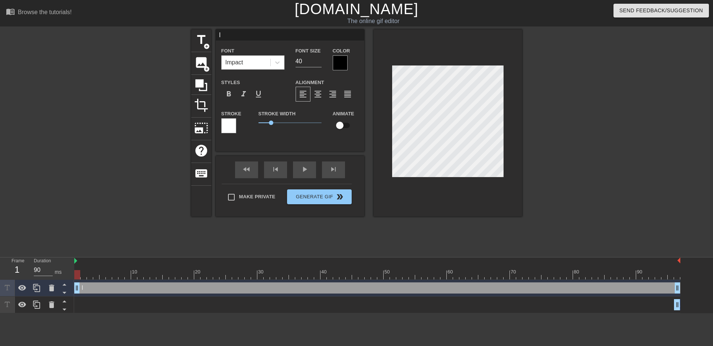
type input "I a"
type textarea "I a"
type input "I am"
type textarea "I am"
type input "I am"
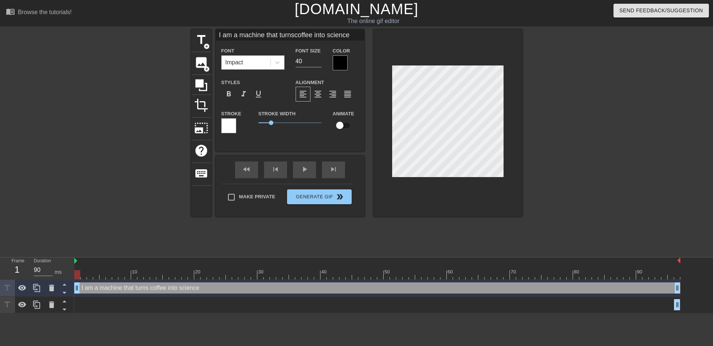
scroll to position [1, 3]
click at [319, 91] on span "format_align_center" at bounding box center [318, 94] width 9 height 9
click at [316, 94] on span "format_align_center" at bounding box center [318, 94] width 9 height 9
click at [318, 64] on input "39" at bounding box center [309, 61] width 26 height 12
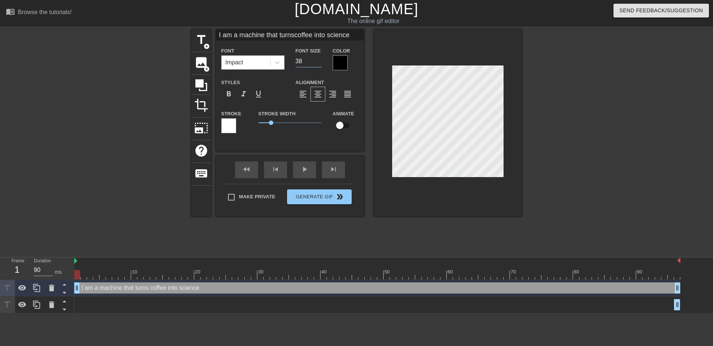
click at [318, 64] on input "38" at bounding box center [309, 61] width 26 height 12
click at [318, 64] on input "37" at bounding box center [309, 61] width 26 height 12
click at [318, 64] on input "36" at bounding box center [309, 61] width 26 height 12
click at [318, 64] on input "35" at bounding box center [309, 61] width 26 height 12
click at [320, 63] on input "34" at bounding box center [309, 61] width 26 height 12
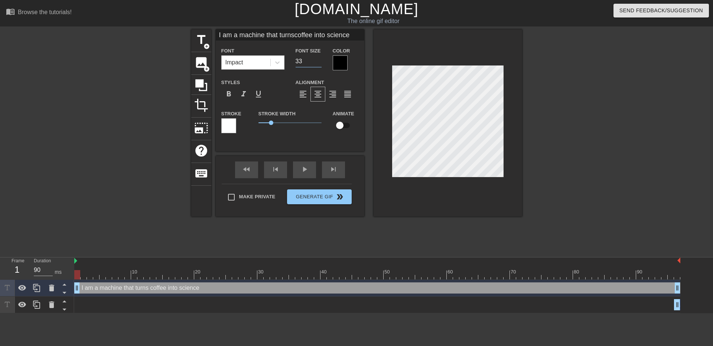
click at [320, 63] on input "33" at bounding box center [309, 61] width 26 height 12
click at [320, 63] on input "32" at bounding box center [309, 61] width 26 height 12
click at [320, 63] on input "31" at bounding box center [309, 61] width 26 height 12
click at [320, 63] on input "30" at bounding box center [309, 61] width 26 height 12
click at [320, 63] on input "29" at bounding box center [309, 61] width 26 height 12
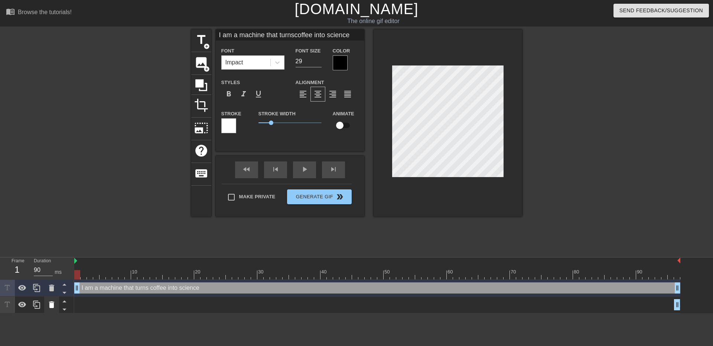
click at [50, 303] on icon at bounding box center [51, 304] width 9 height 9
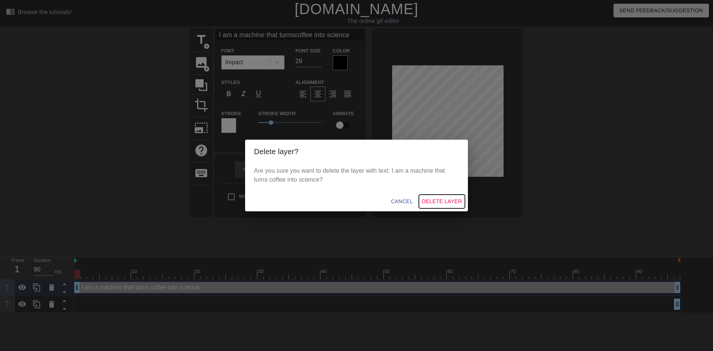
click at [456, 202] on span "Delete Layer" at bounding box center [442, 201] width 40 height 9
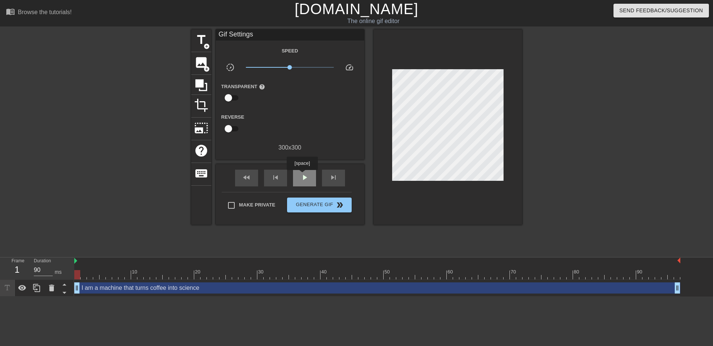
click at [302, 175] on span "play_arrow" at bounding box center [304, 177] width 9 height 9
click at [306, 177] on span "pause" at bounding box center [304, 177] width 9 height 9
drag, startPoint x: 127, startPoint y: 275, endPoint x: 660, endPoint y: 262, distance: 533.0
click at [674, 273] on div at bounding box center [677, 274] width 6 height 9
click at [612, 138] on div at bounding box center [586, 140] width 111 height 223
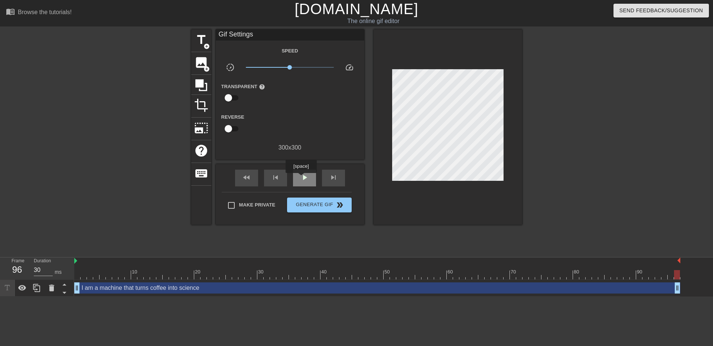
click at [303, 175] on span "play_arrow" at bounding box center [304, 177] width 9 height 9
click at [307, 176] on span "pause" at bounding box center [304, 177] width 9 height 9
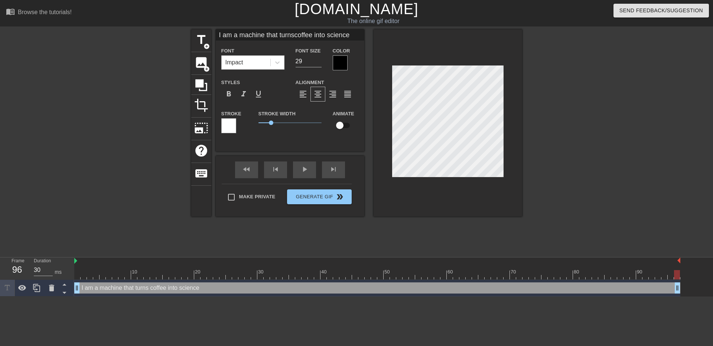
click at [504, 82] on div at bounding box center [448, 122] width 149 height 187
click at [505, 82] on div at bounding box center [448, 122] width 149 height 187
click at [310, 171] on div "play_arrow" at bounding box center [304, 169] width 23 height 17
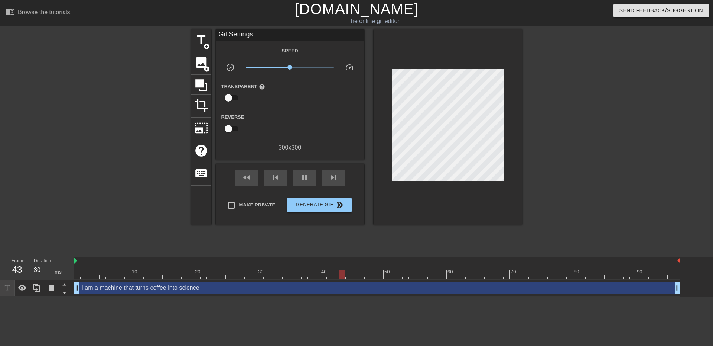
click at [307, 240] on div "title add_circle image add_circle crop photo_size_select_large help keyboard Gi…" at bounding box center [356, 140] width 331 height 223
click at [302, 180] on span "pause" at bounding box center [304, 177] width 9 height 9
click at [343, 205] on span "double_arrow" at bounding box center [340, 204] width 9 height 9
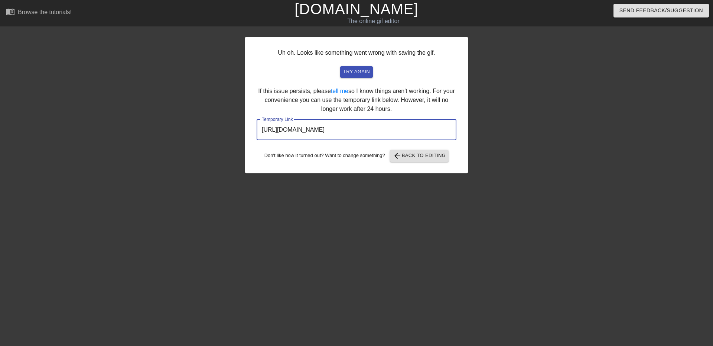
click at [392, 127] on input "https://www.gifntext.com/temp_generations/AxTSQptN.gif" at bounding box center [357, 129] width 200 height 21
click at [392, 126] on input "https://www.gifntext.com/temp_generations/AxTSQptN.gif" at bounding box center [357, 129] width 200 height 21
drag, startPoint x: 436, startPoint y: 131, endPoint x: 283, endPoint y: 137, distance: 152.8
click at [252, 129] on div "Uh oh. Looks like something went wrong with saving the gif. try again If this i…" at bounding box center [356, 105] width 223 height 136
